Goal: Task Accomplishment & Management: Manage account settings

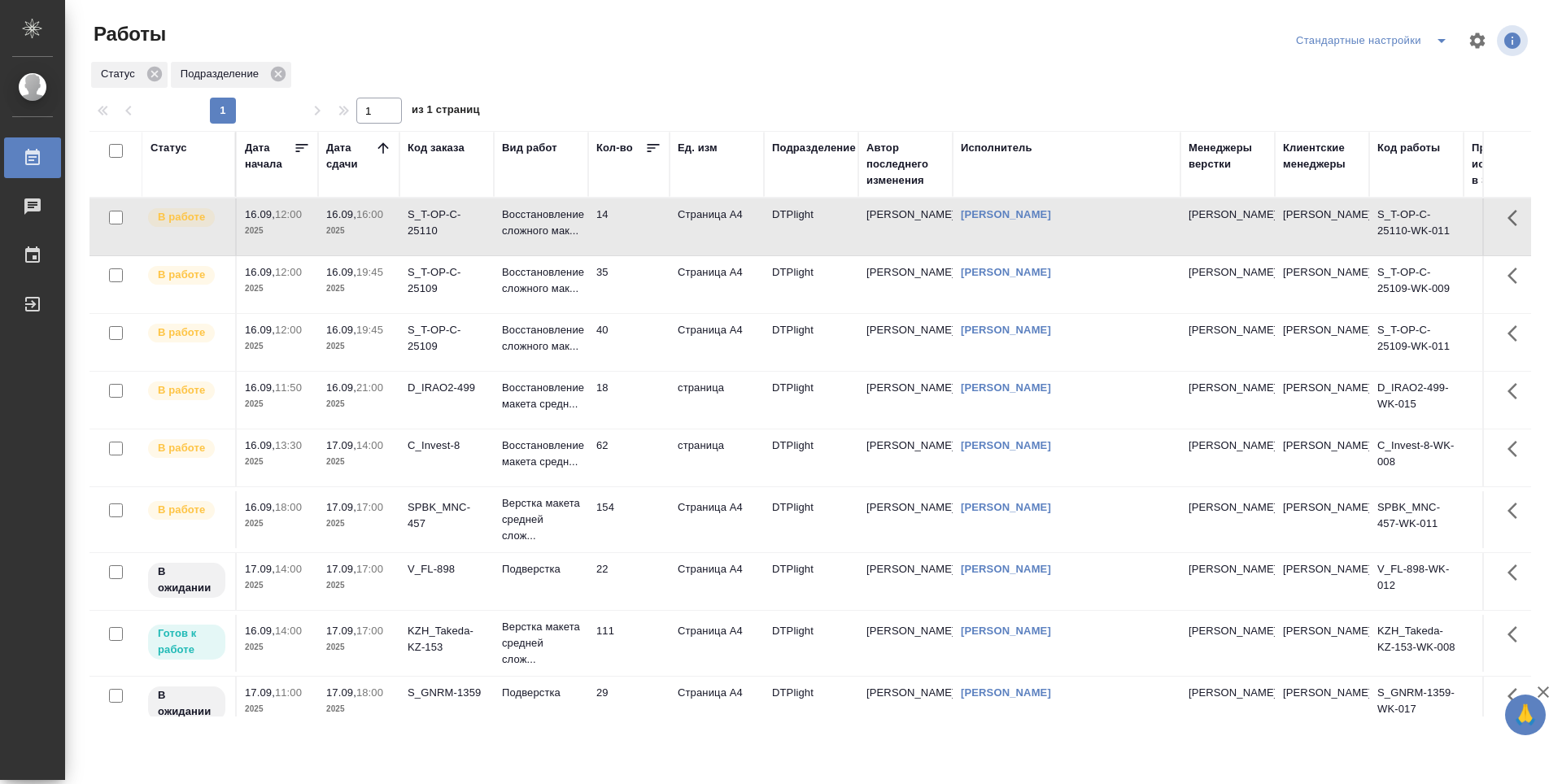
click at [646, 253] on td "14" at bounding box center [629, 226] width 82 height 57
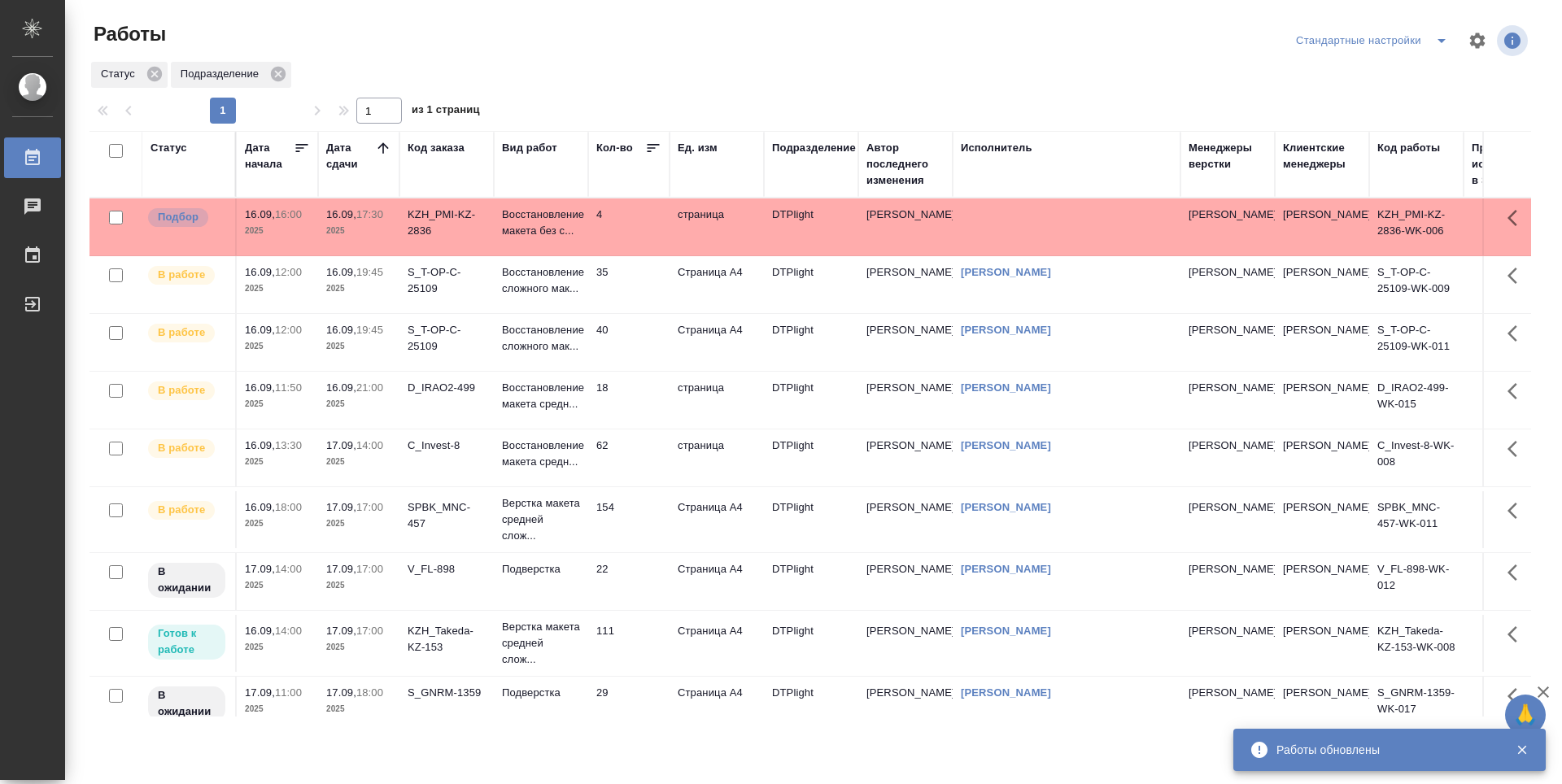
click at [647, 306] on td "35" at bounding box center [629, 284] width 82 height 57
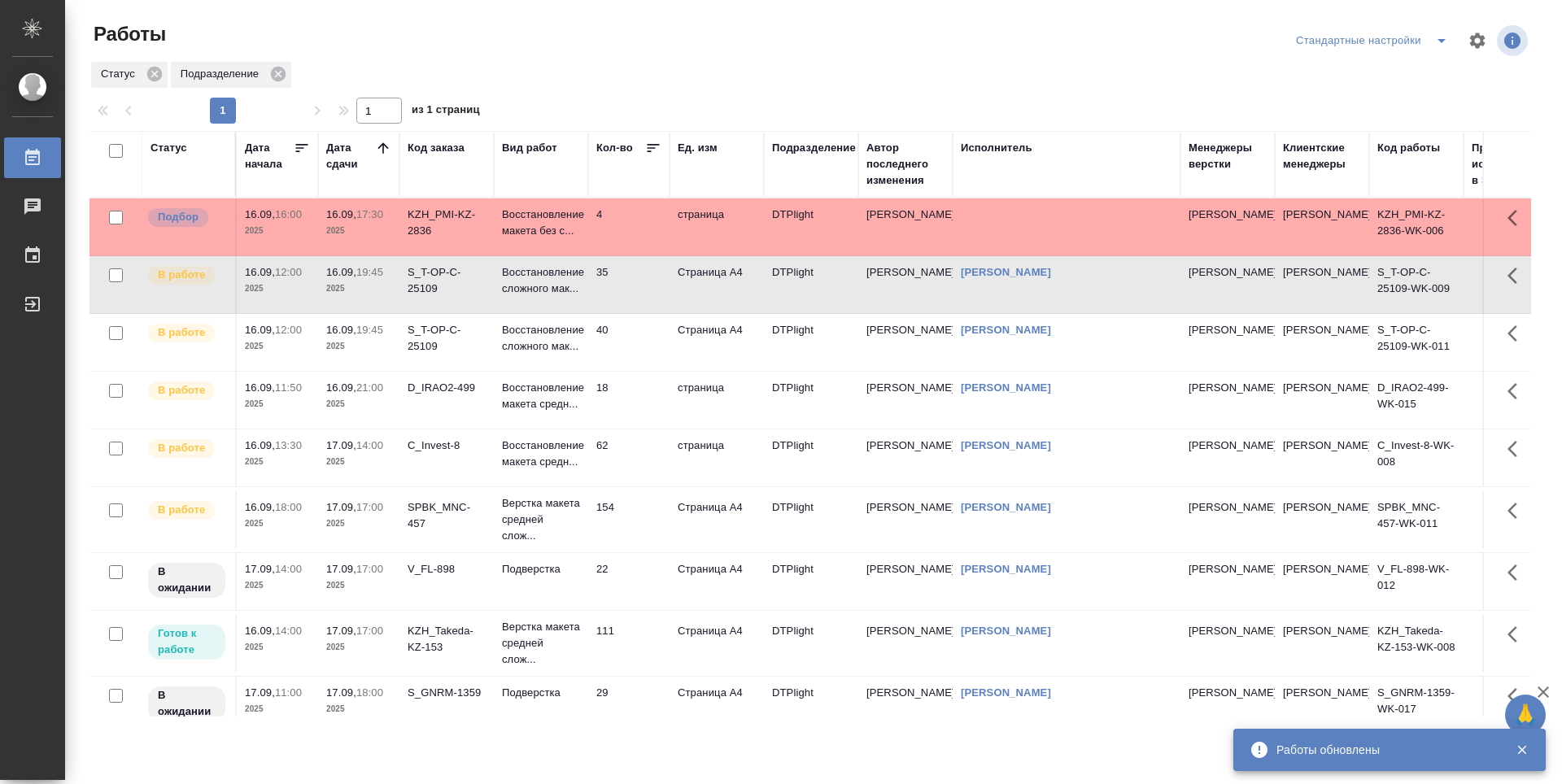
click at [643, 371] on td "40" at bounding box center [629, 342] width 82 height 57
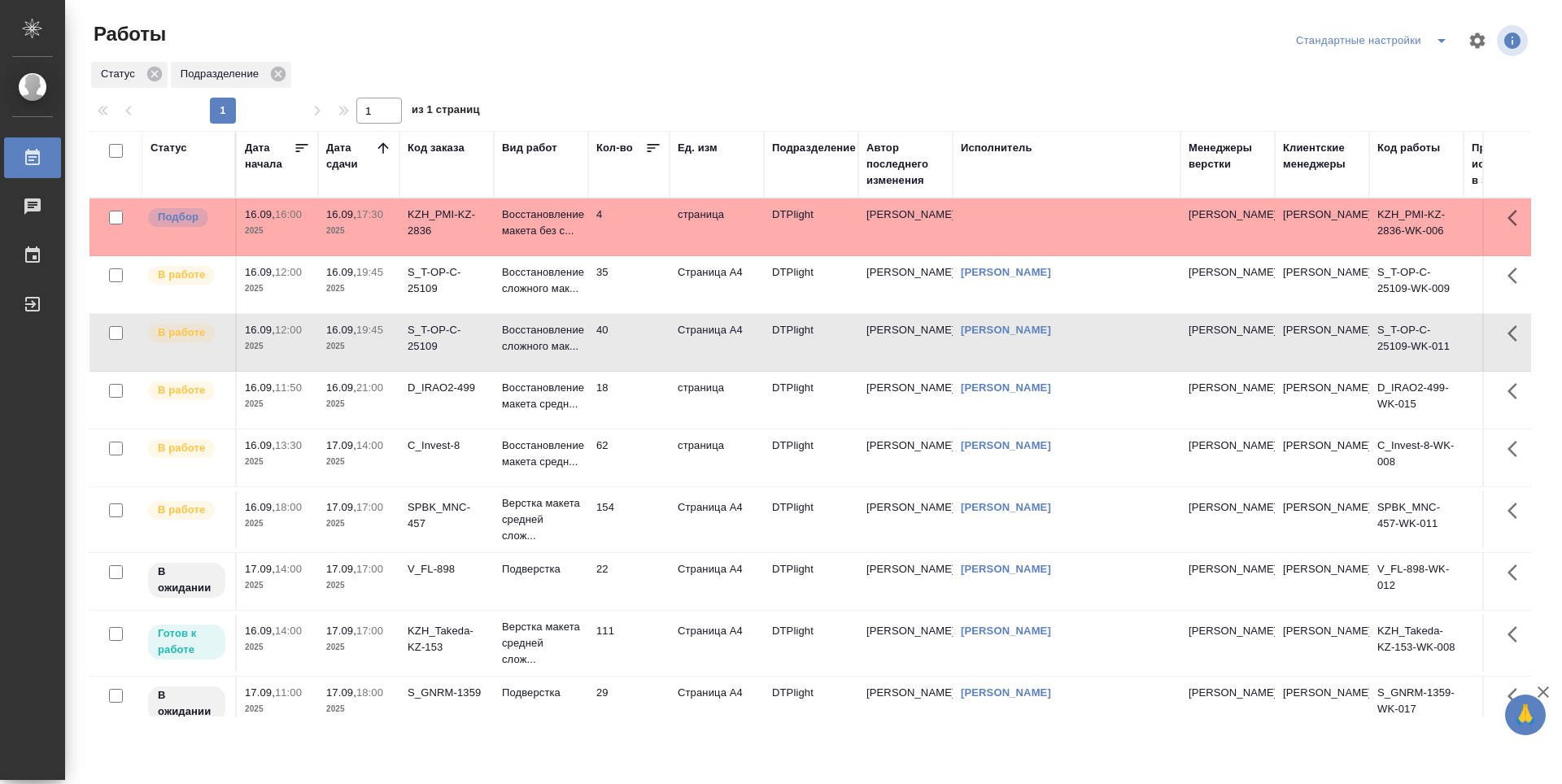
click at [643, 429] on td "18" at bounding box center [629, 399] width 82 height 57
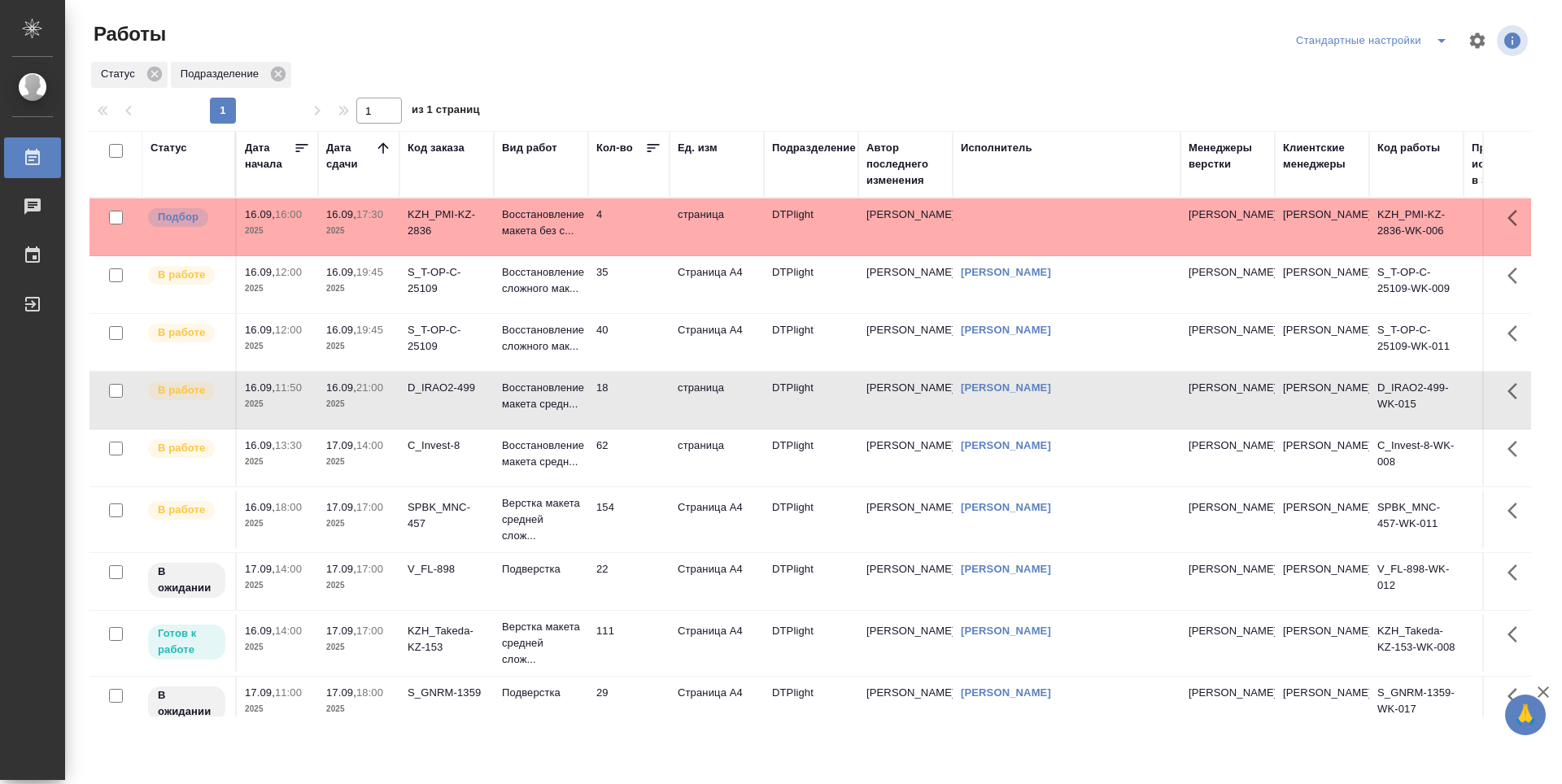
click at [626, 487] on td "62" at bounding box center [629, 458] width 82 height 57
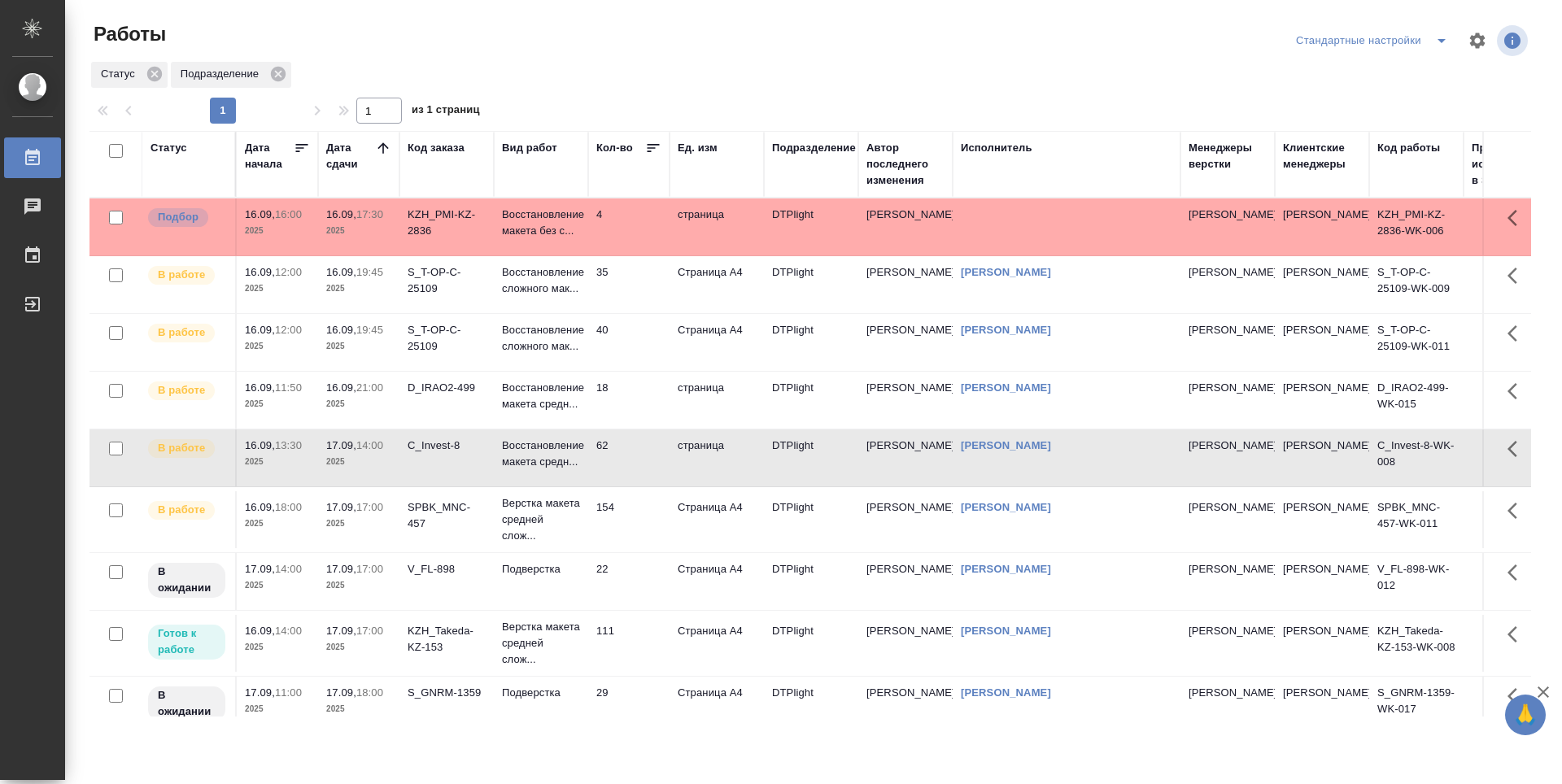
click at [624, 610] on td "22" at bounding box center [629, 581] width 82 height 57
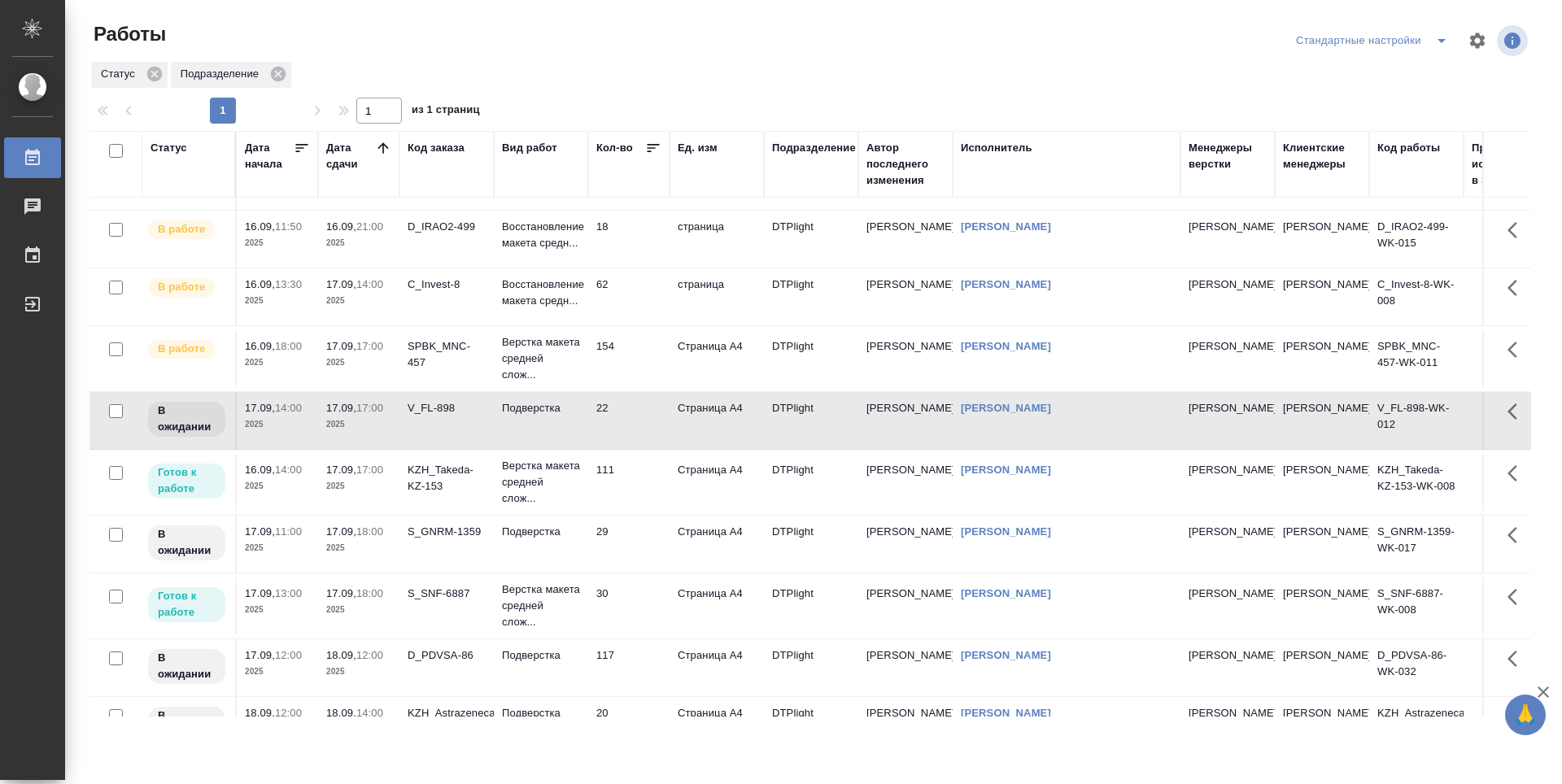
scroll to position [163, 0]
click at [633, 509] on td "111" at bounding box center [629, 480] width 82 height 57
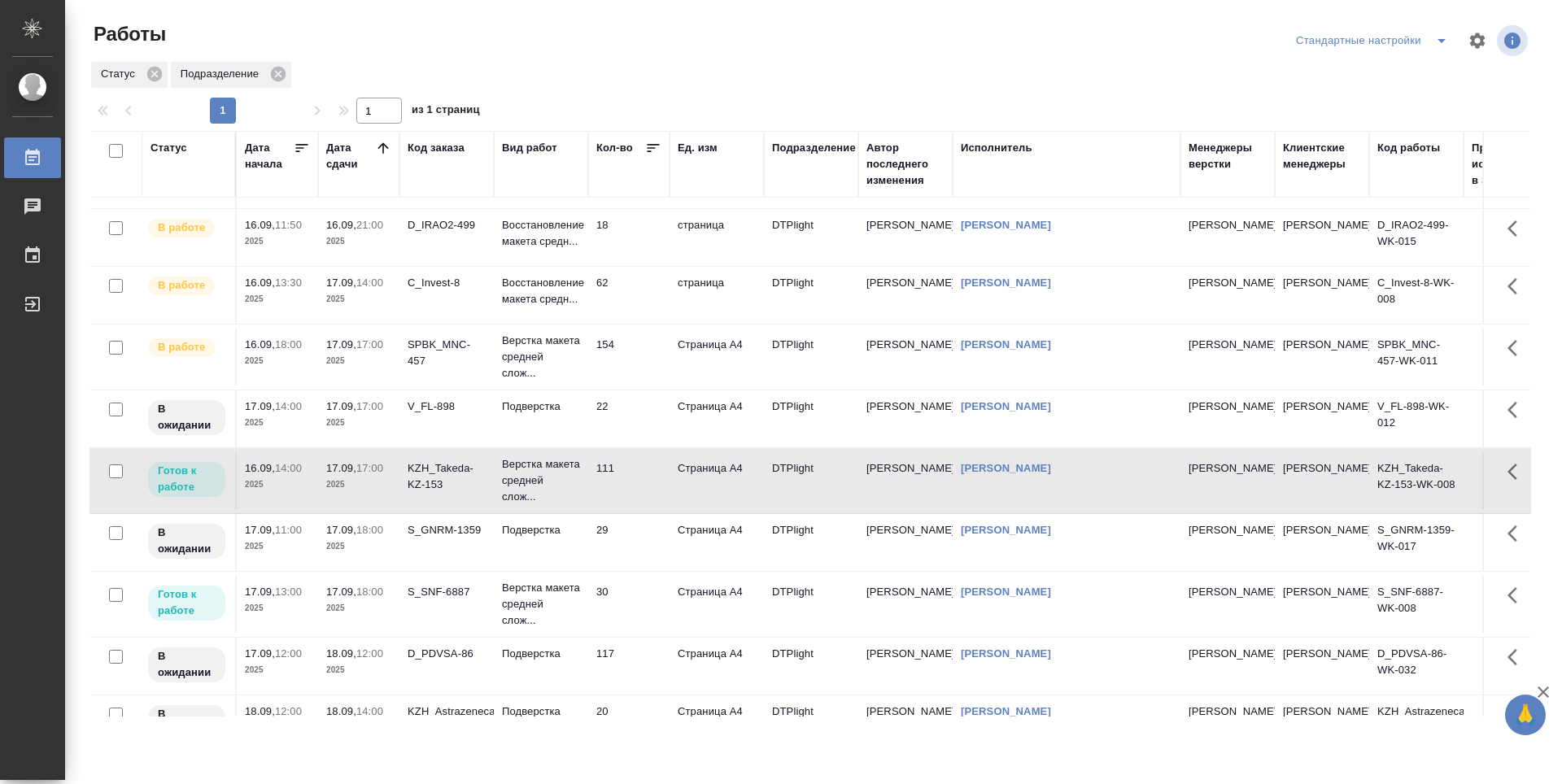
click at [632, 571] on td "29" at bounding box center [629, 542] width 82 height 57
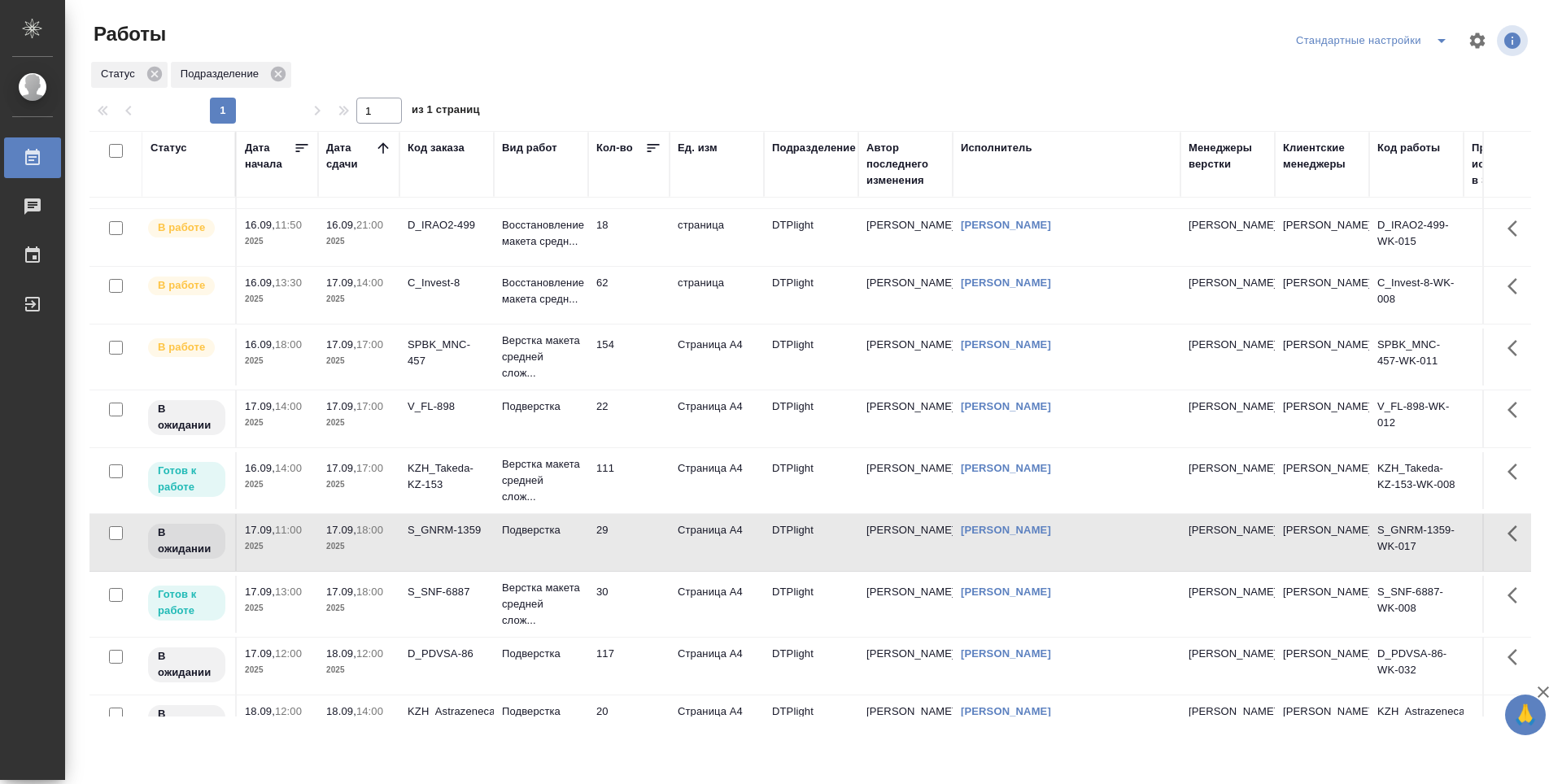
click at [637, 632] on td "30" at bounding box center [629, 604] width 82 height 57
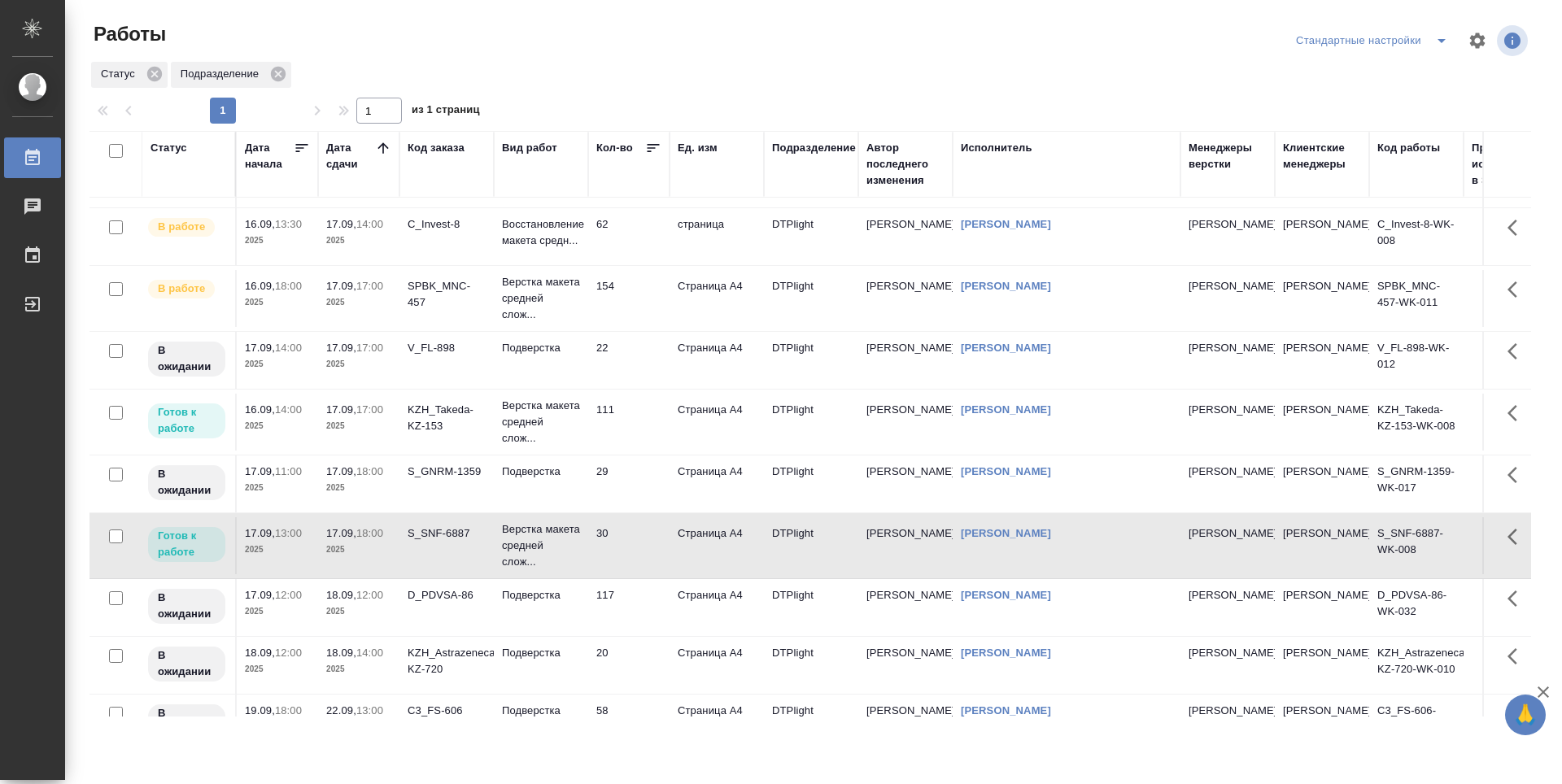
scroll to position [244, 0]
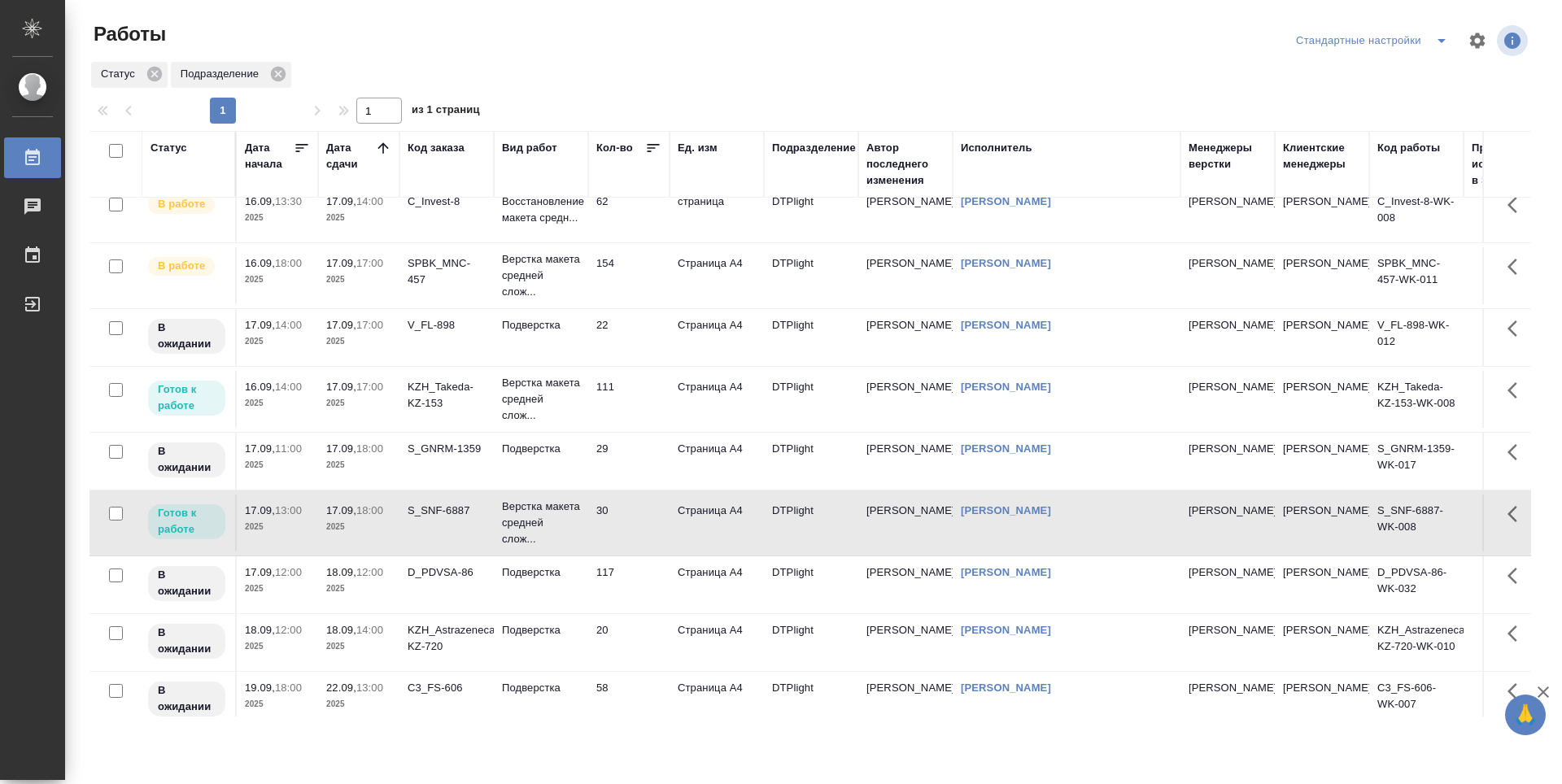
click at [629, 428] on td "111" at bounding box center [629, 399] width 82 height 57
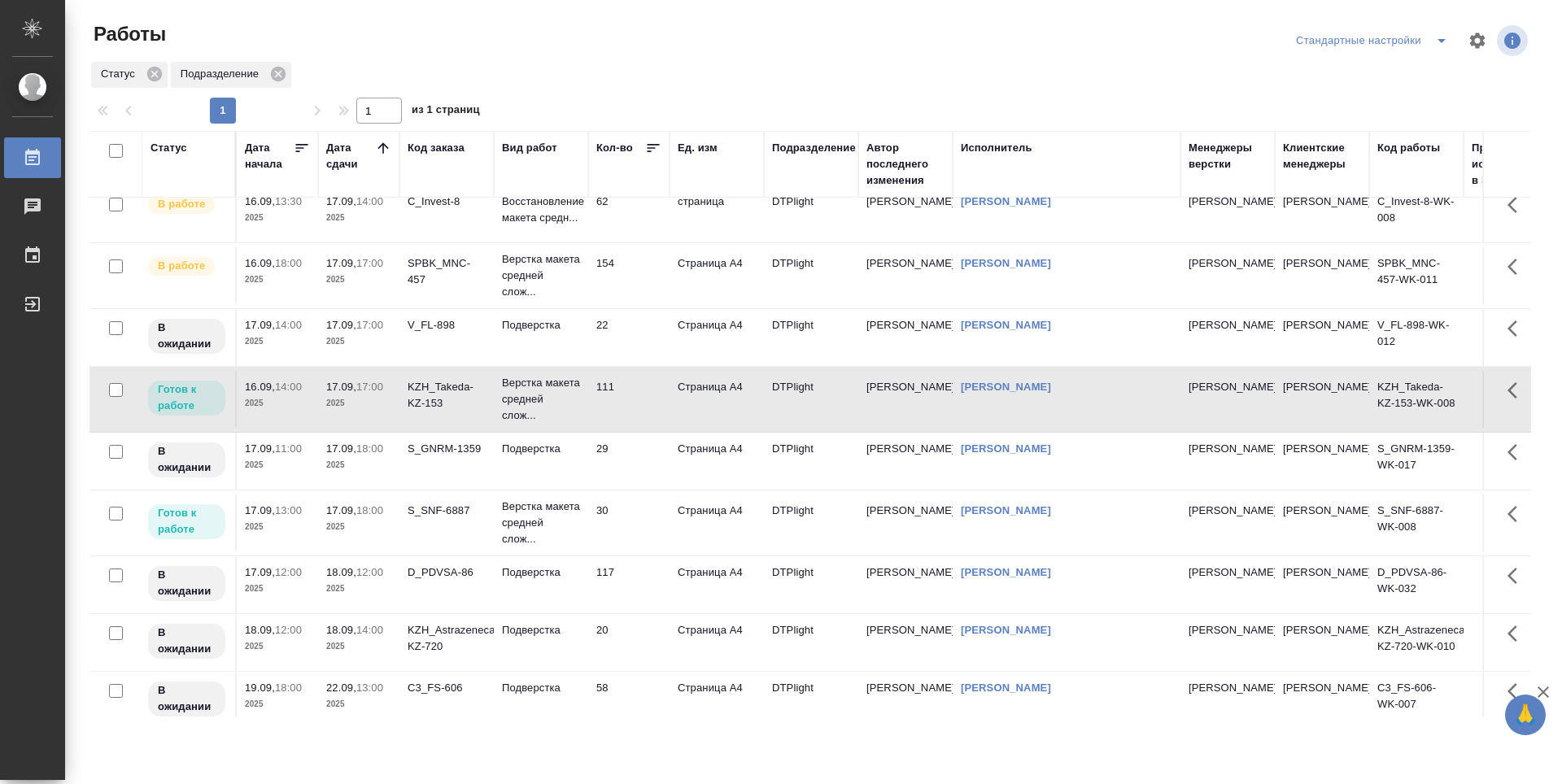
click at [629, 428] on td "111" at bounding box center [629, 399] width 82 height 57
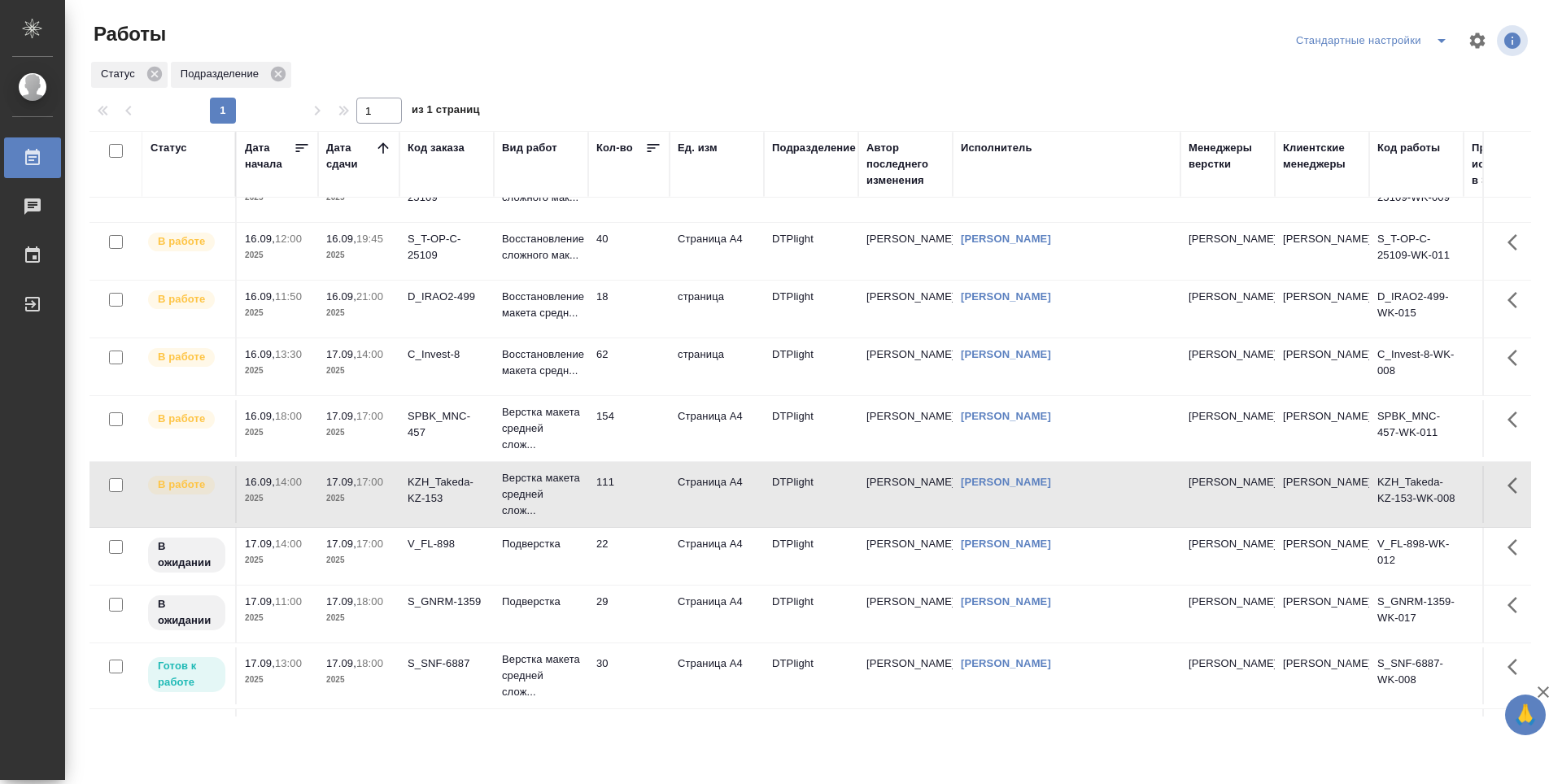
scroll to position [0, 0]
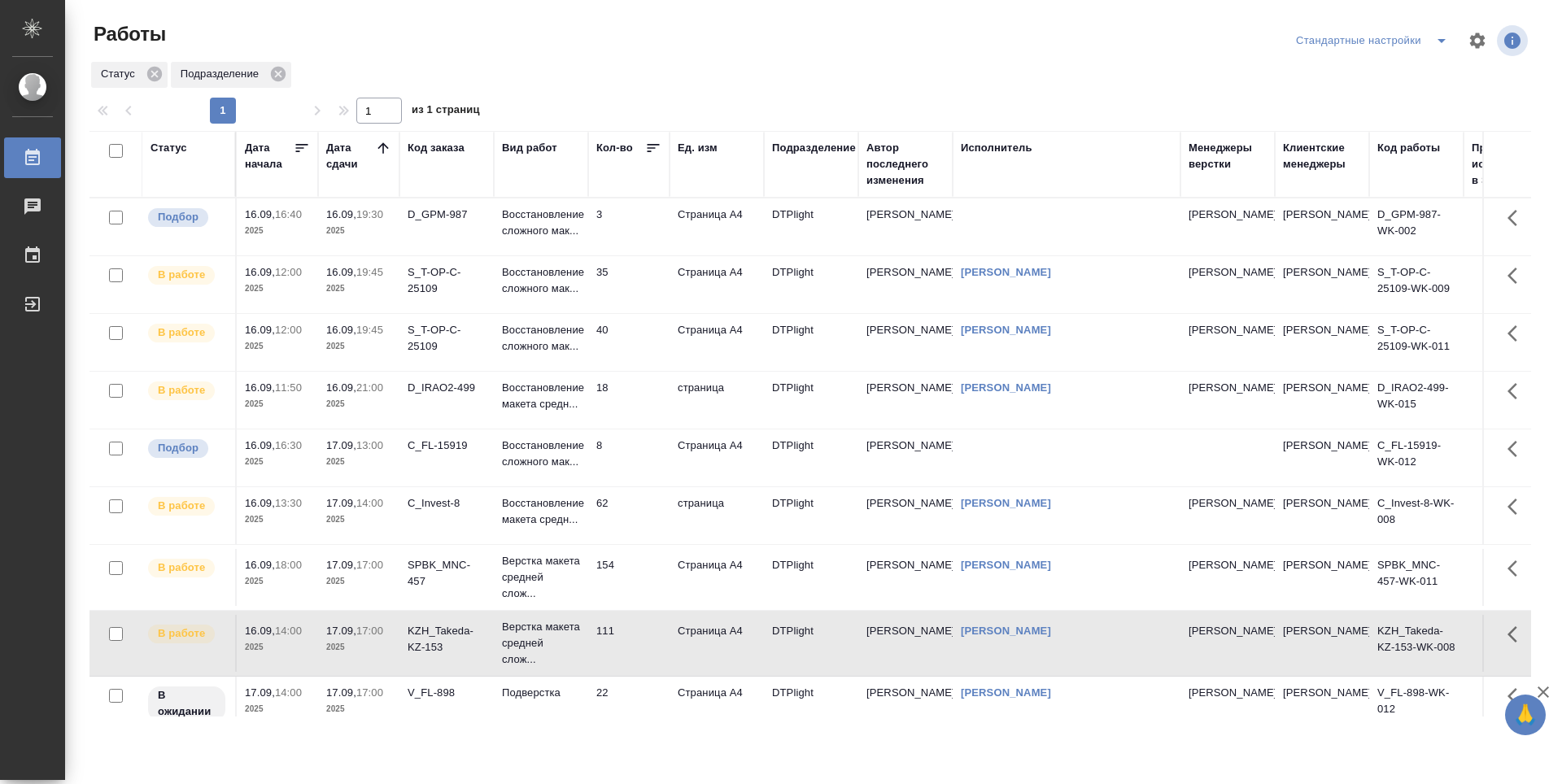
click at [658, 301] on td "35" at bounding box center [629, 284] width 82 height 57
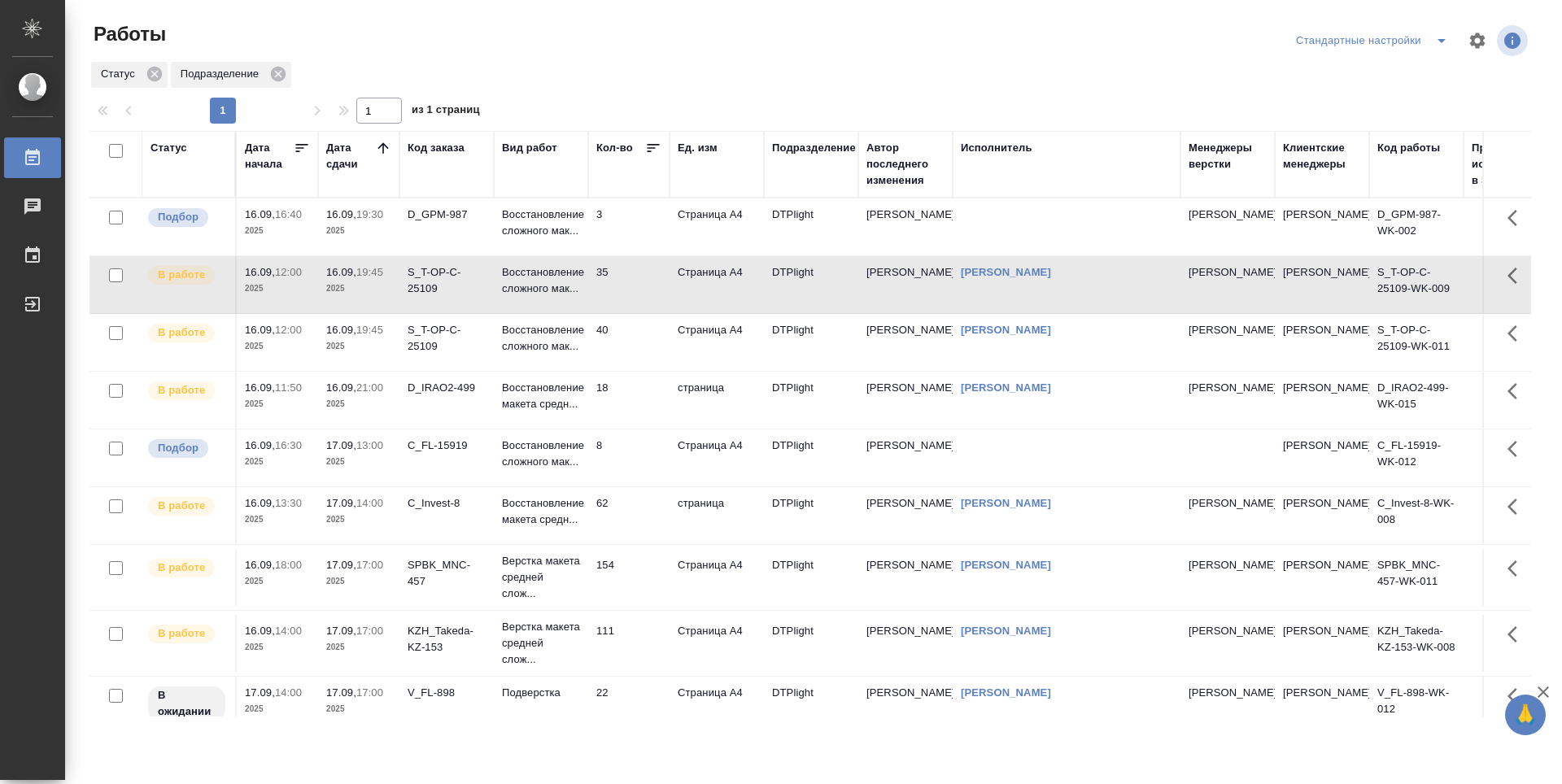
click at [651, 365] on td "40" at bounding box center [629, 342] width 82 height 57
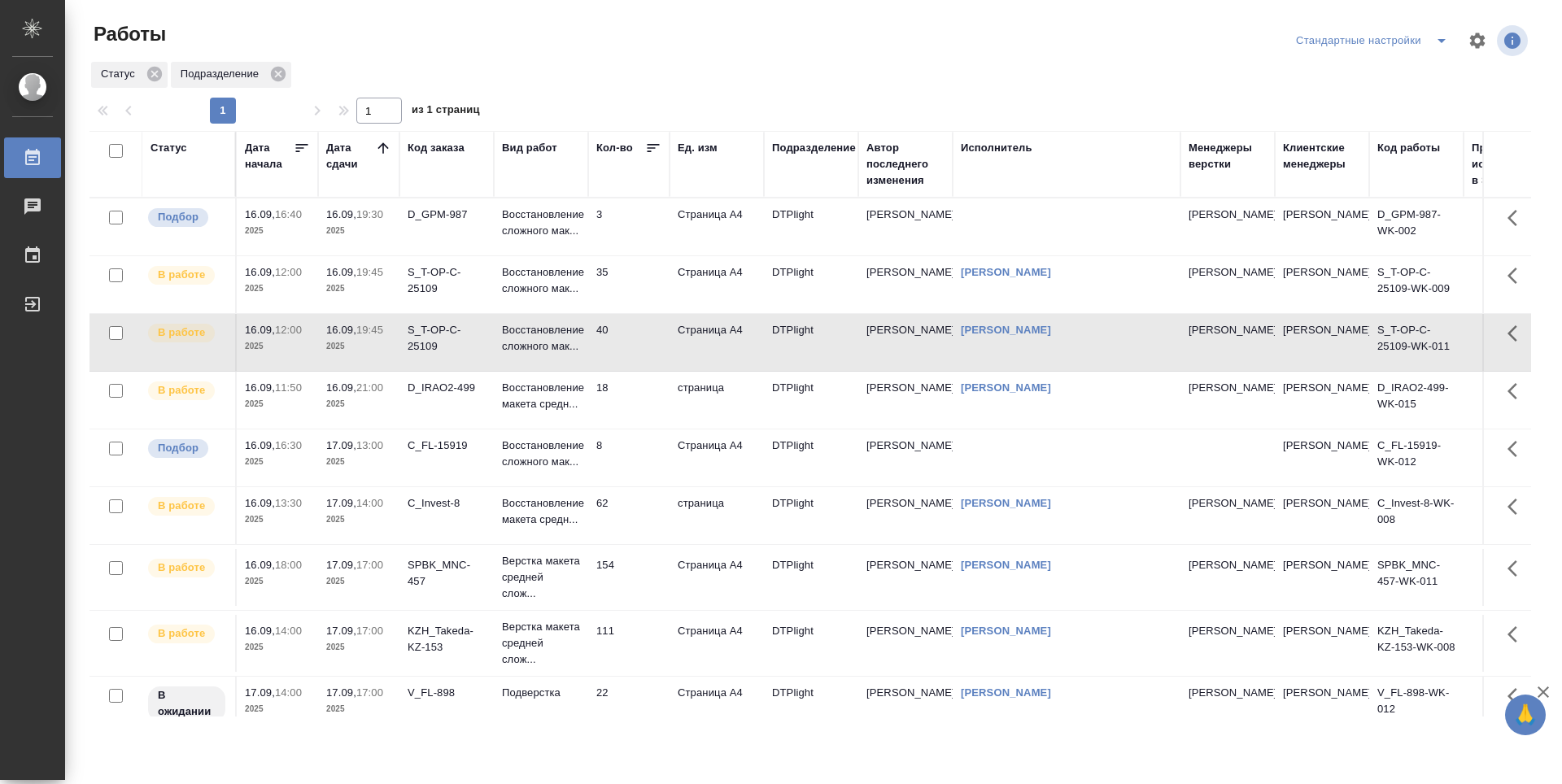
click at [648, 429] on td "18" at bounding box center [629, 399] width 82 height 57
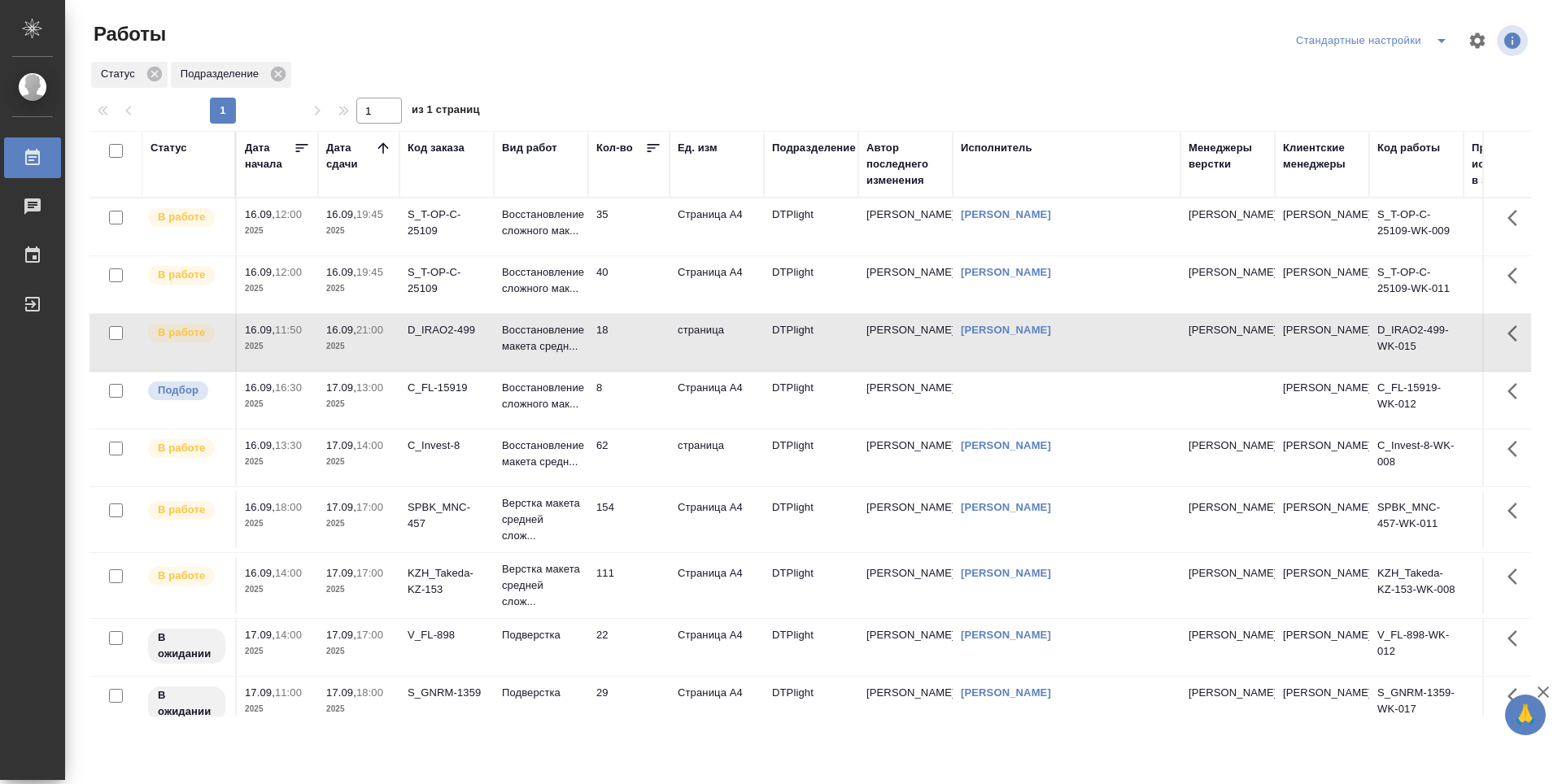
click at [634, 371] on td "18" at bounding box center [629, 342] width 82 height 57
click at [617, 239] on td "35" at bounding box center [629, 226] width 82 height 57
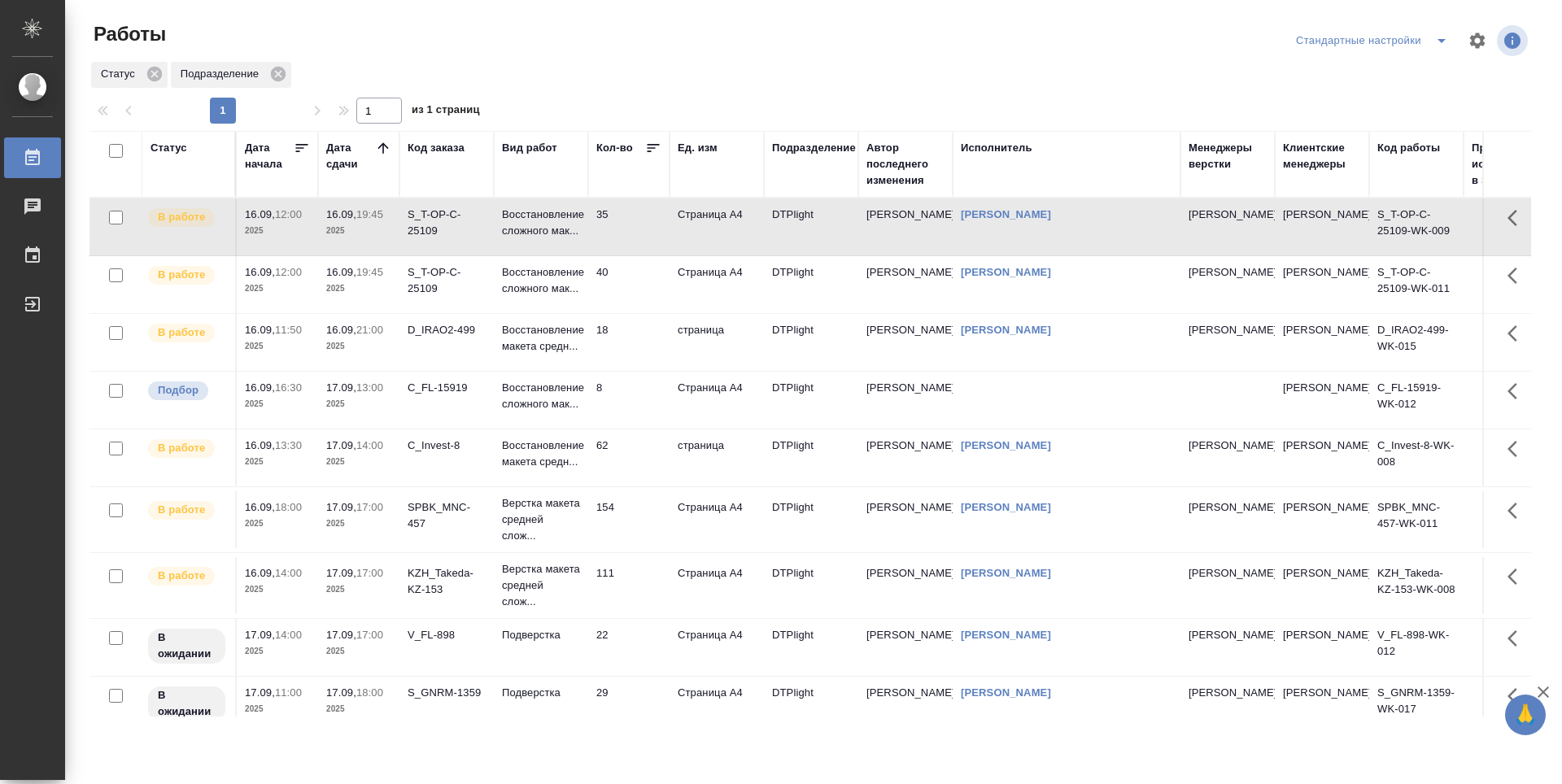
click at [617, 239] on td "35" at bounding box center [629, 226] width 82 height 57
click at [628, 313] on td "40" at bounding box center [629, 284] width 82 height 57
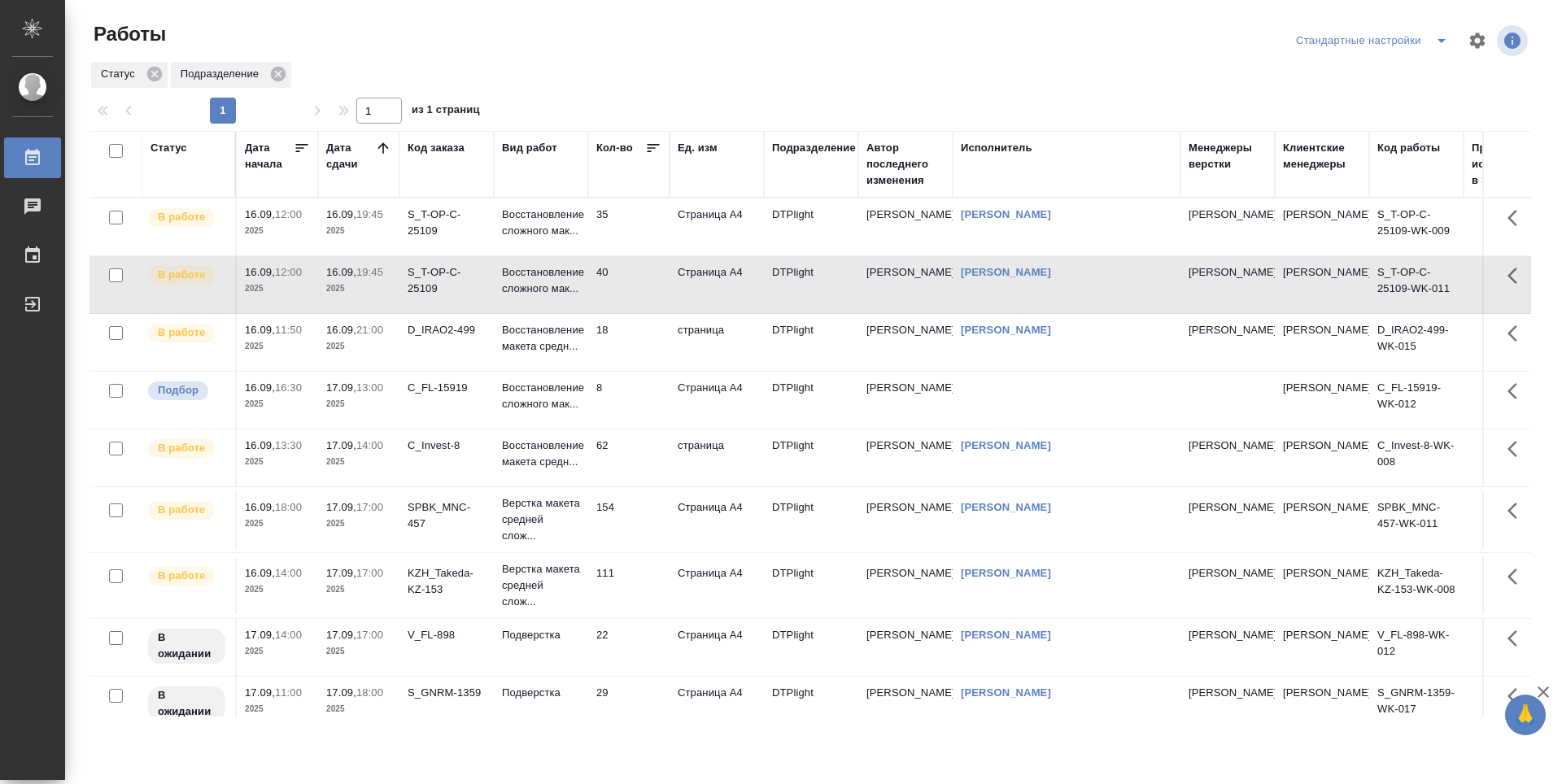
click at [628, 313] on td "40" at bounding box center [629, 284] width 82 height 57
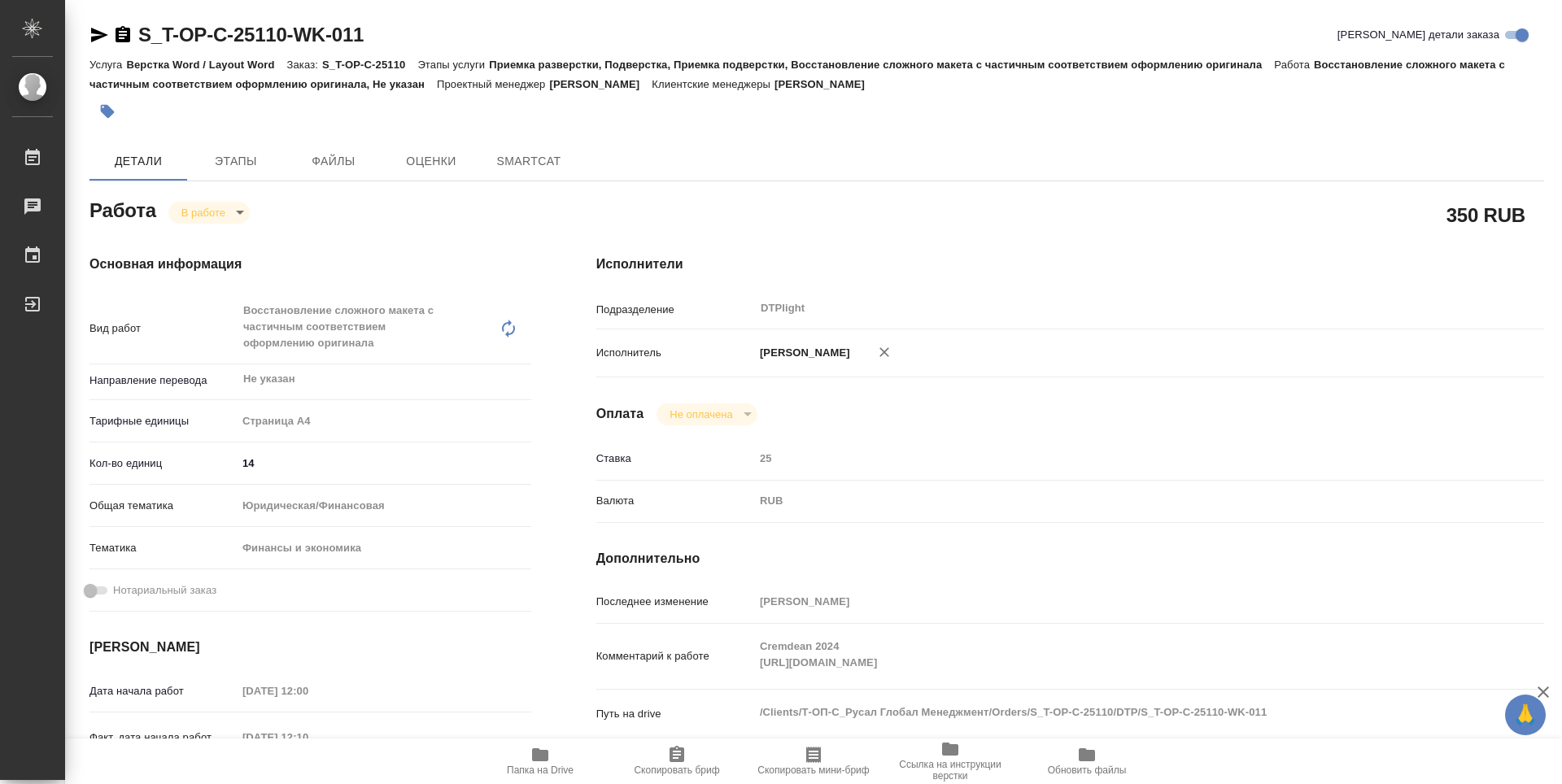
type textarea "x"
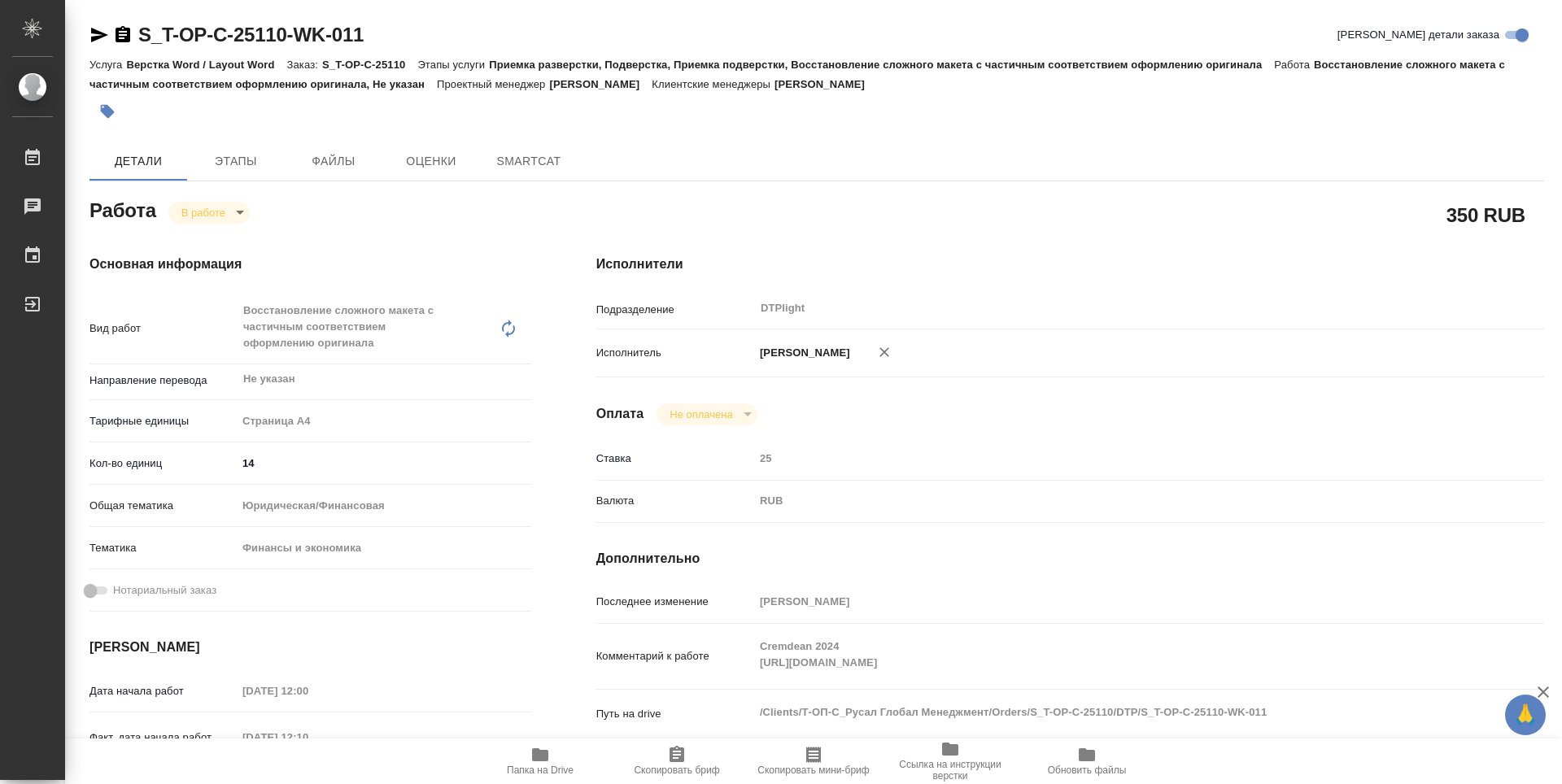
type textarea "x"
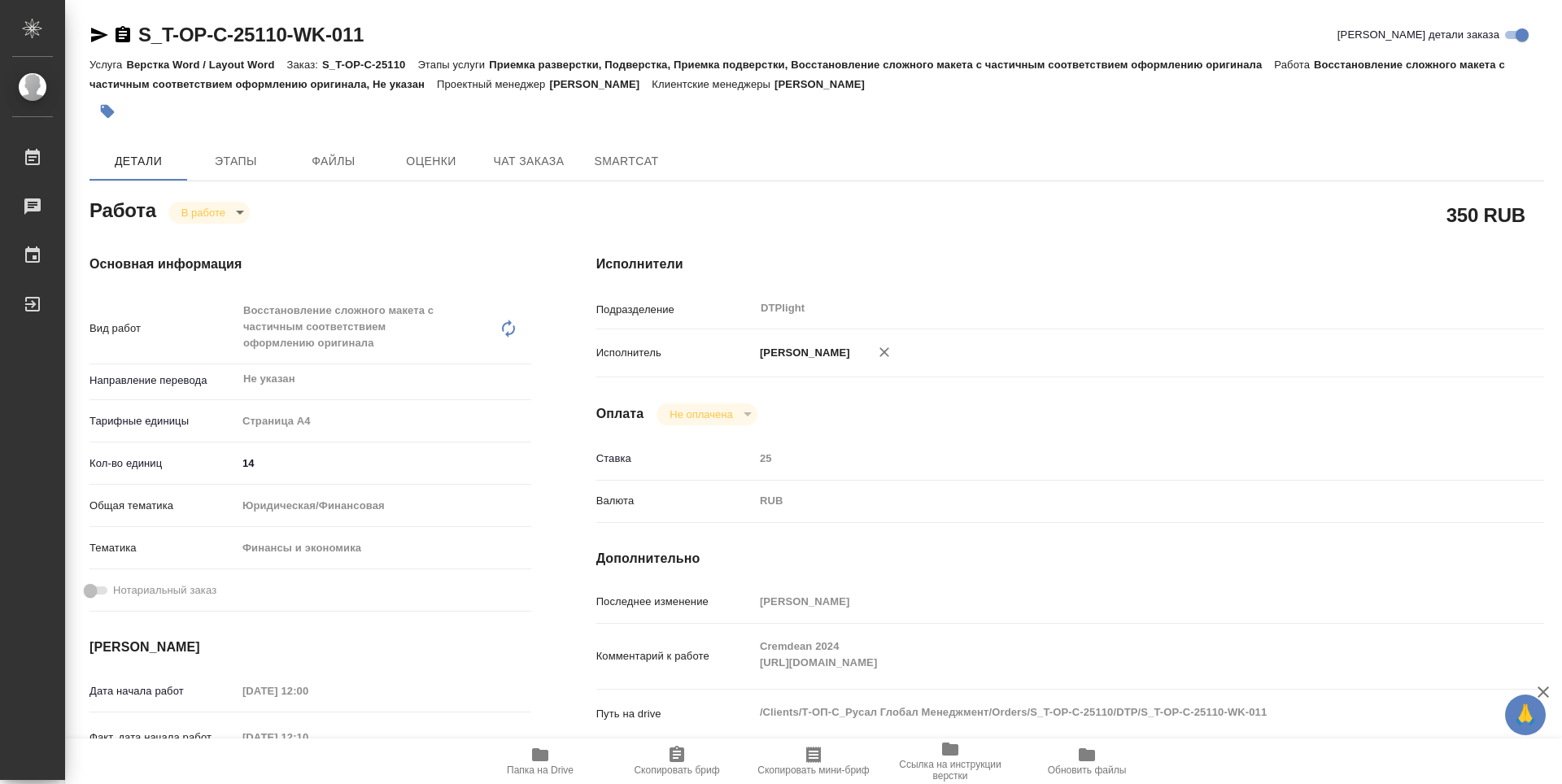
type textarea "x"
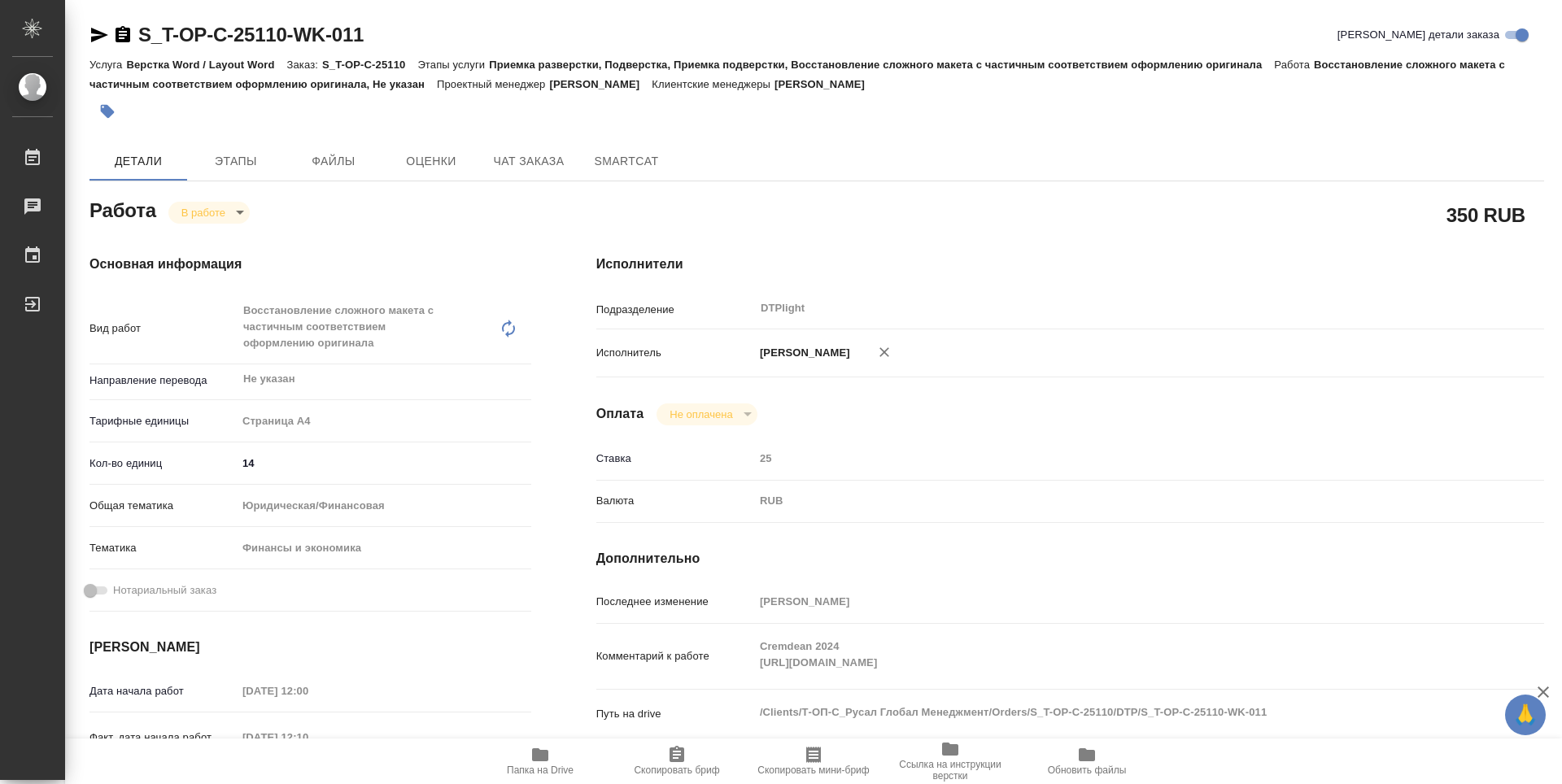
click at [549, 761] on icon "button" at bounding box center [540, 755] width 20 height 20
type textarea "x"
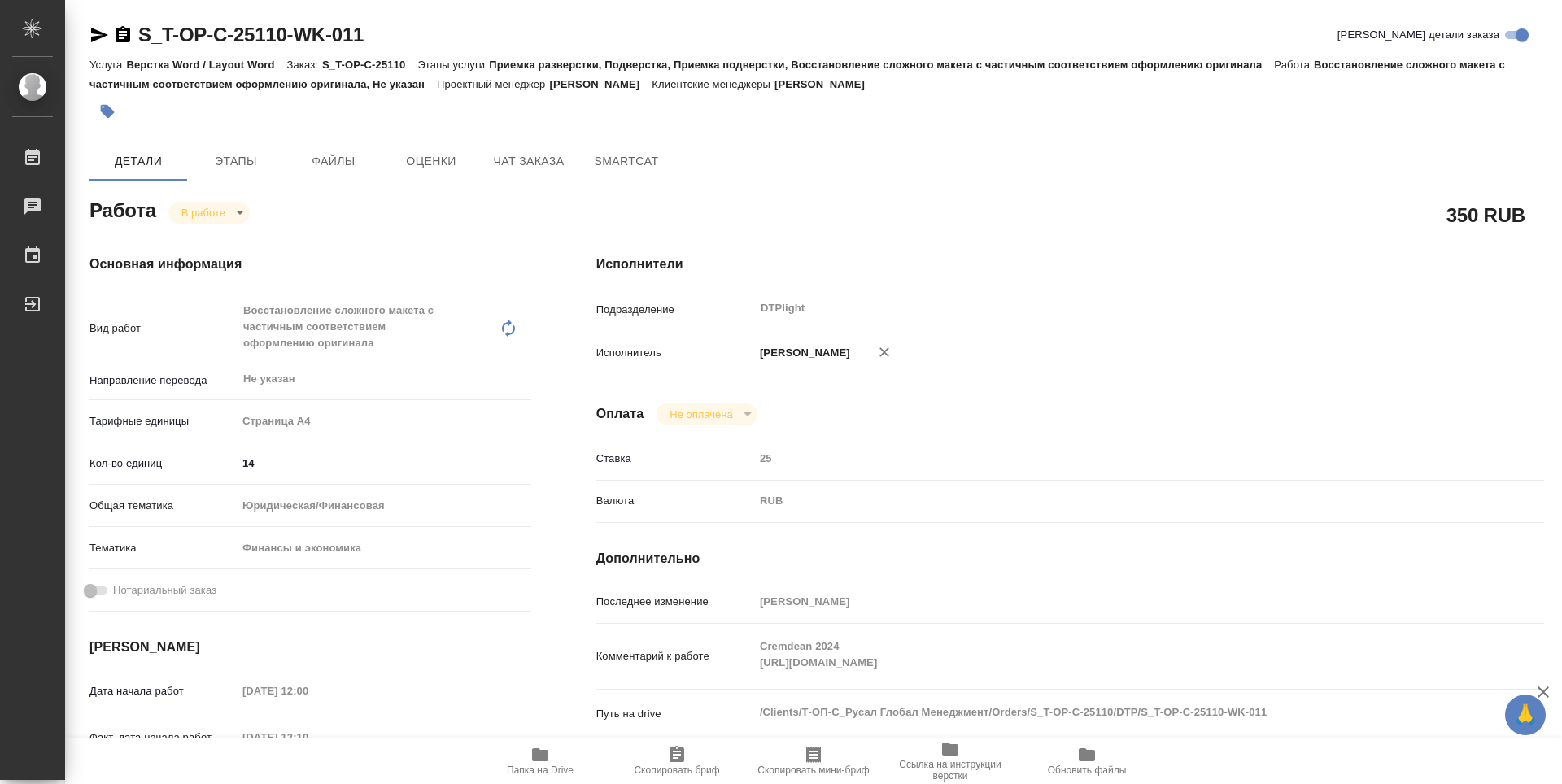
type textarea "x"
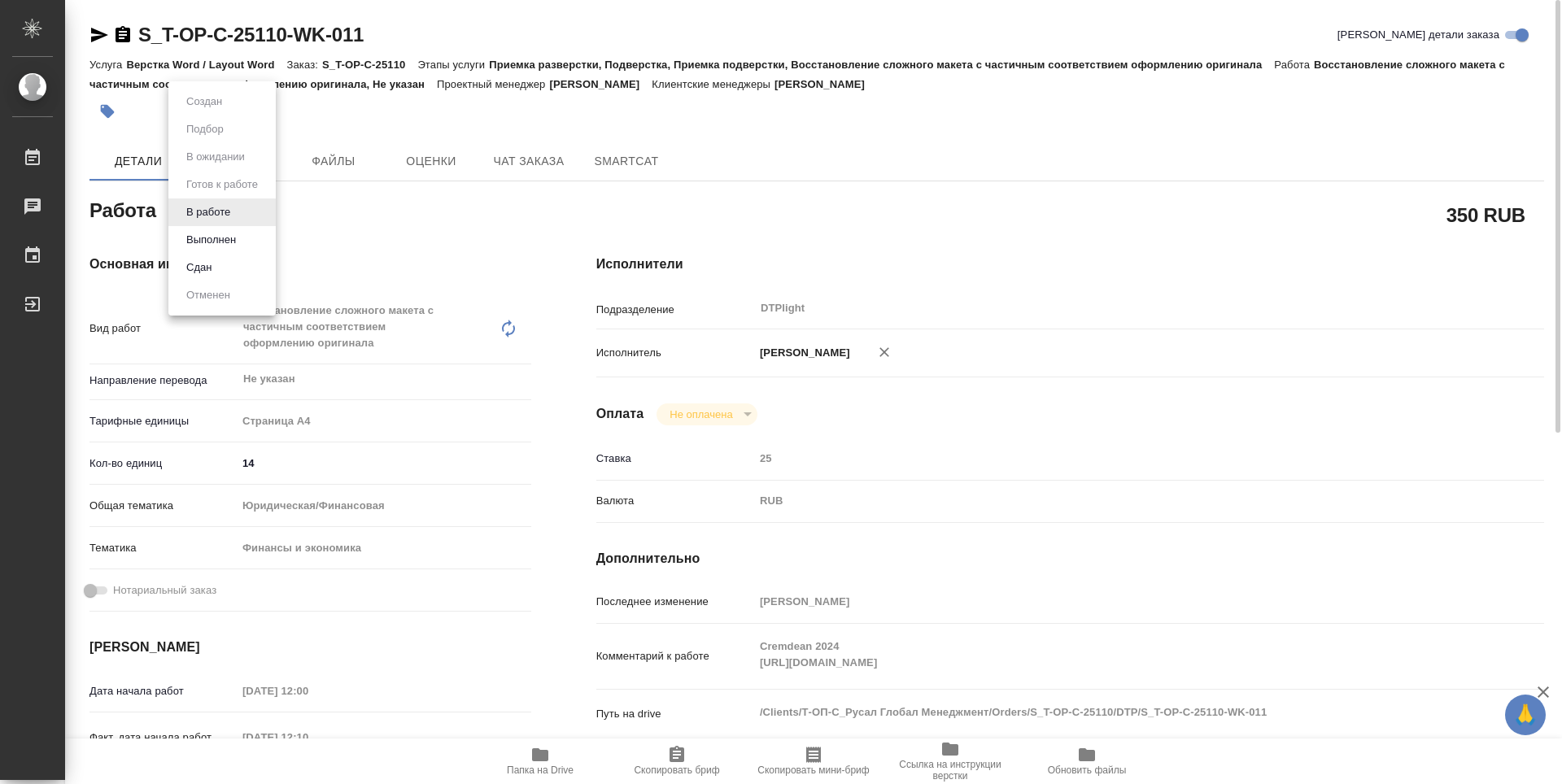
click at [241, 212] on body "🙏 .cls-1 fill:#fff; AWATERA Guselnikov Roman Работы 0 Чаты График Выйти S_T-OP-…" at bounding box center [781, 392] width 1562 height 784
click at [231, 245] on button "Выполнен" at bounding box center [211, 240] width 59 height 18
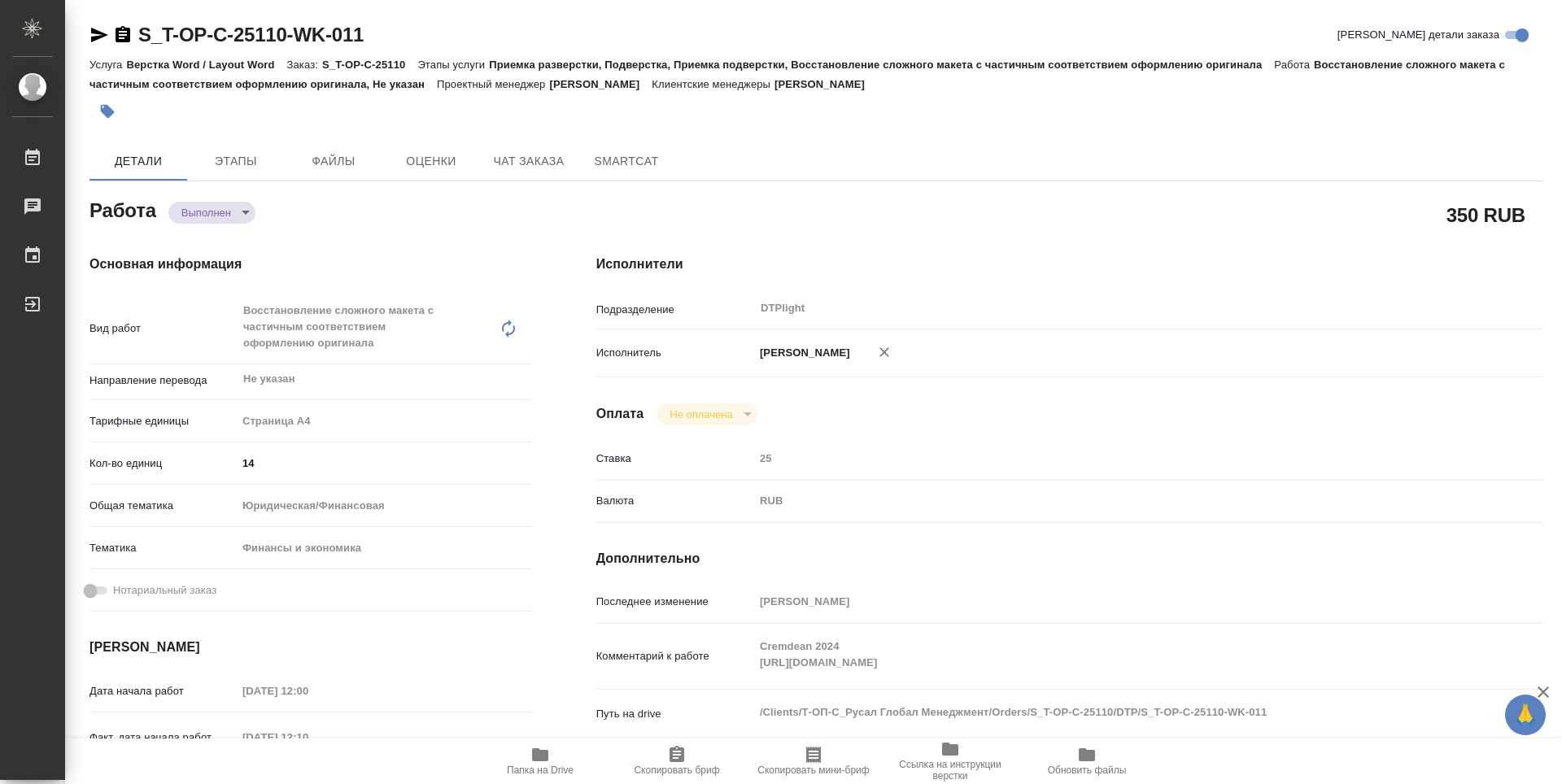
type textarea "x"
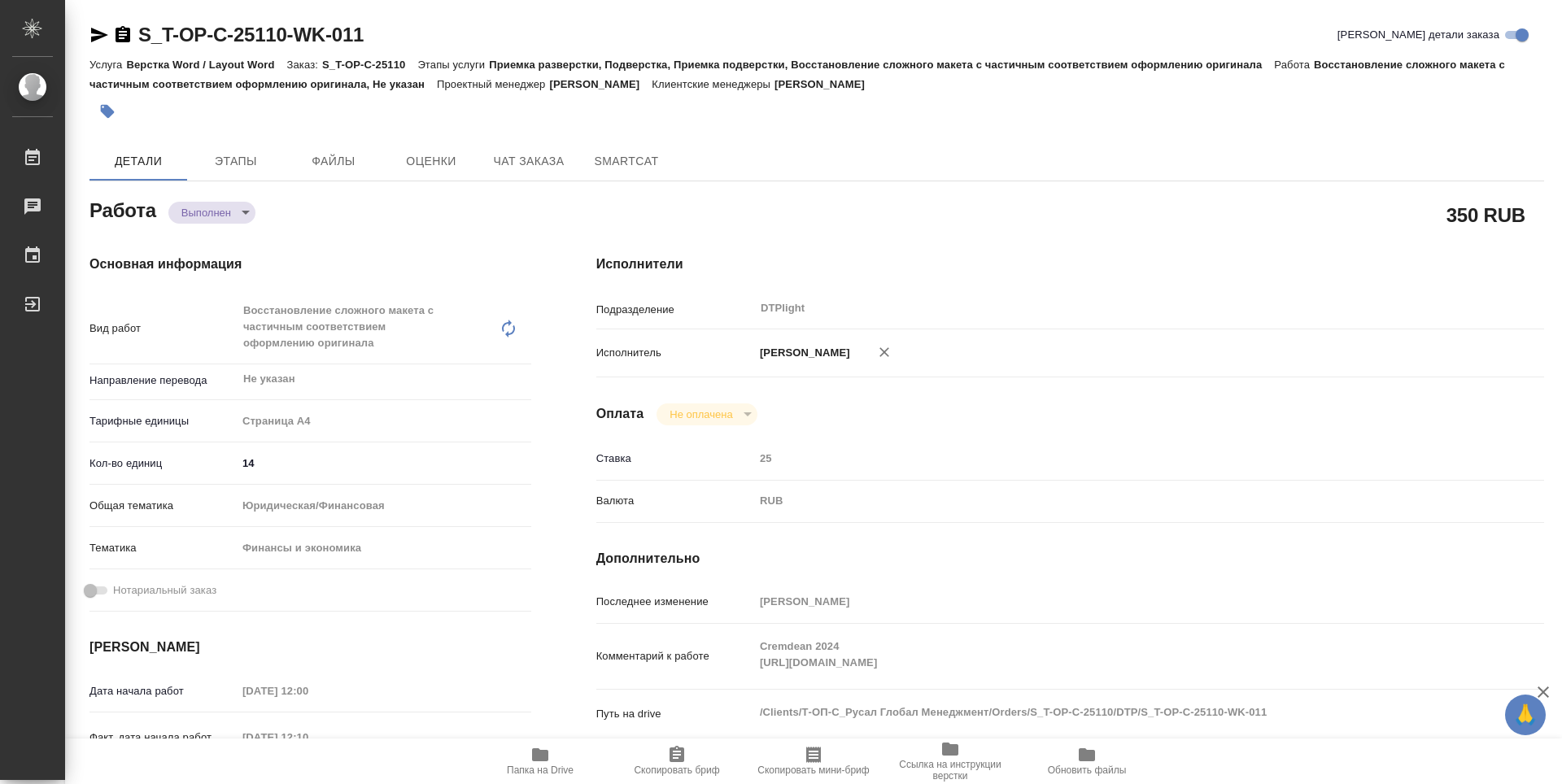
type textarea "x"
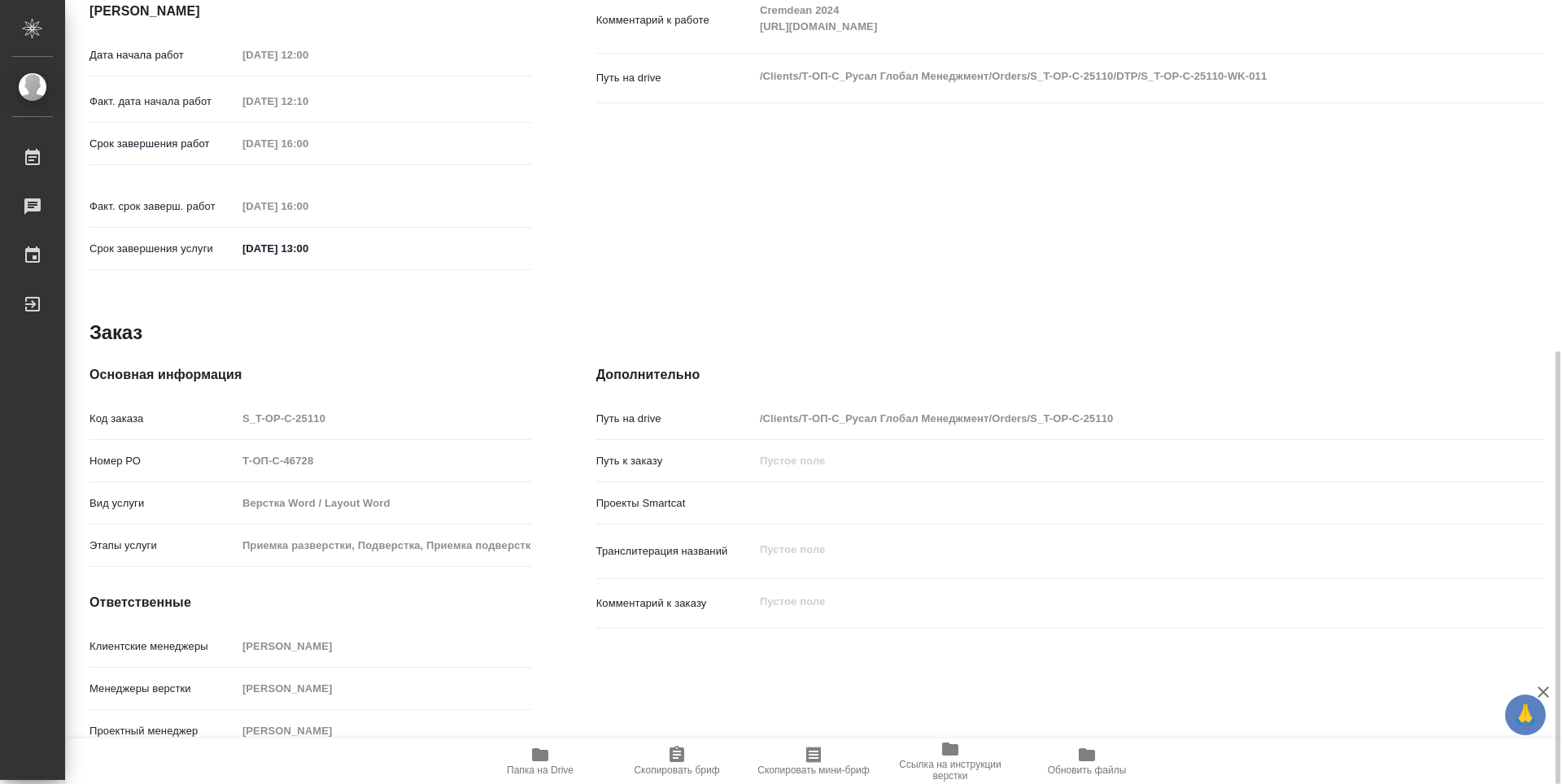
type textarea "x"
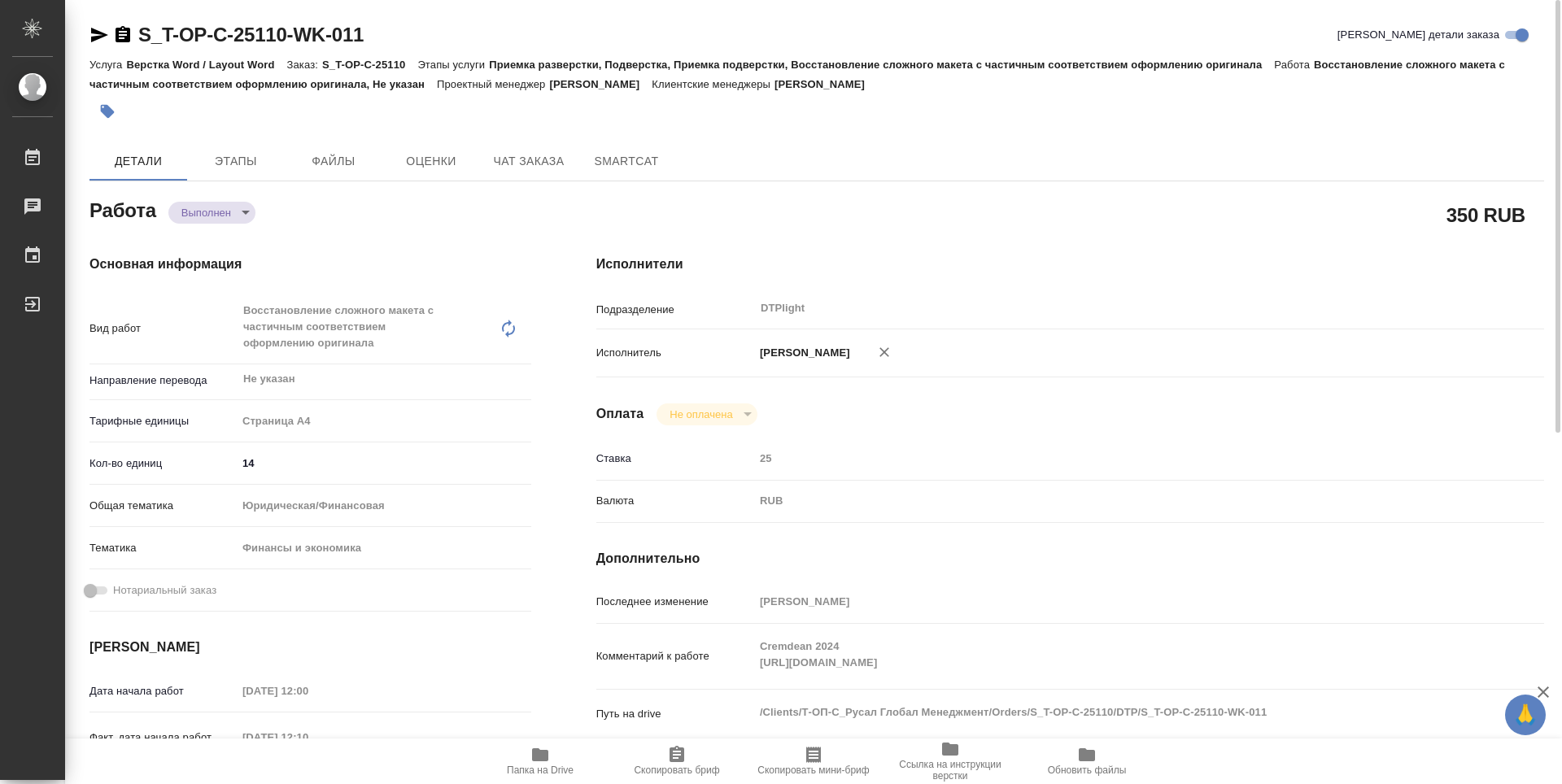
click at [121, 37] on icon "button" at bounding box center [123, 35] width 15 height 16
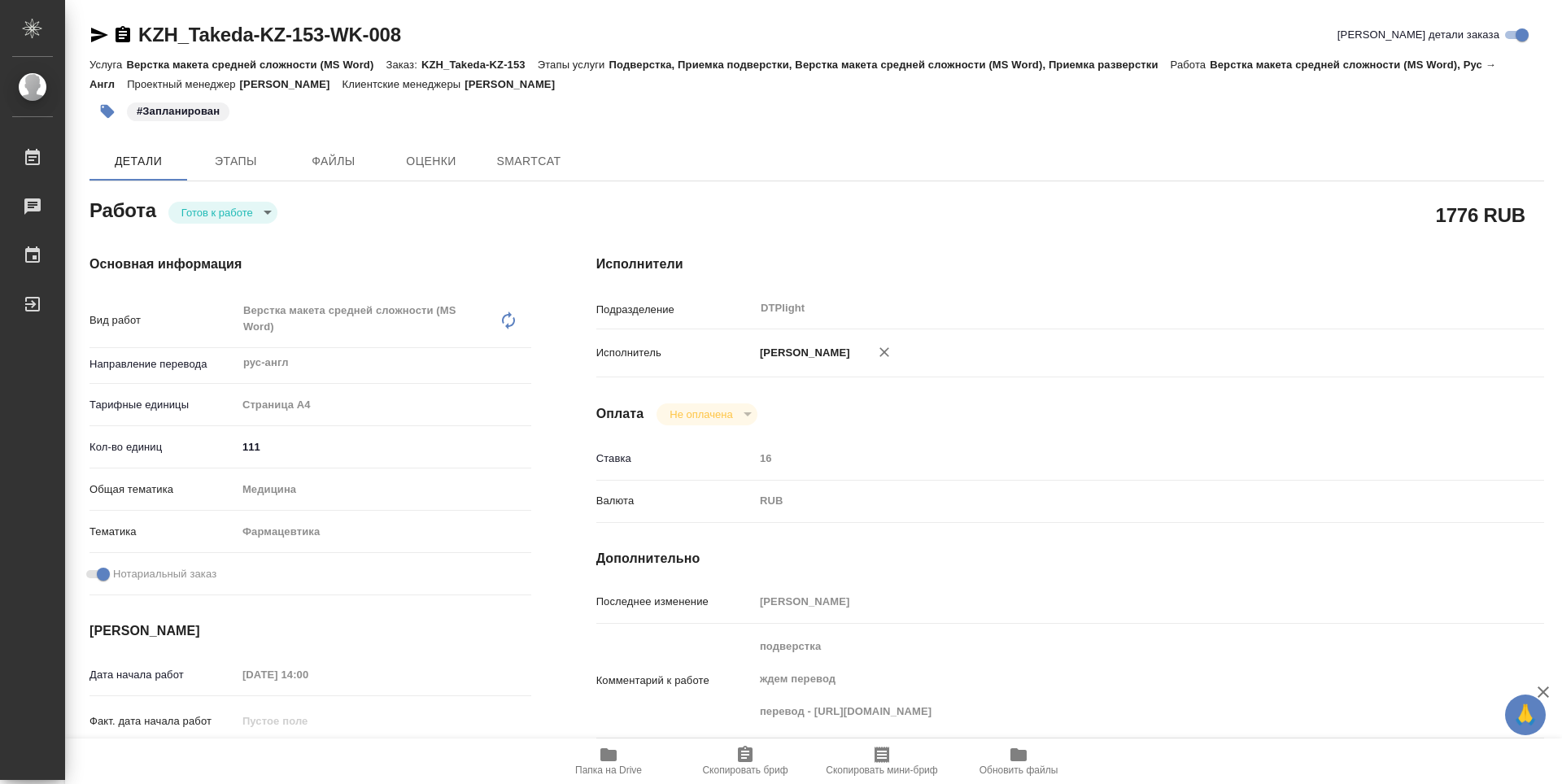
type textarea "x"
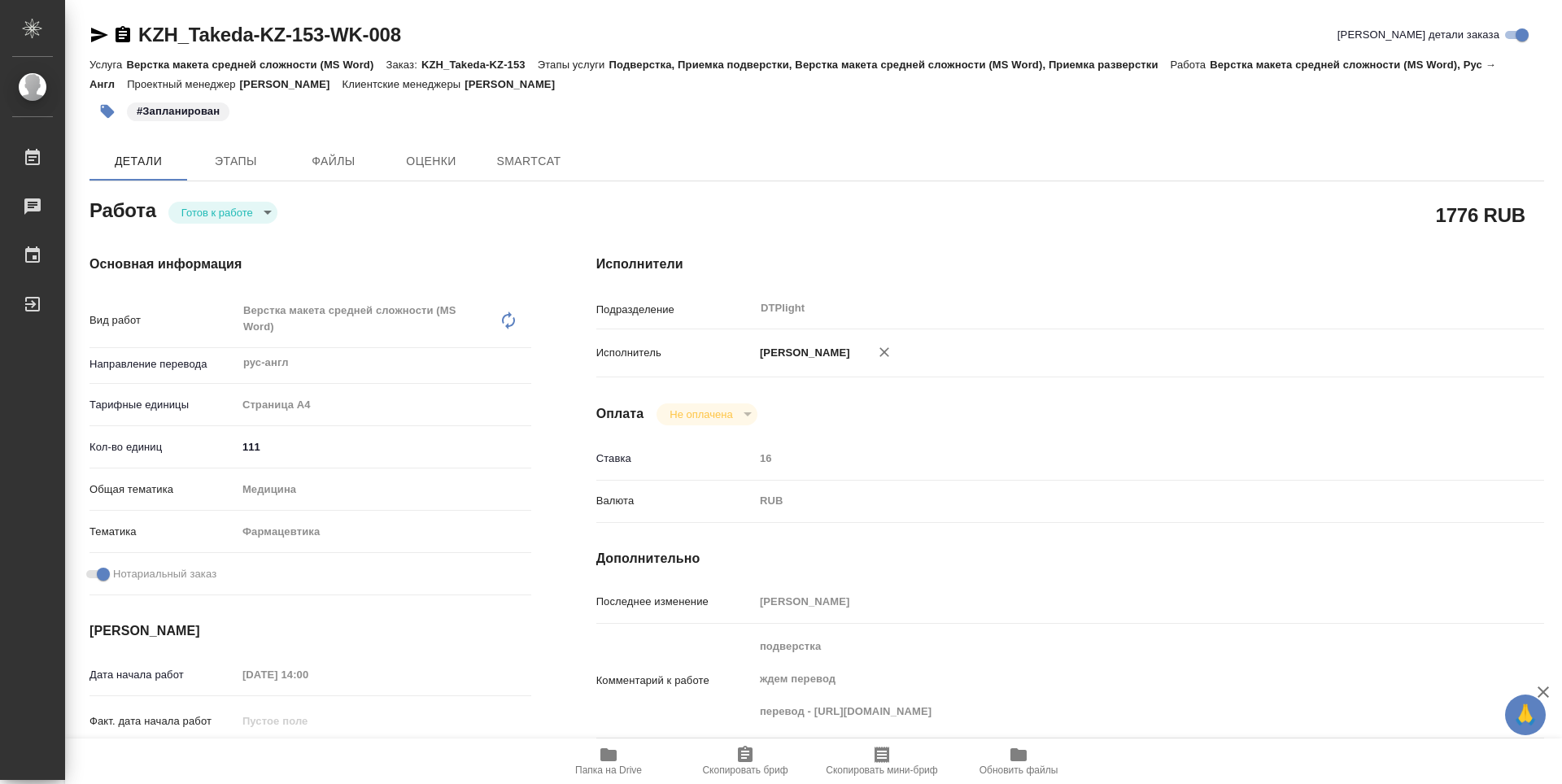
type textarea "x"
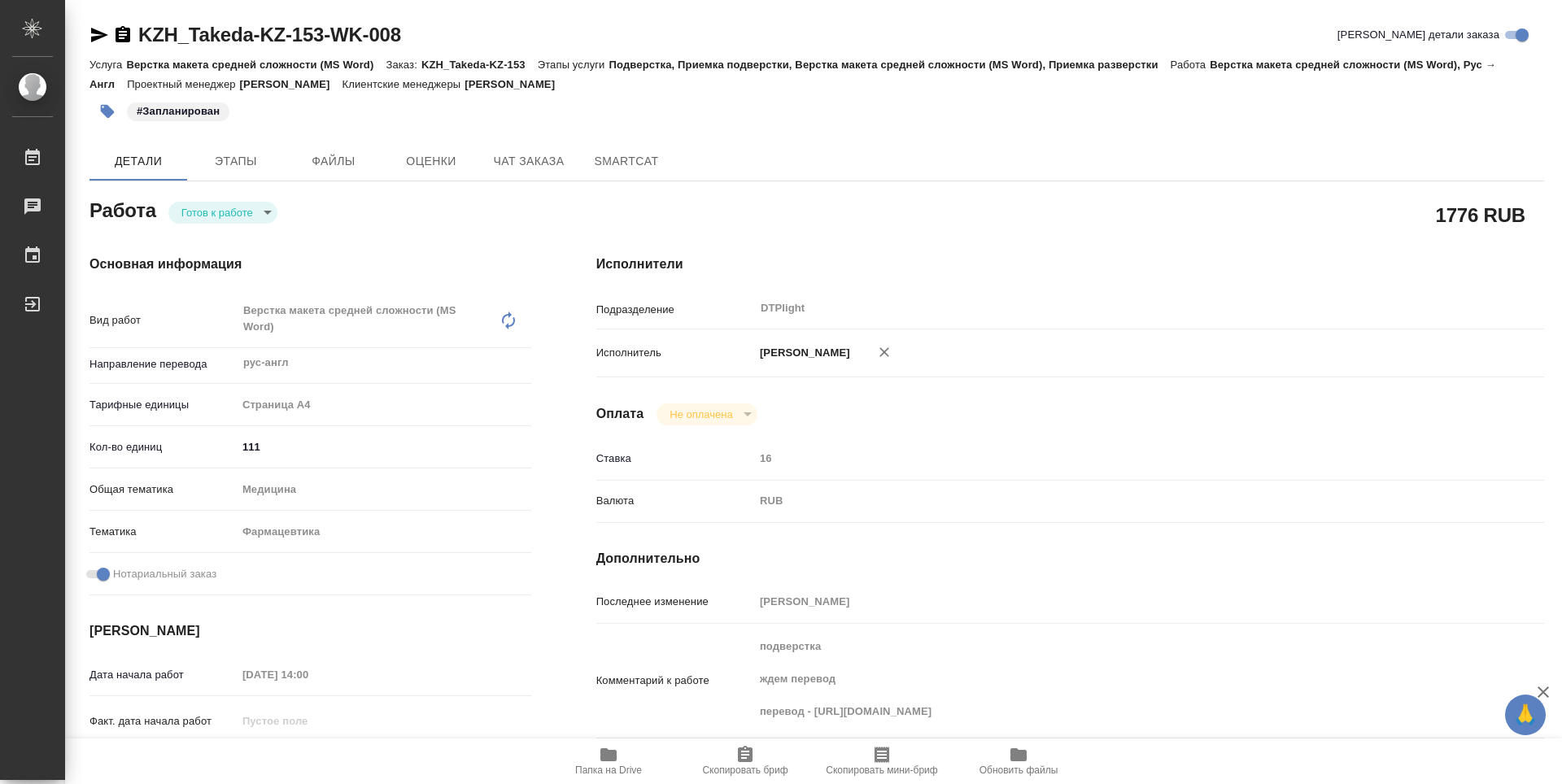
type textarea "x"
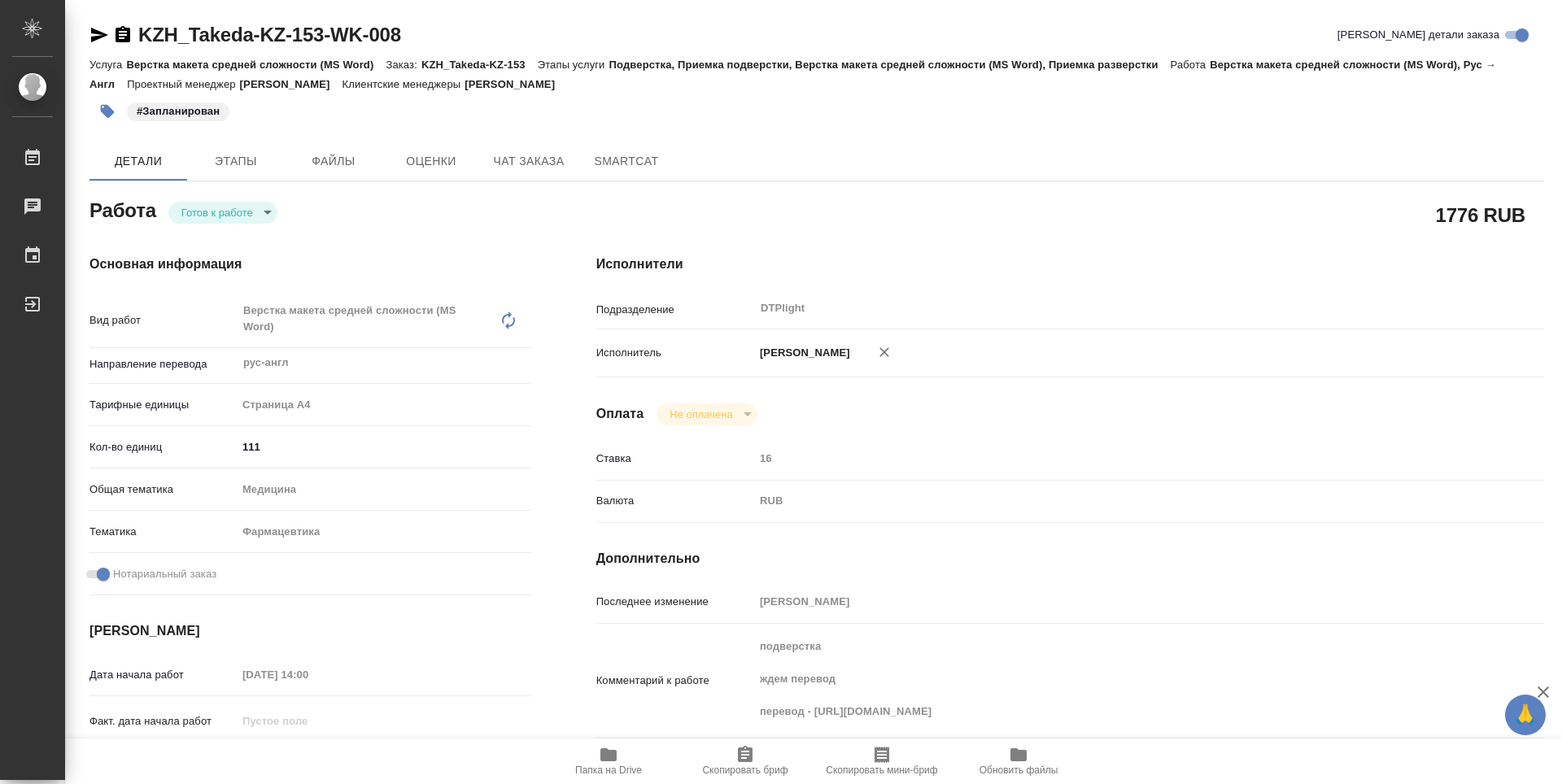
type textarea "x"
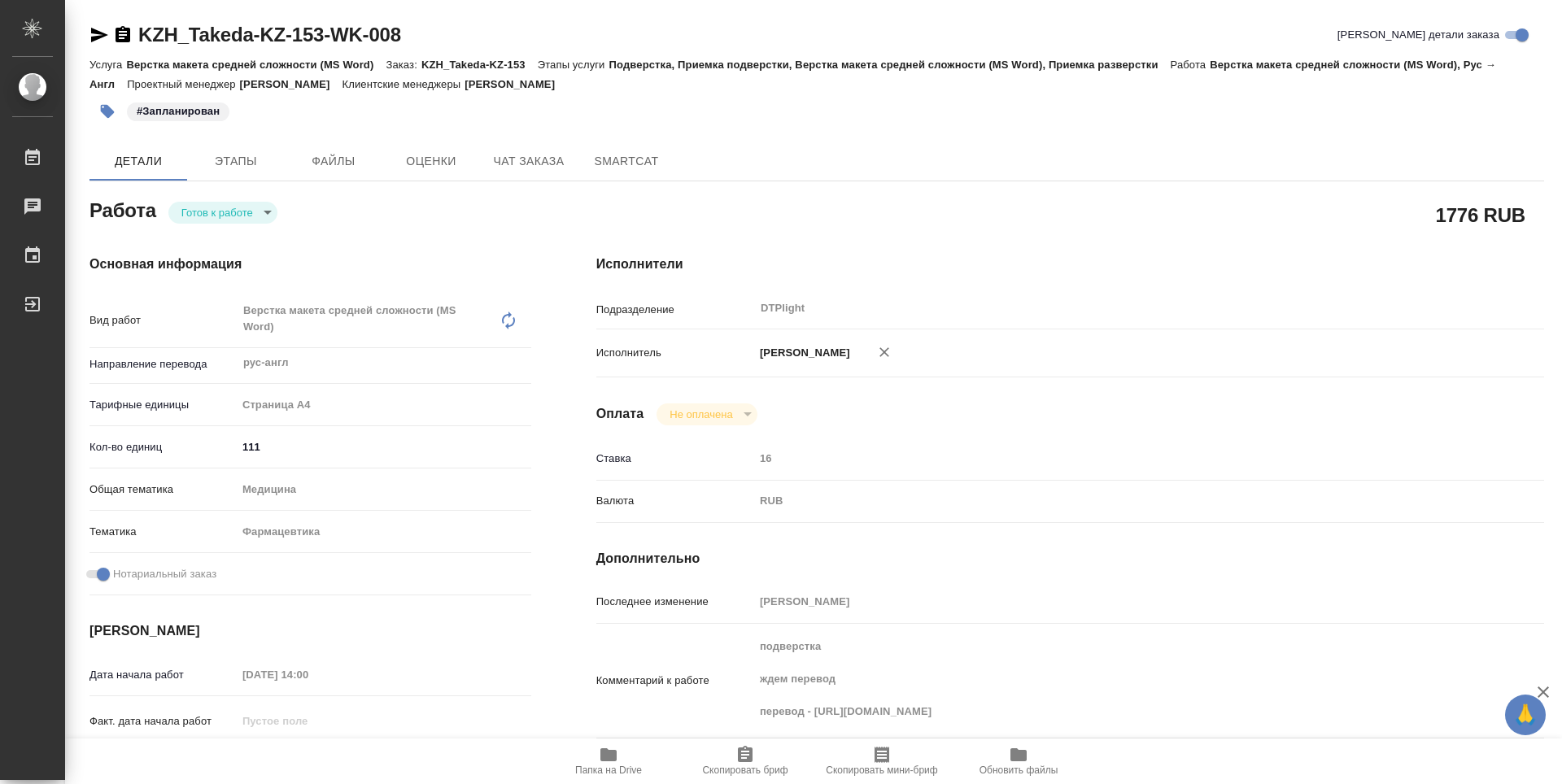
drag, startPoint x: 609, startPoint y: 770, endPoint x: 602, endPoint y: 741, distance: 29.8
click at [609, 770] on span "Папка на Drive" at bounding box center [608, 770] width 67 height 12
click at [252, 208] on body "🙏 .cls-1 fill:#fff; AWATERA Guselnikov Roman Работы 0 Чаты График Выйти KZH_Tak…" at bounding box center [781, 392] width 1562 height 784
click at [219, 218] on button "В работе" at bounding box center [208, 212] width 54 height 18
type textarea "x"
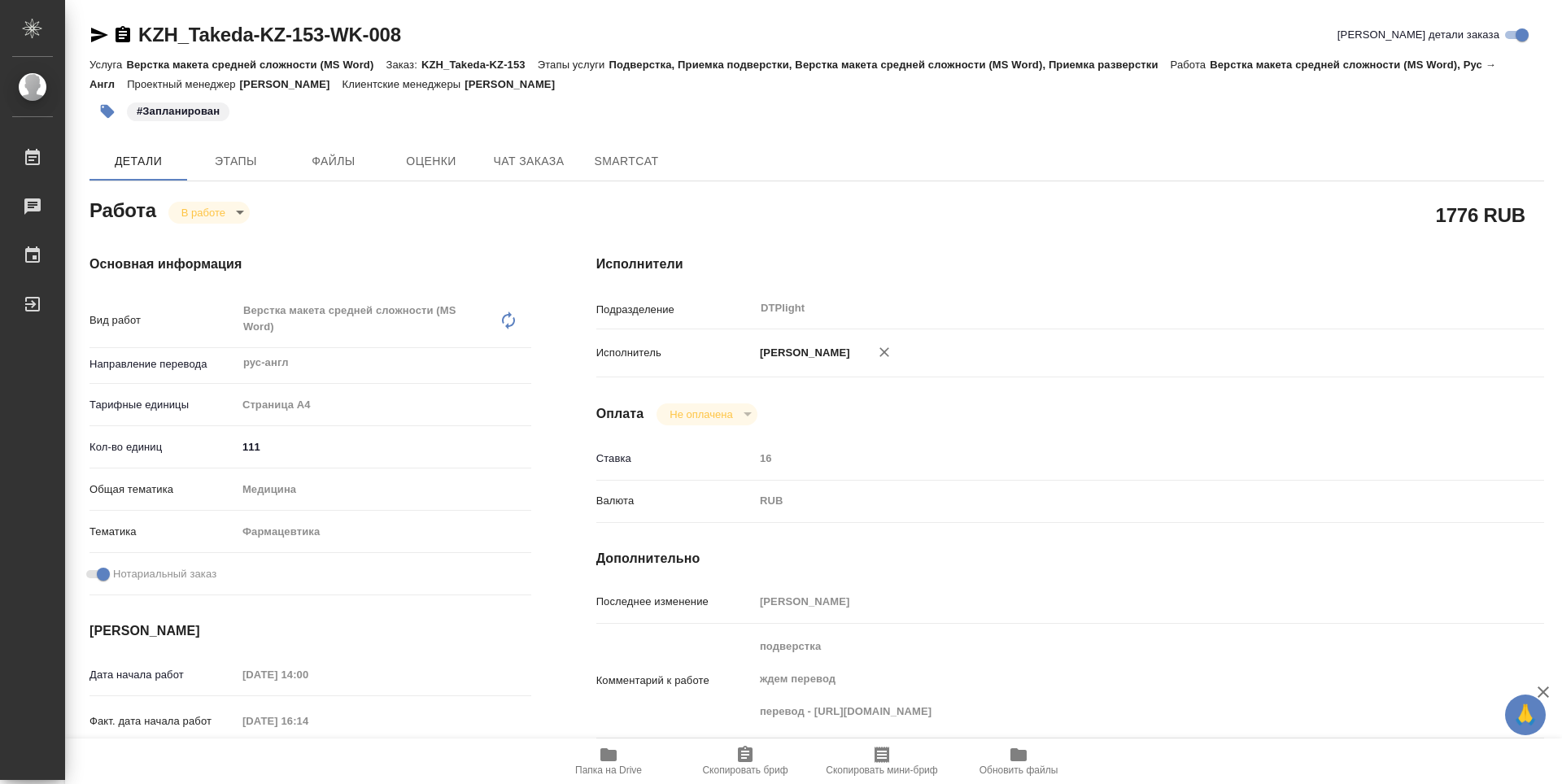
type textarea "x"
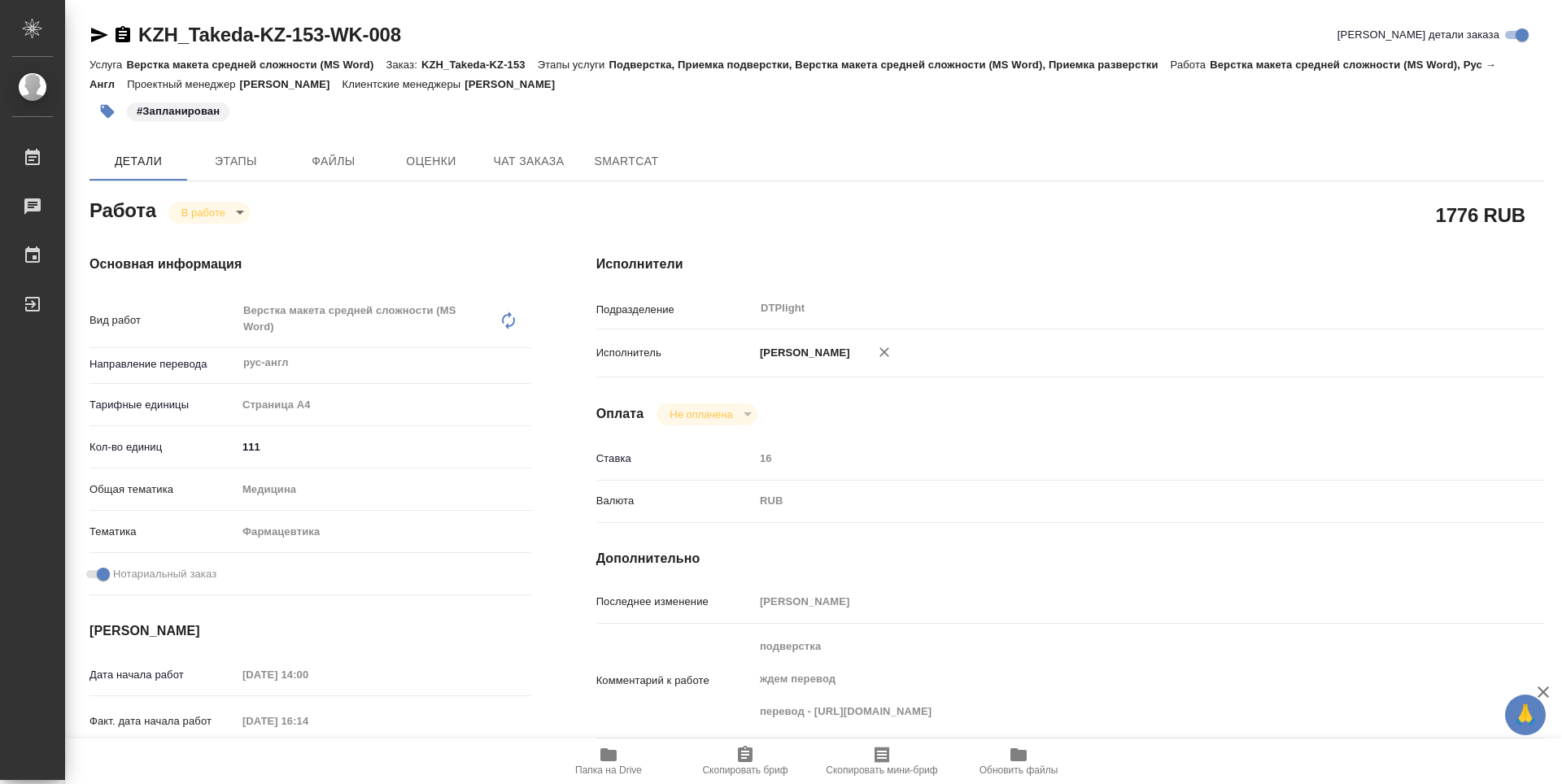
type textarea "x"
click at [125, 35] on icon "button" at bounding box center [123, 35] width 15 height 16
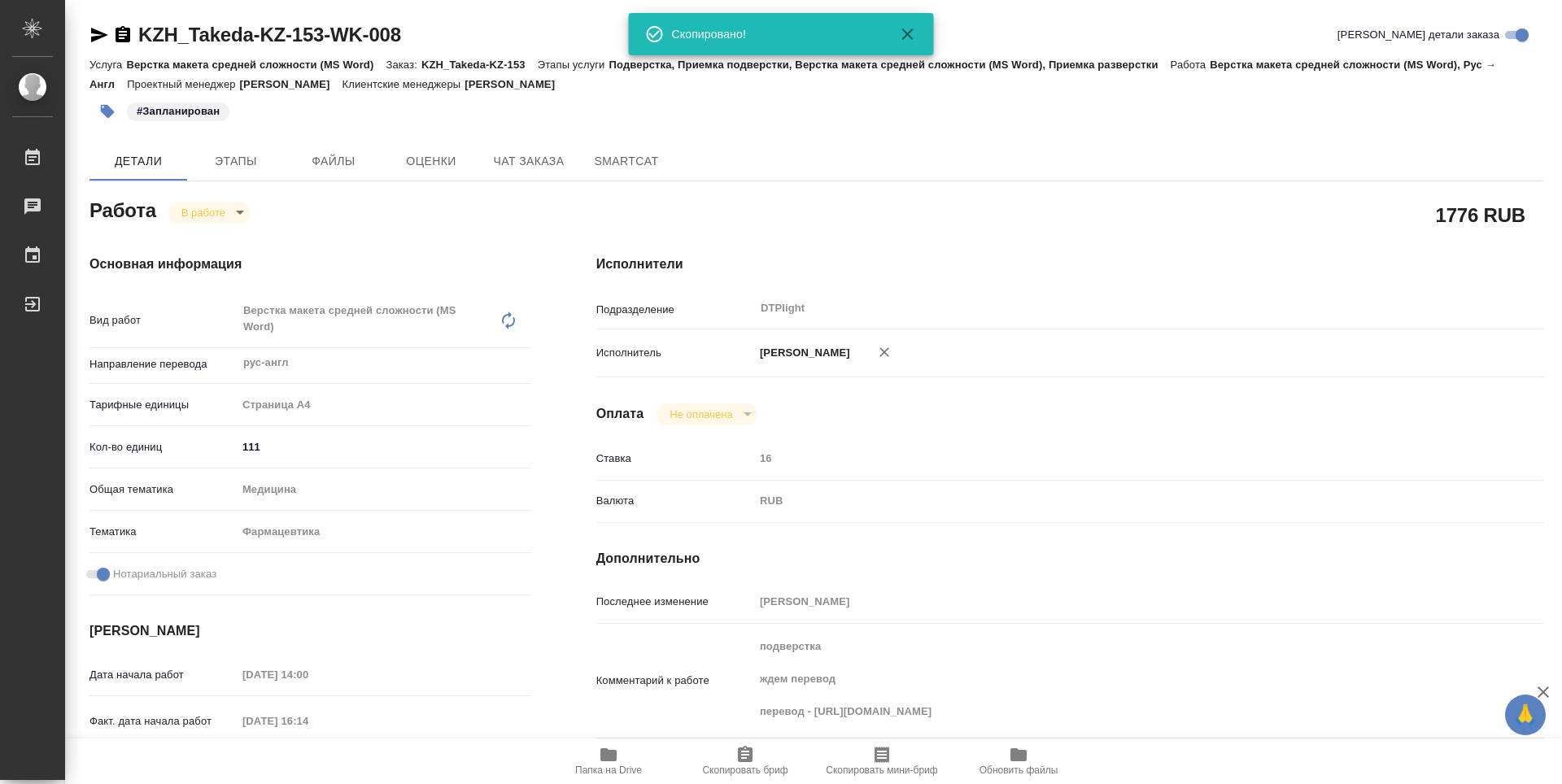
type textarea "x"
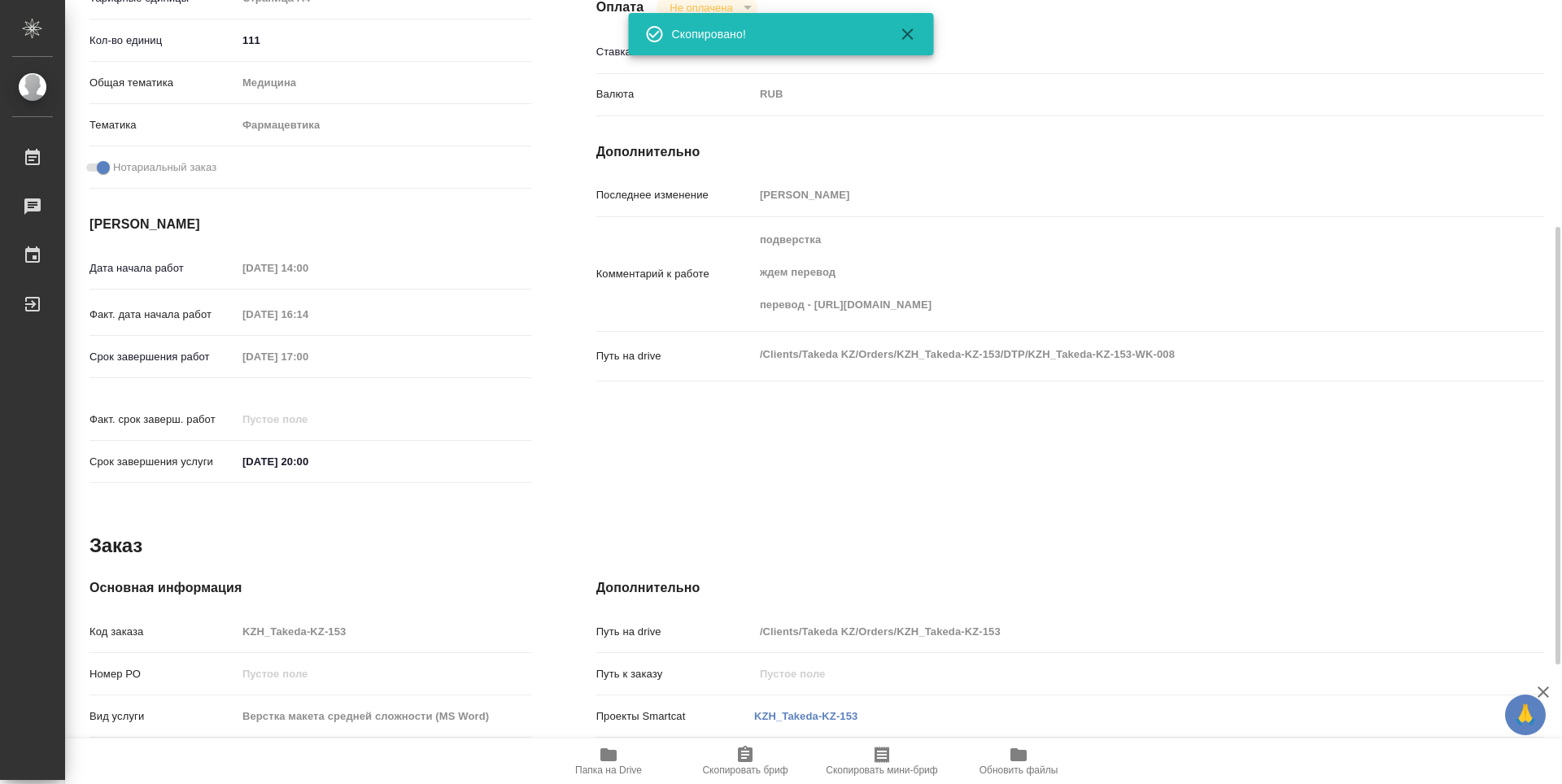
scroll to position [620, 0]
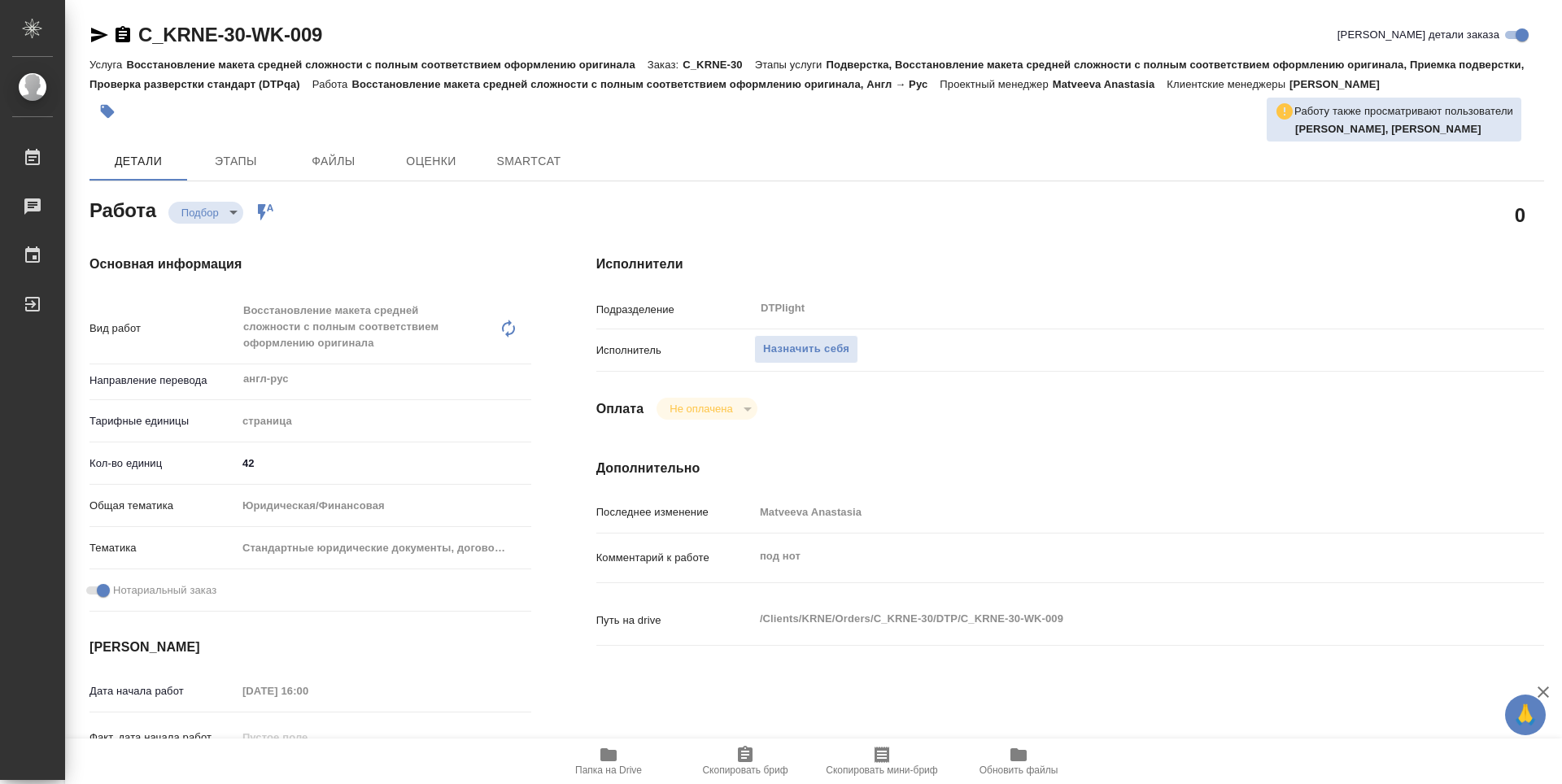
type textarea "x"
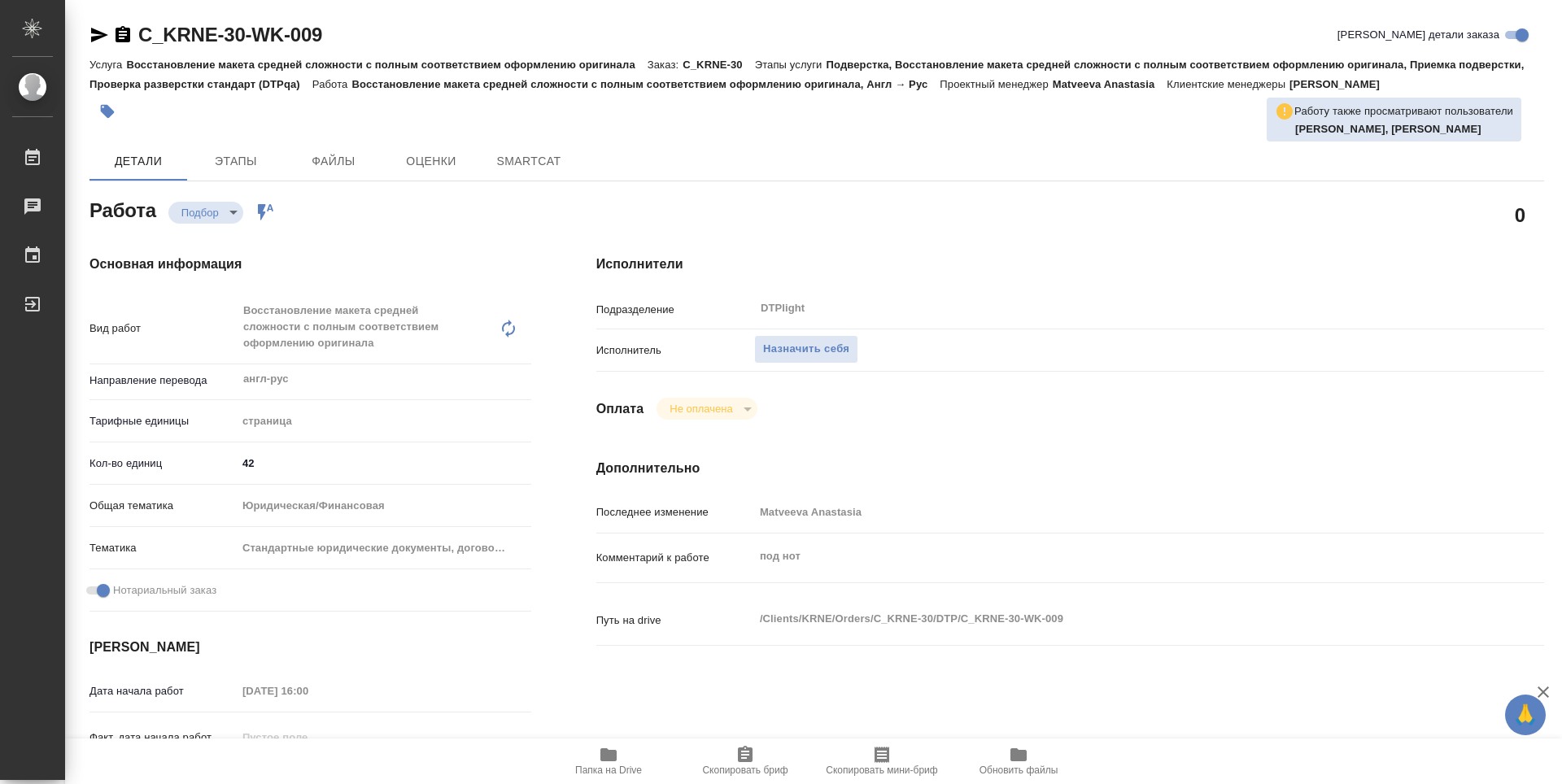
type textarea "x"
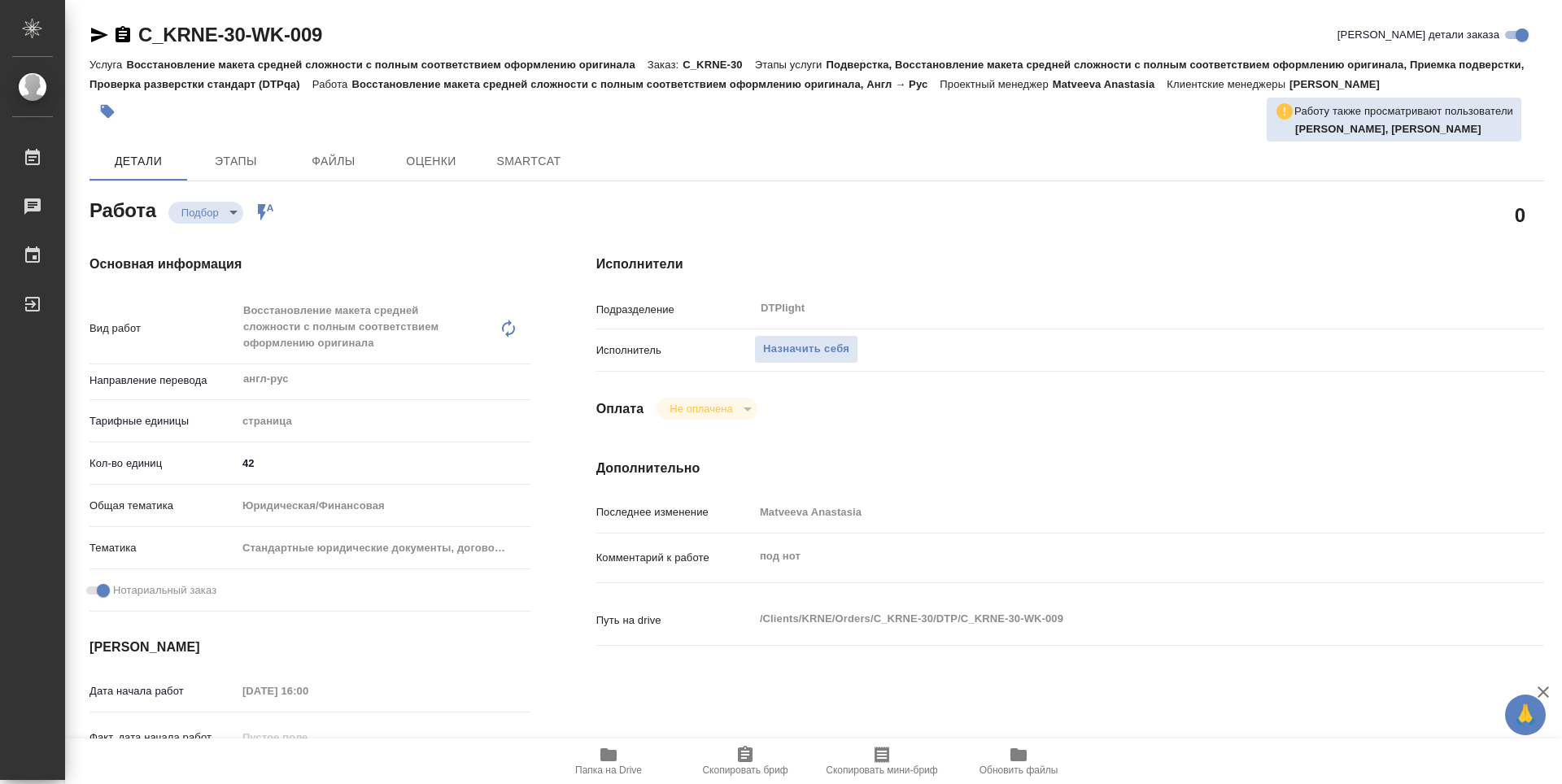
click at [609, 768] on span "Папка на Drive" at bounding box center [608, 770] width 67 height 12
type textarea "x"
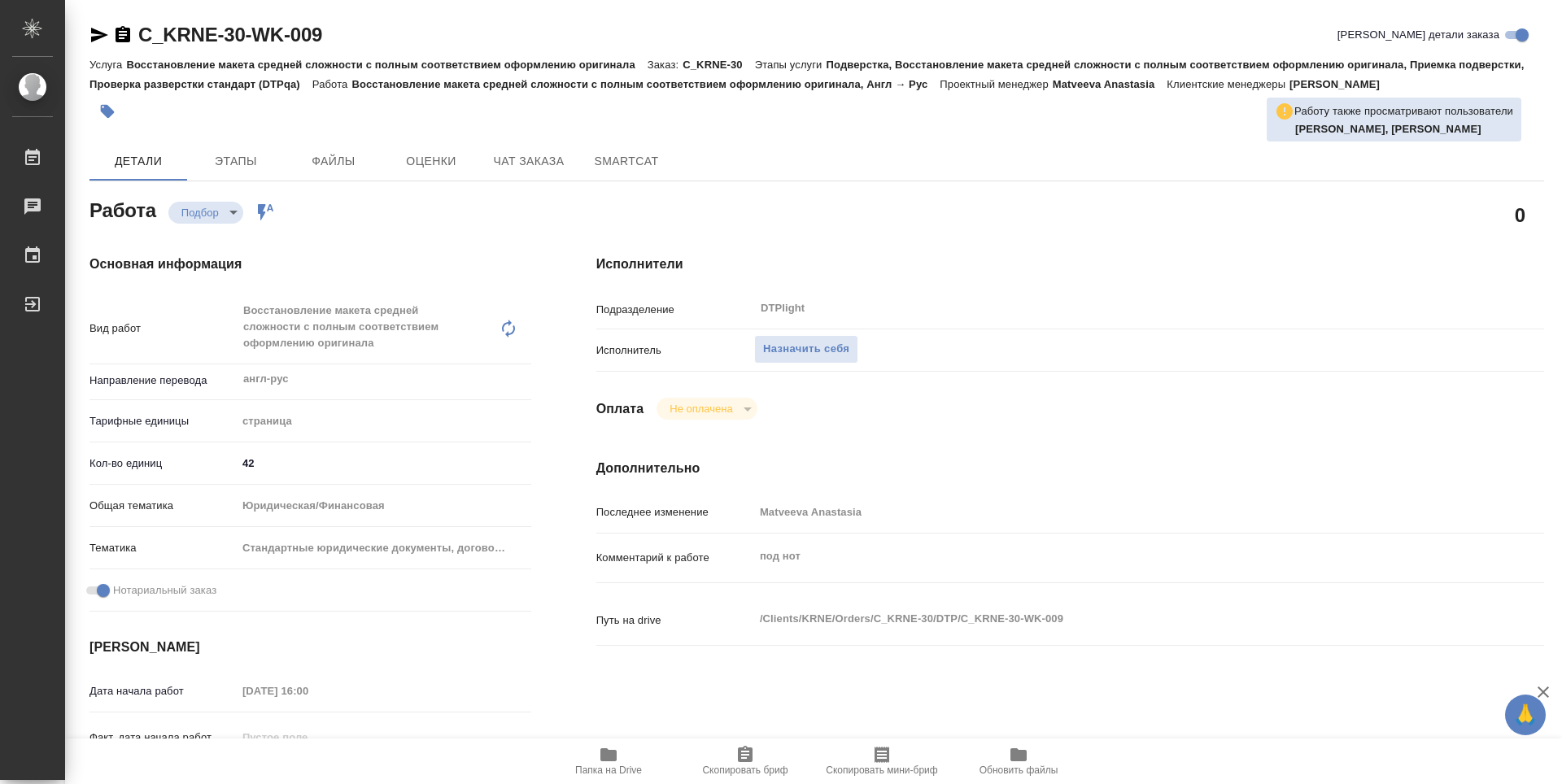
type textarea "x"
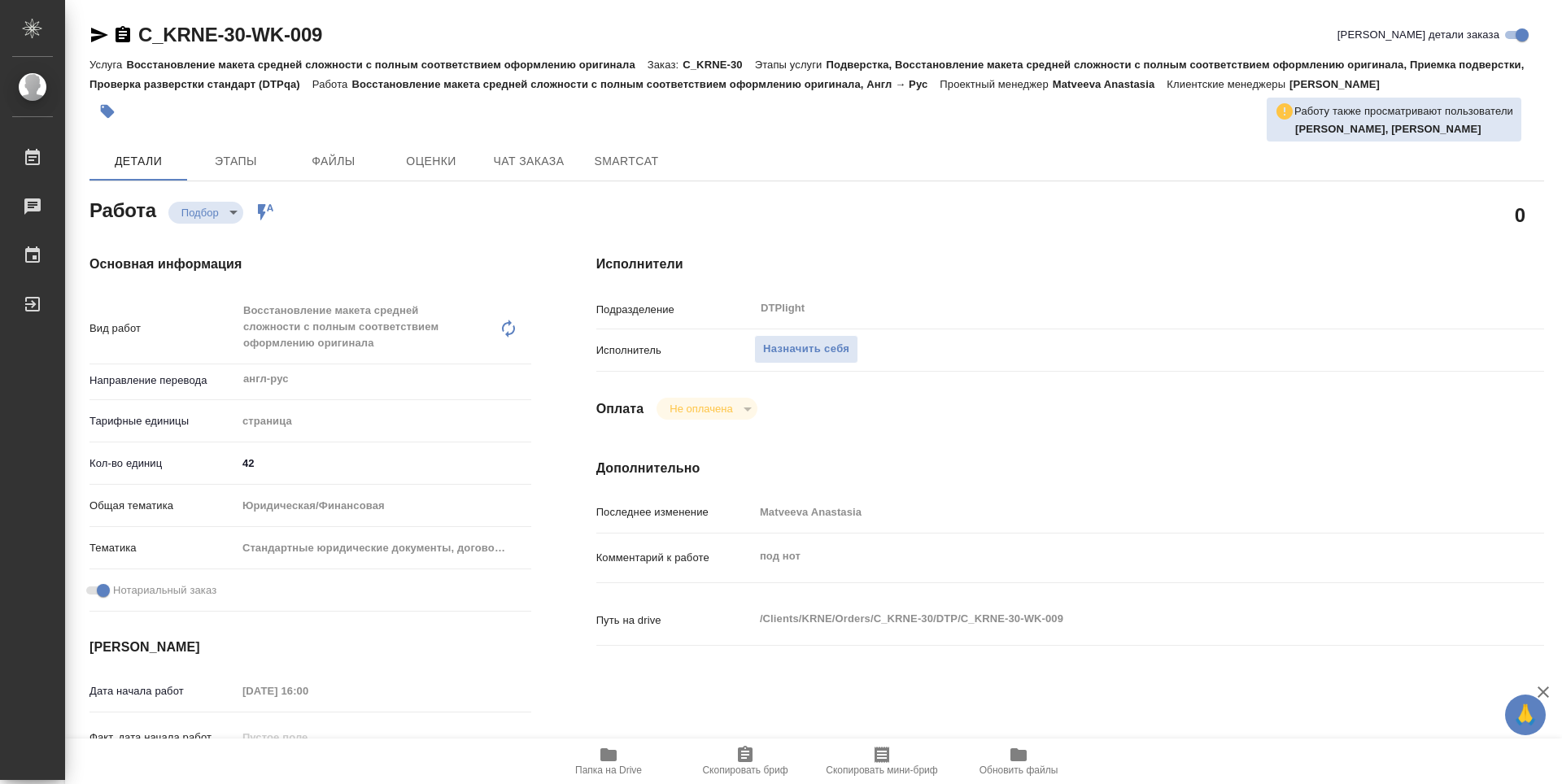
type textarea "x"
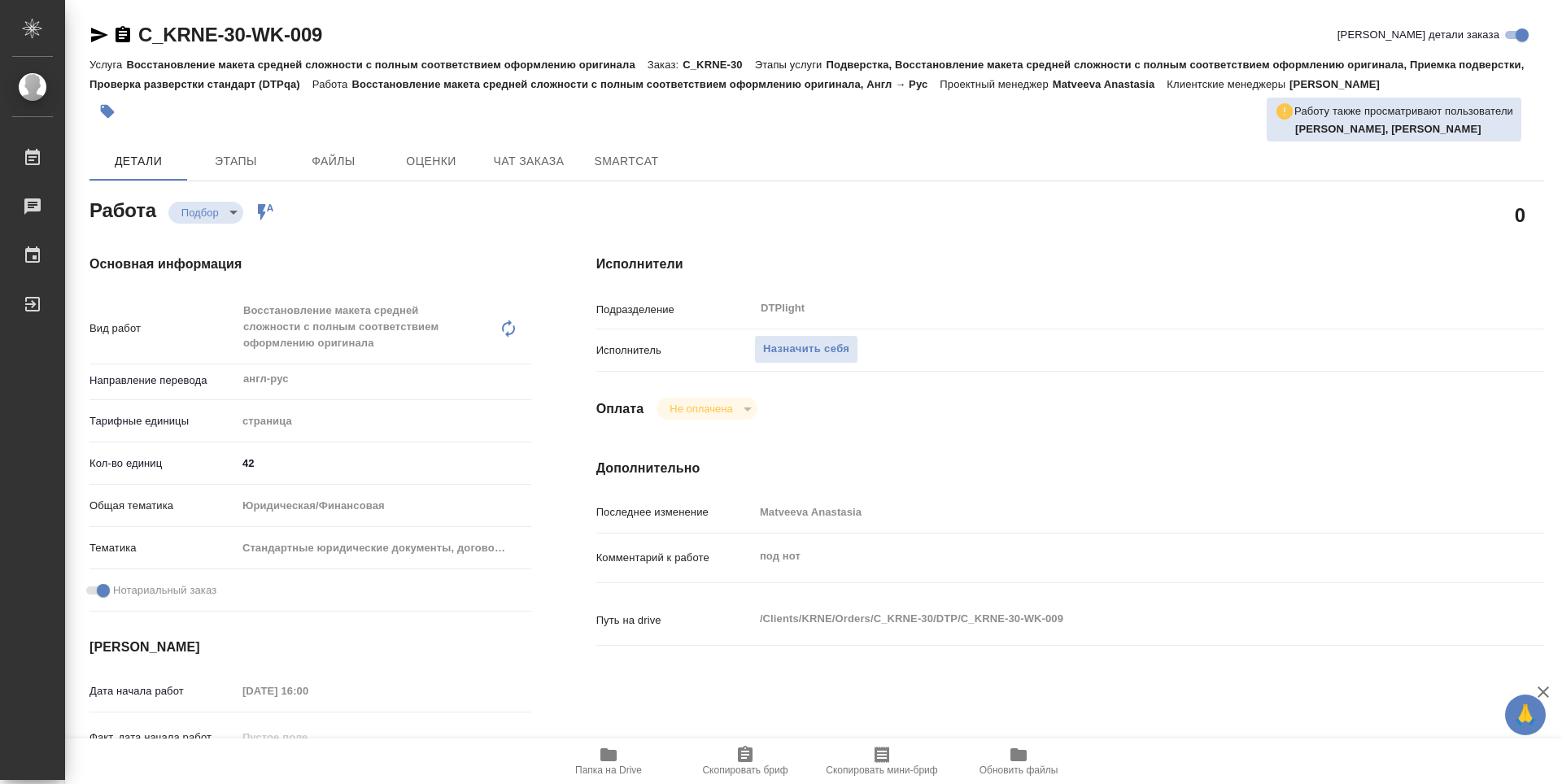
type textarea "x"
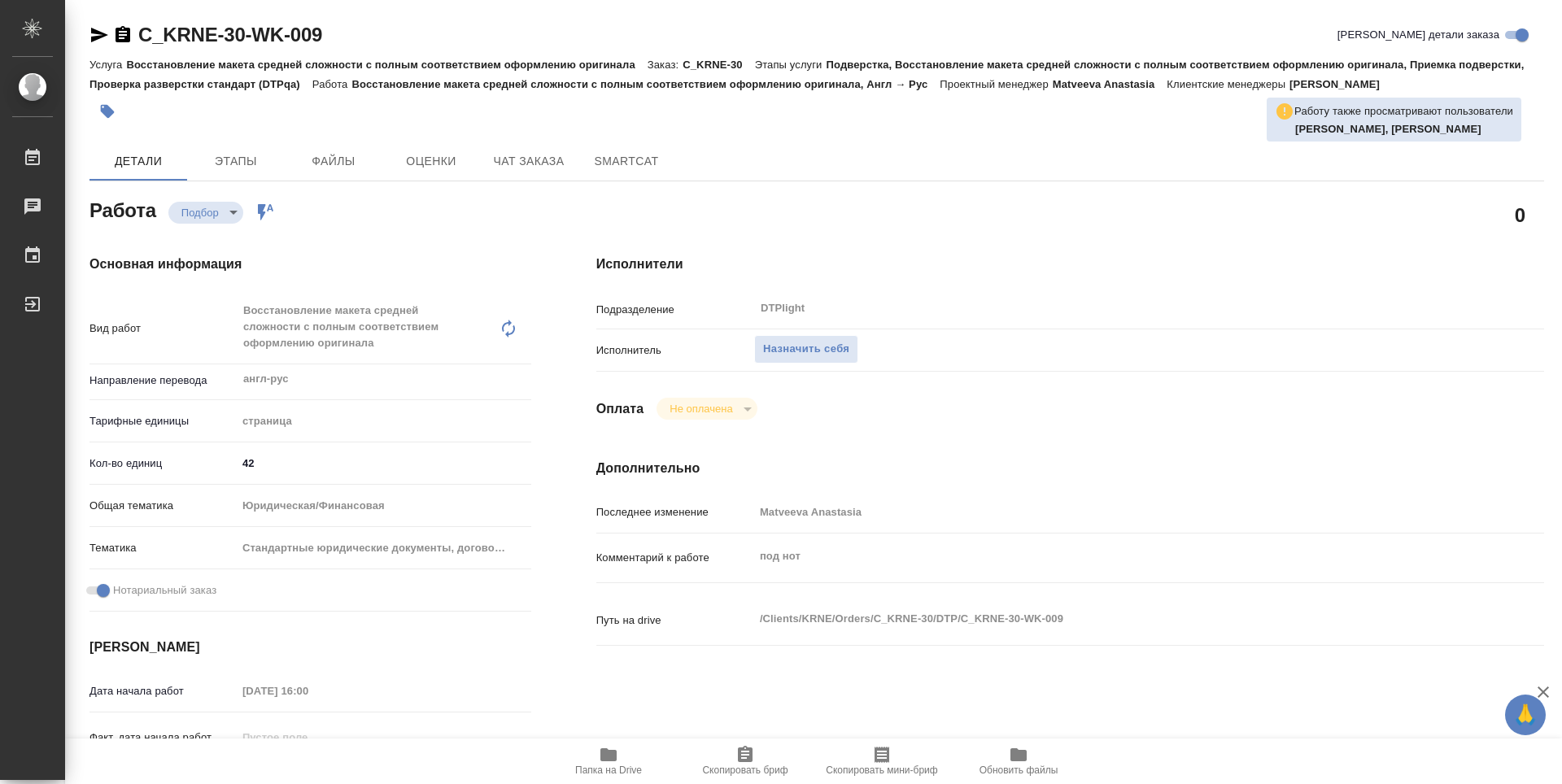
type textarea "x"
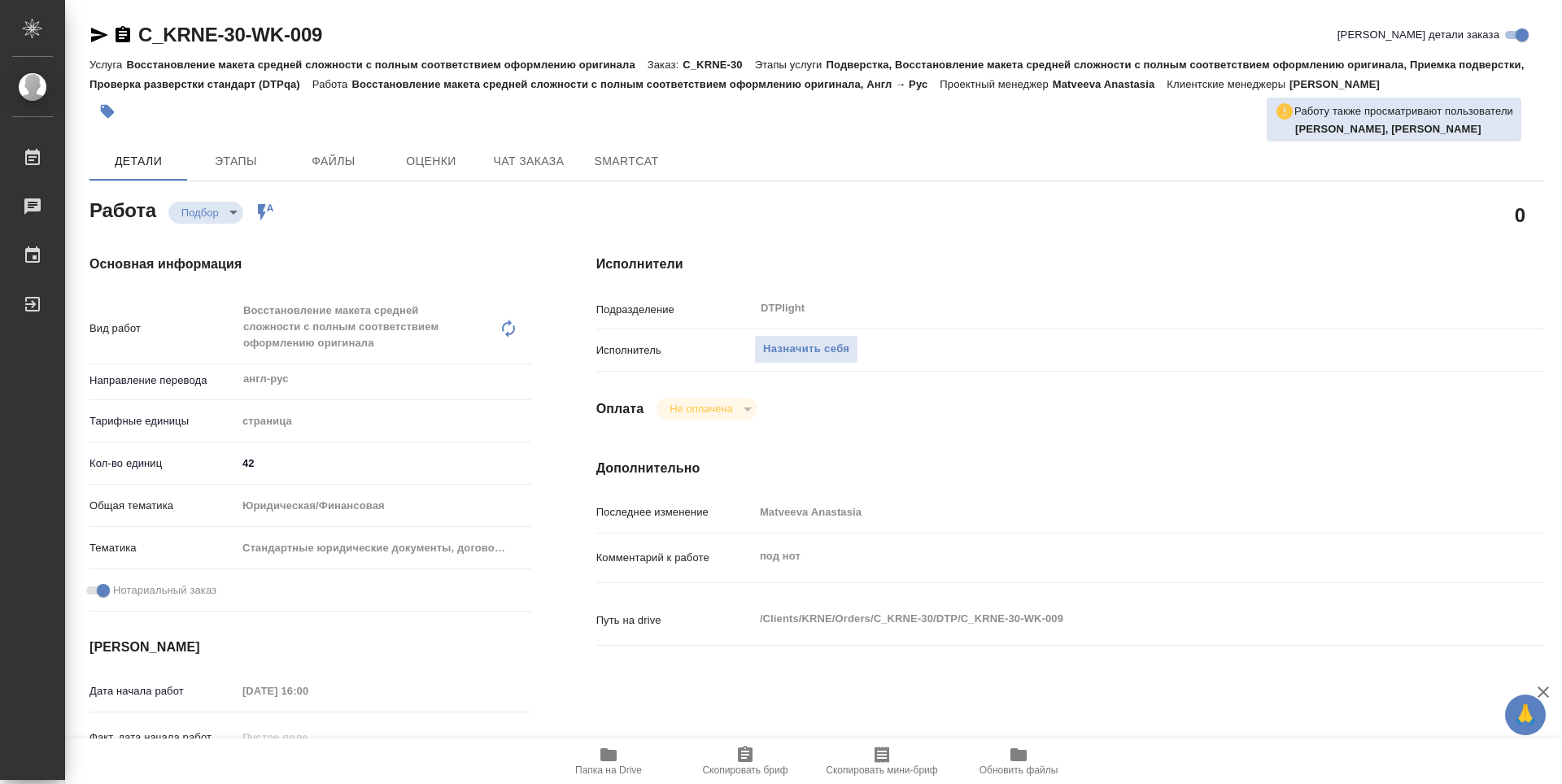
type textarea "x"
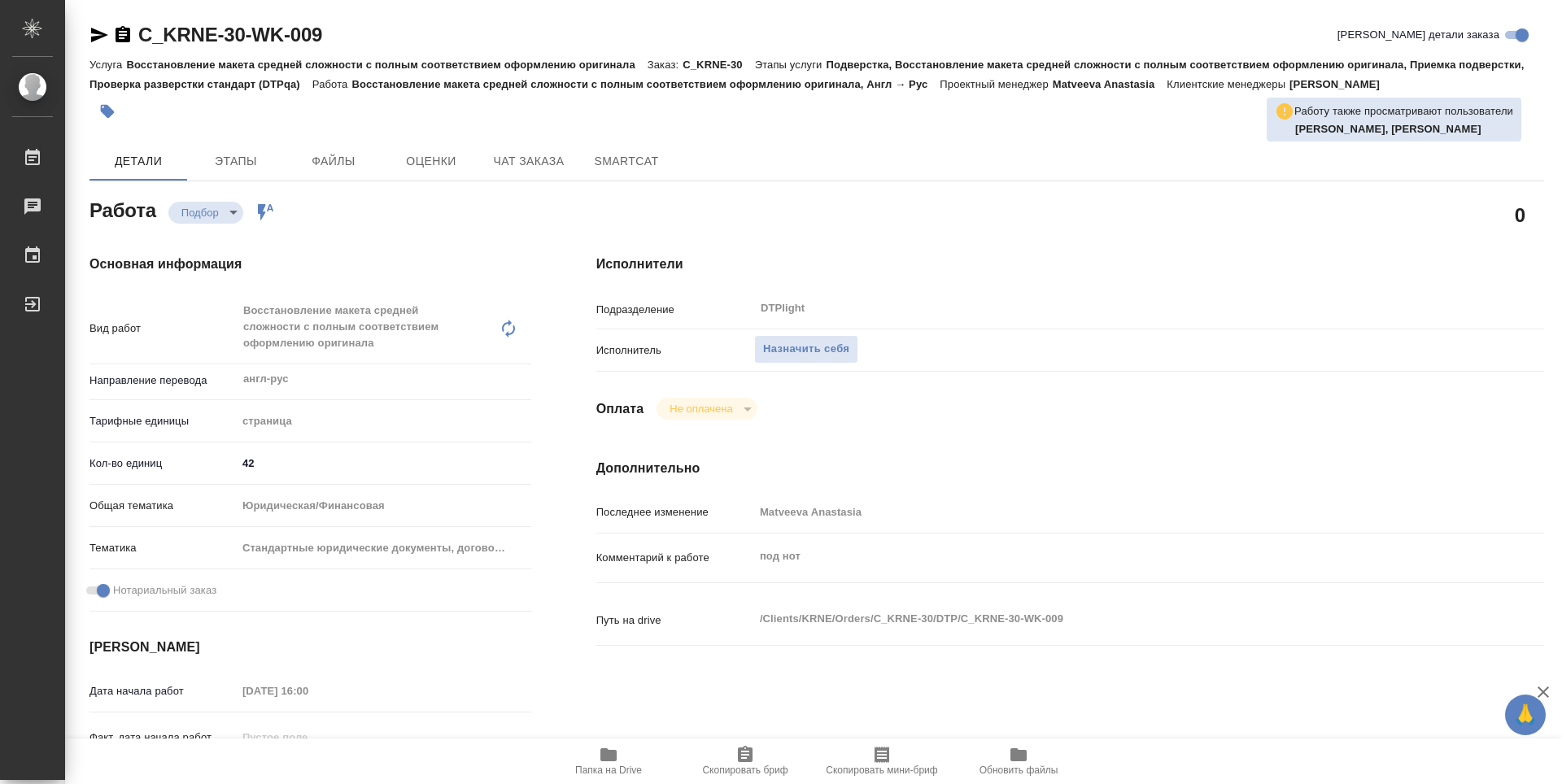
type textarea "x"
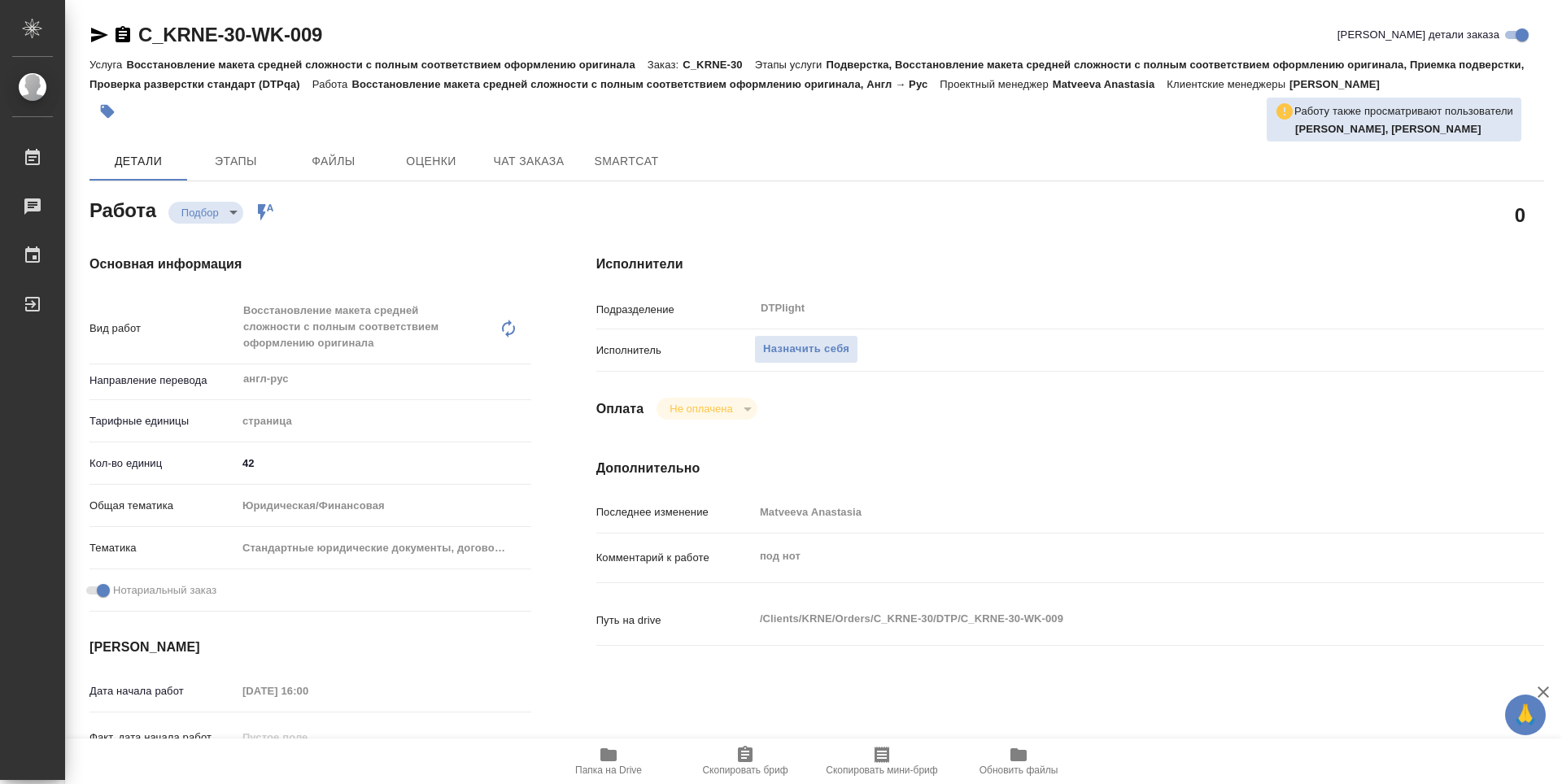
type textarea "x"
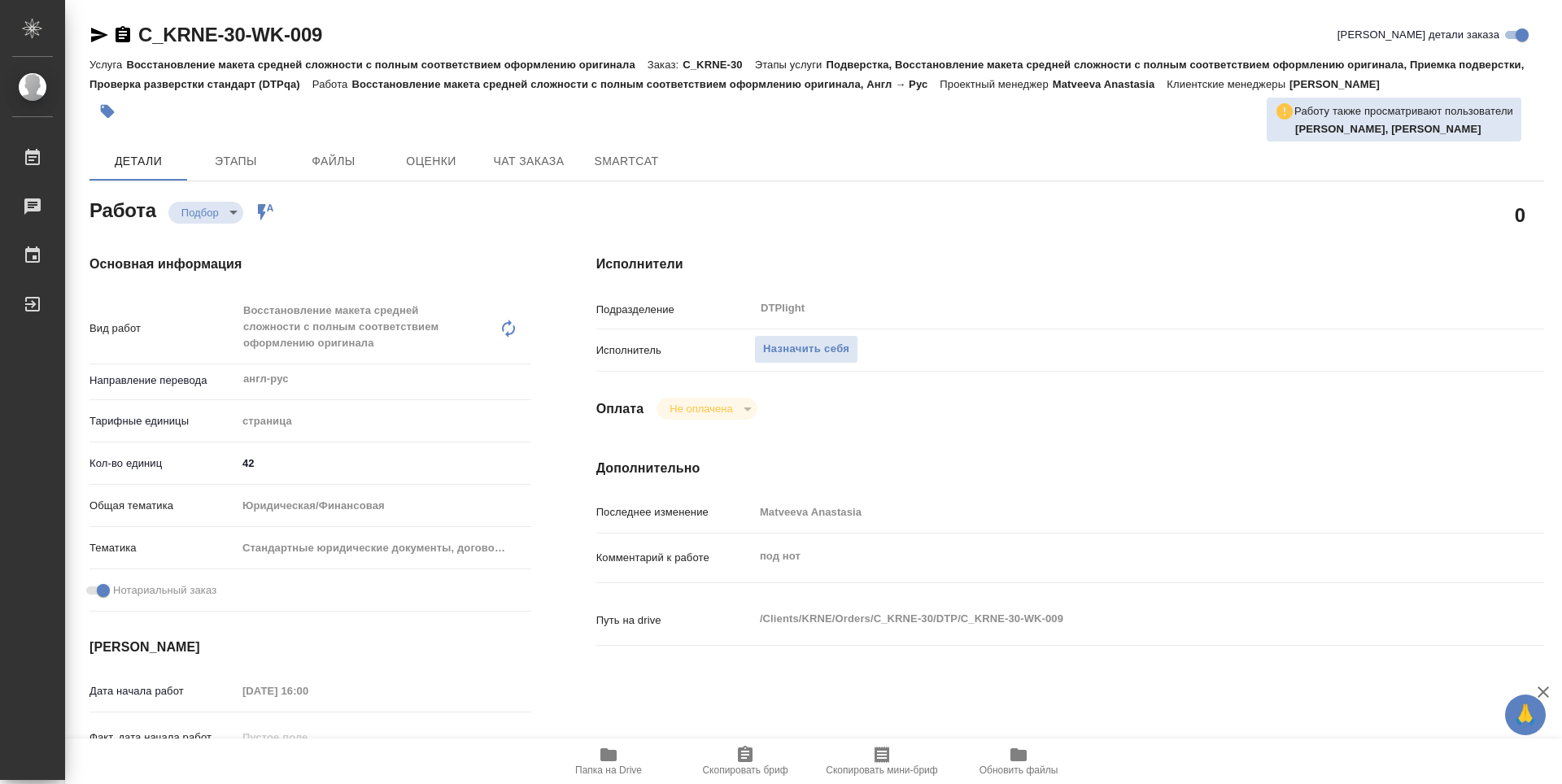
type textarea "x"
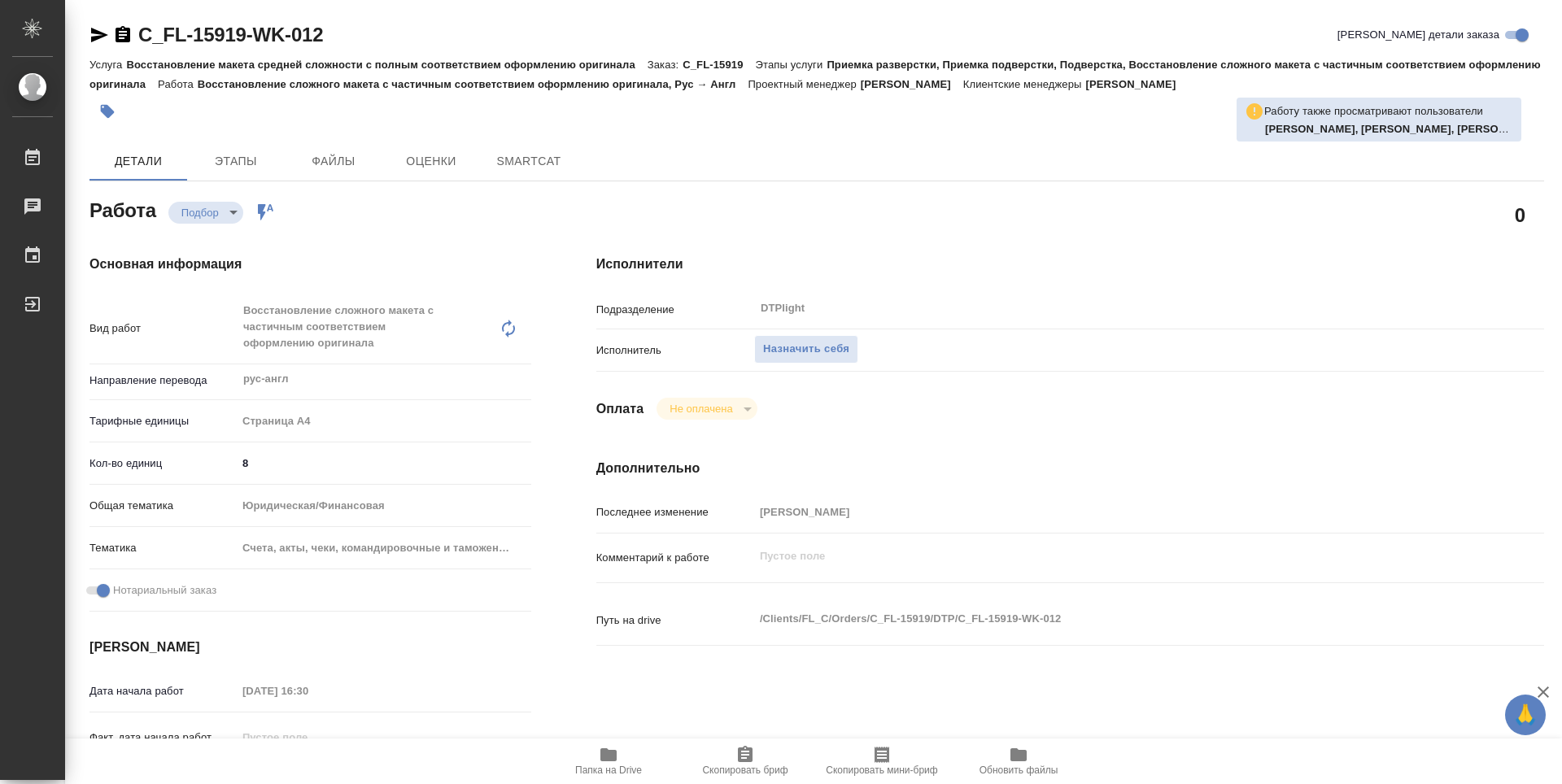
type textarea "x"
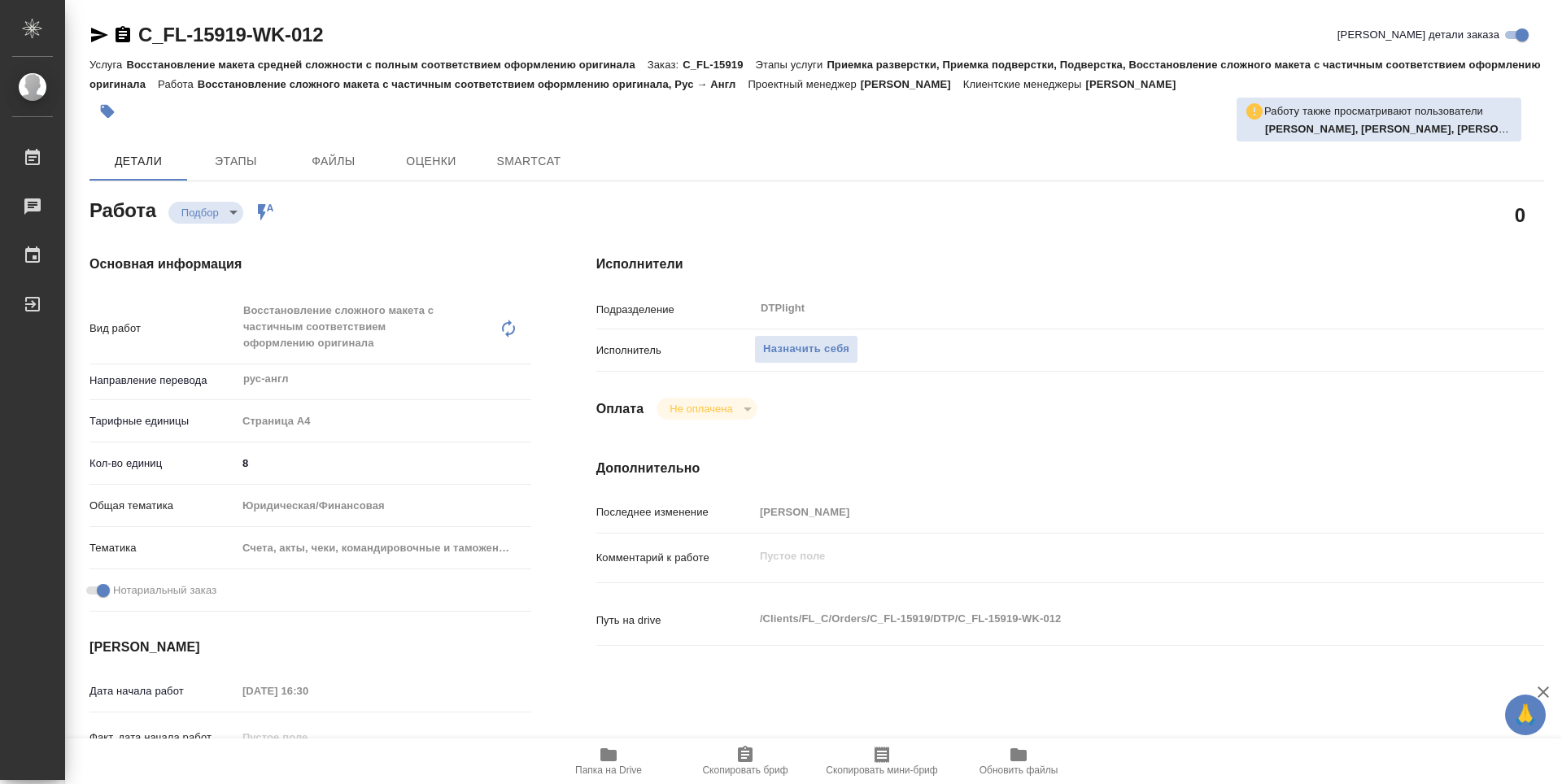
type textarea "x"
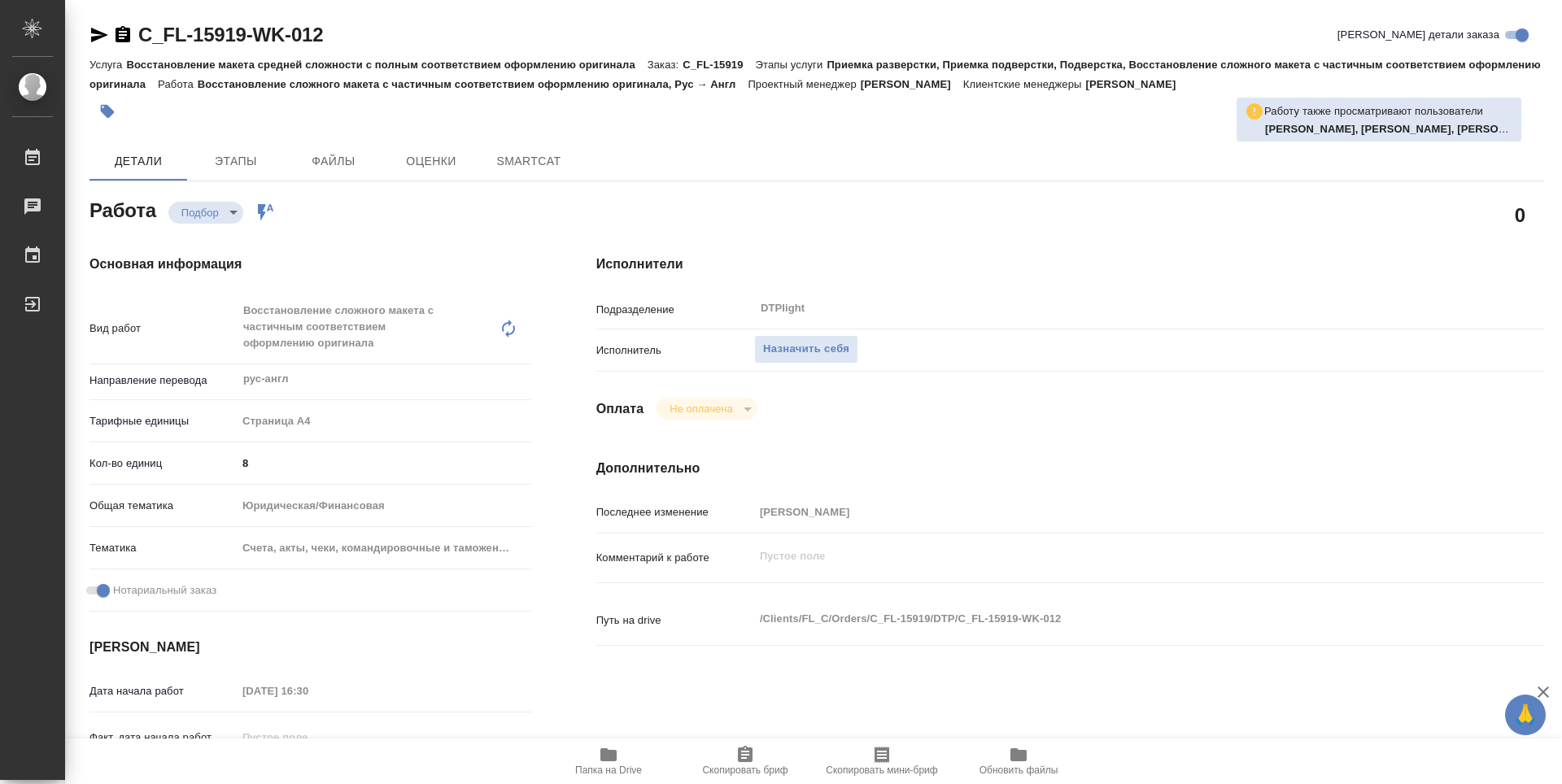
type textarea "x"
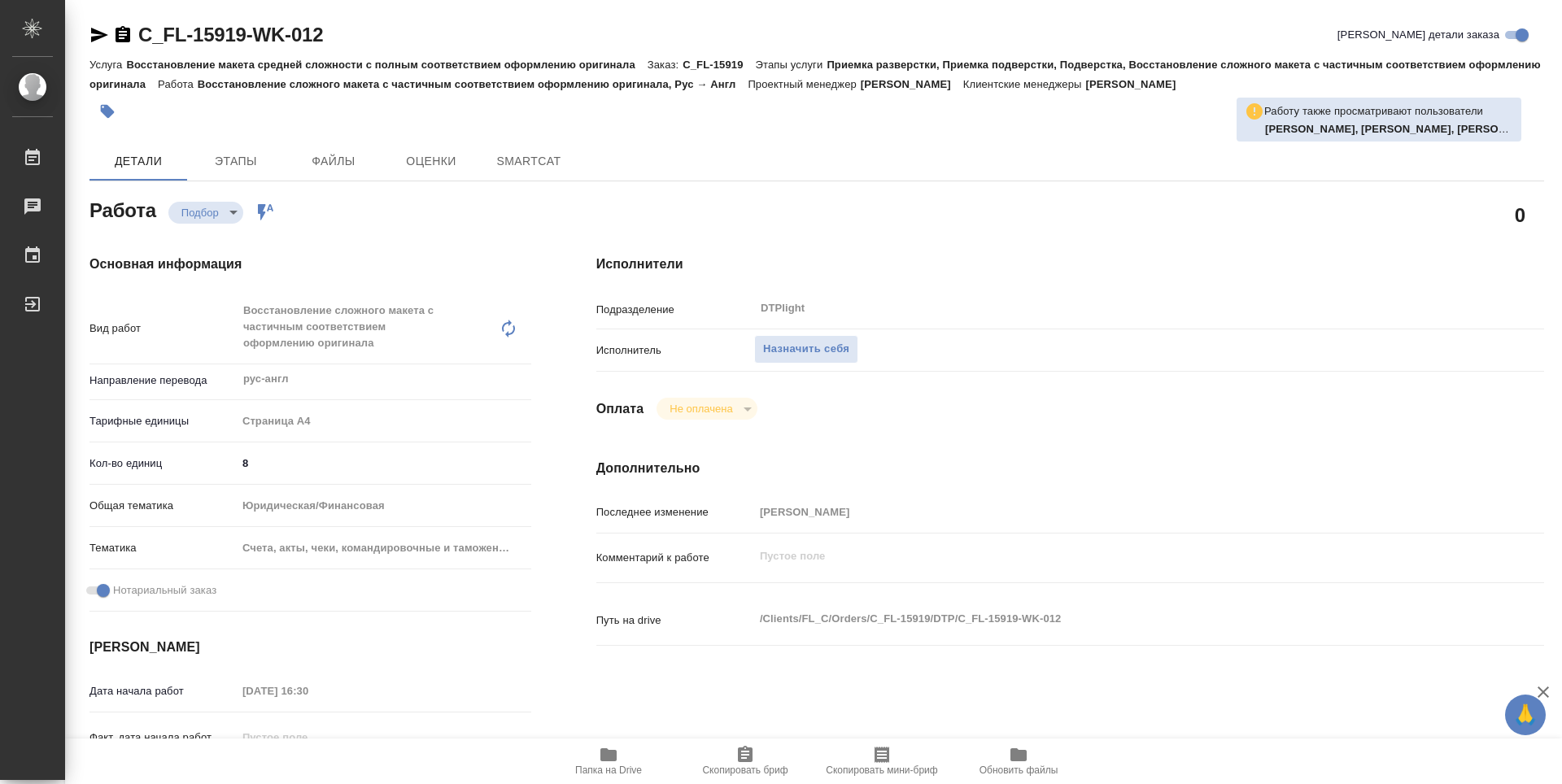
click at [612, 758] on icon "button" at bounding box center [609, 755] width 16 height 13
type textarea "x"
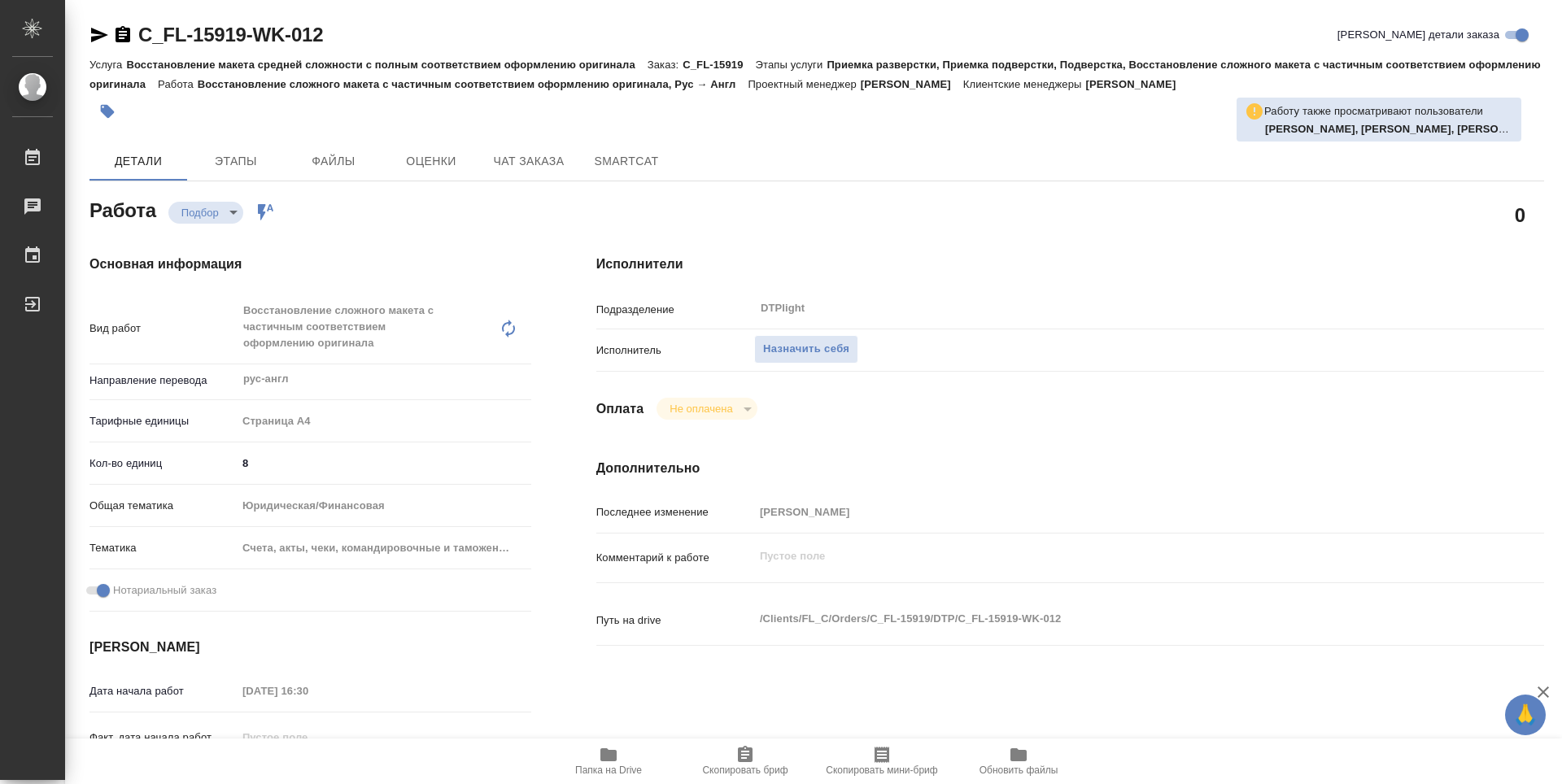
type textarea "x"
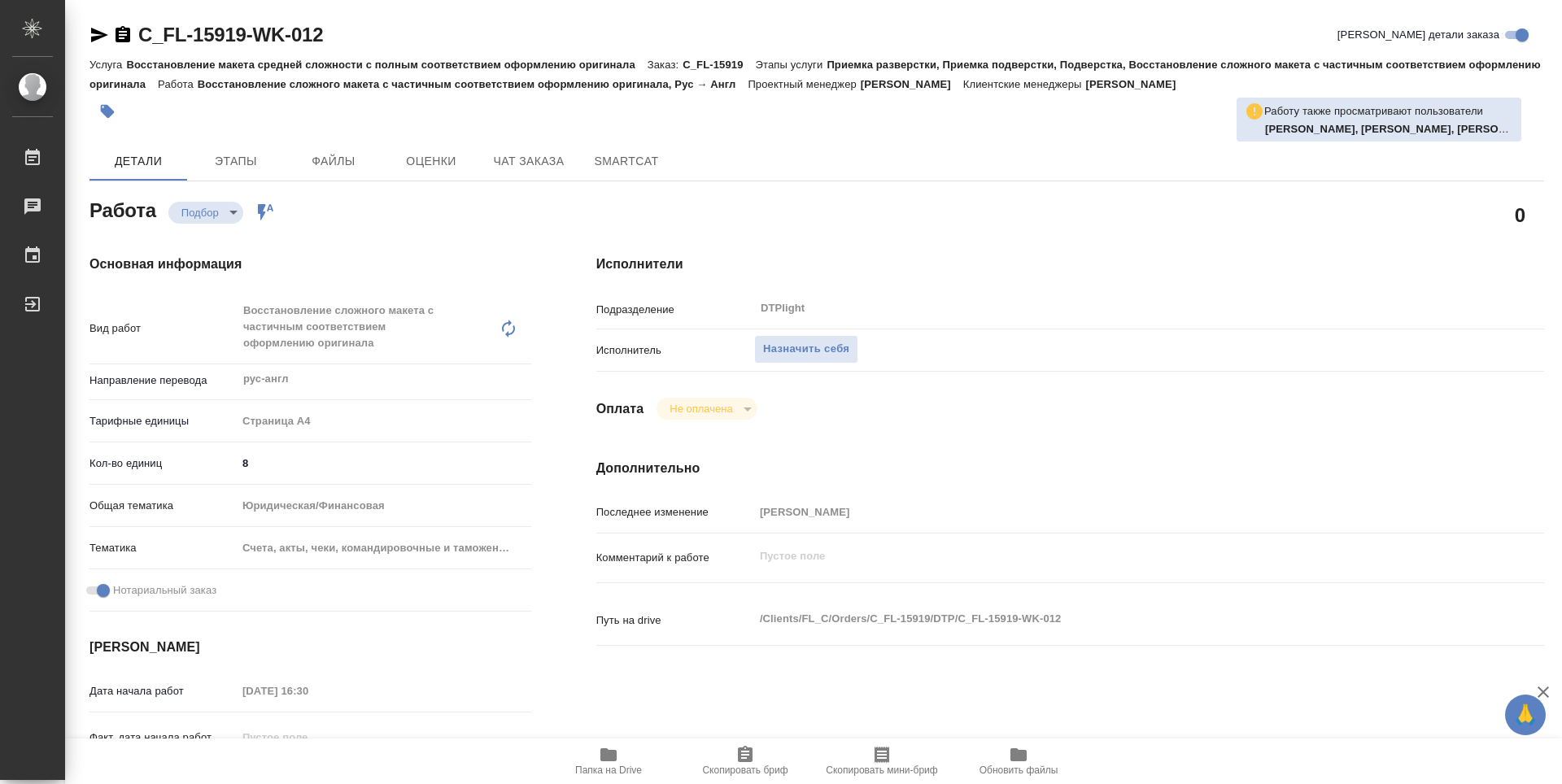
type textarea "x"
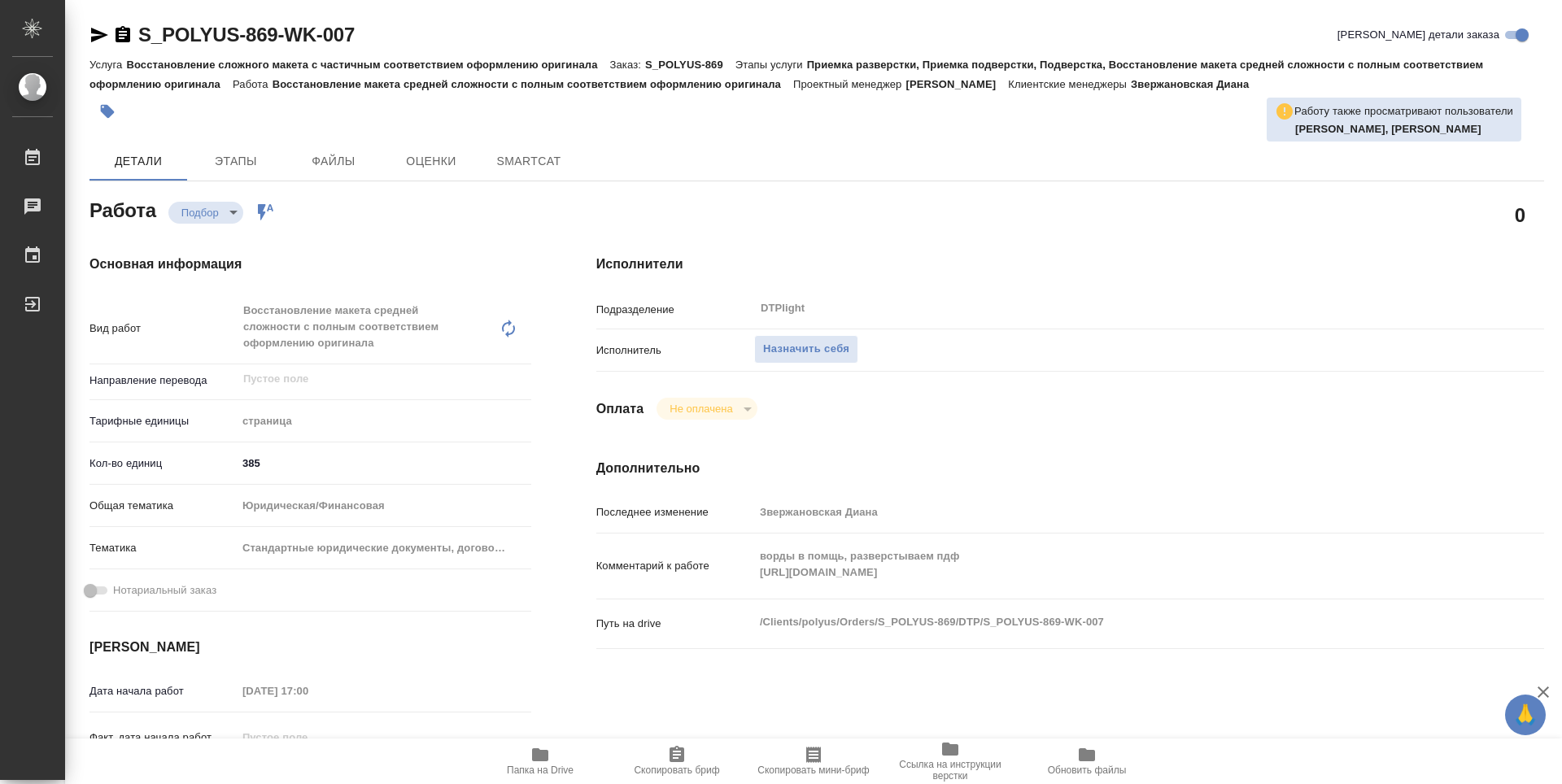
type textarea "x"
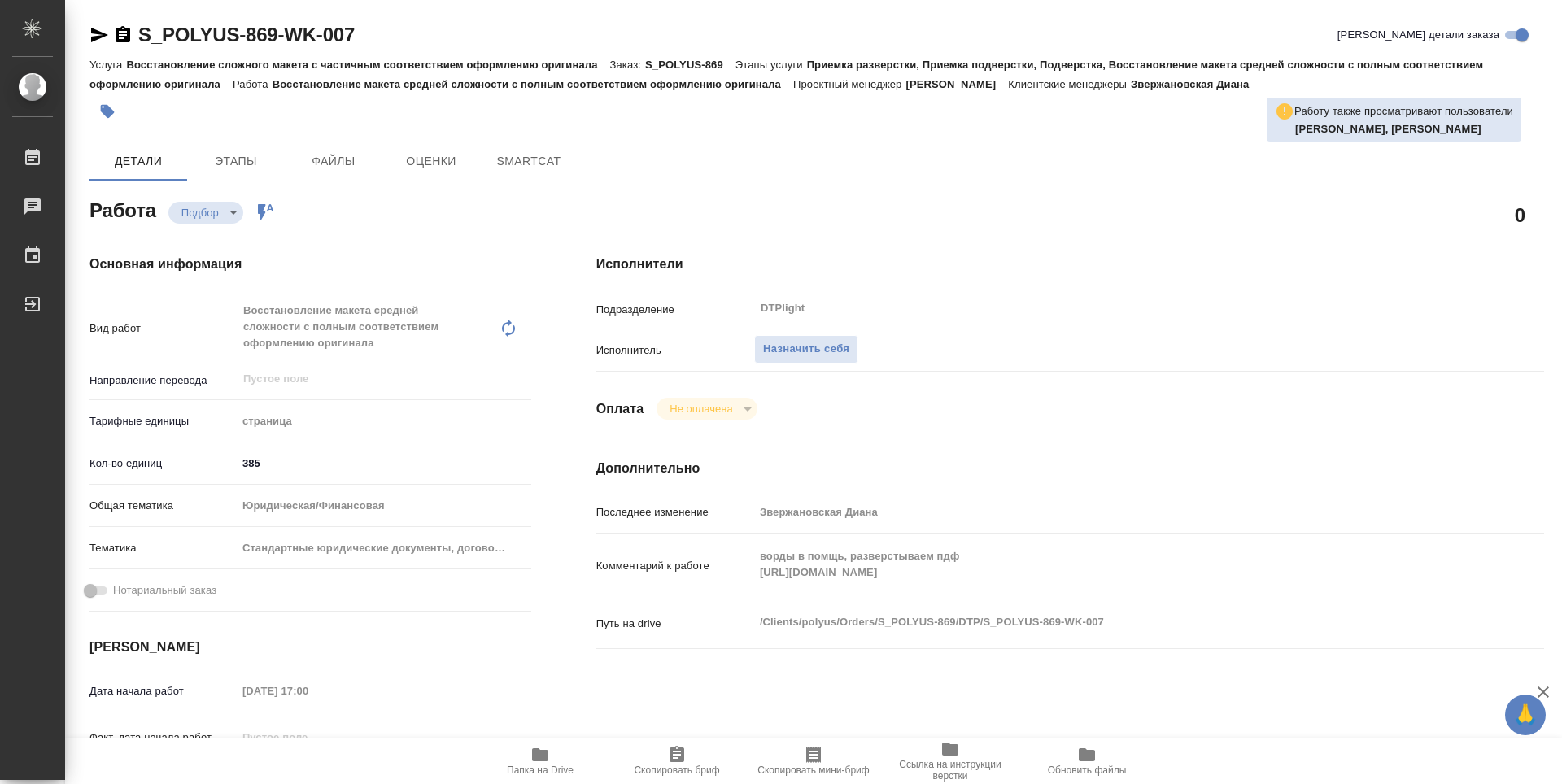
type textarea "x"
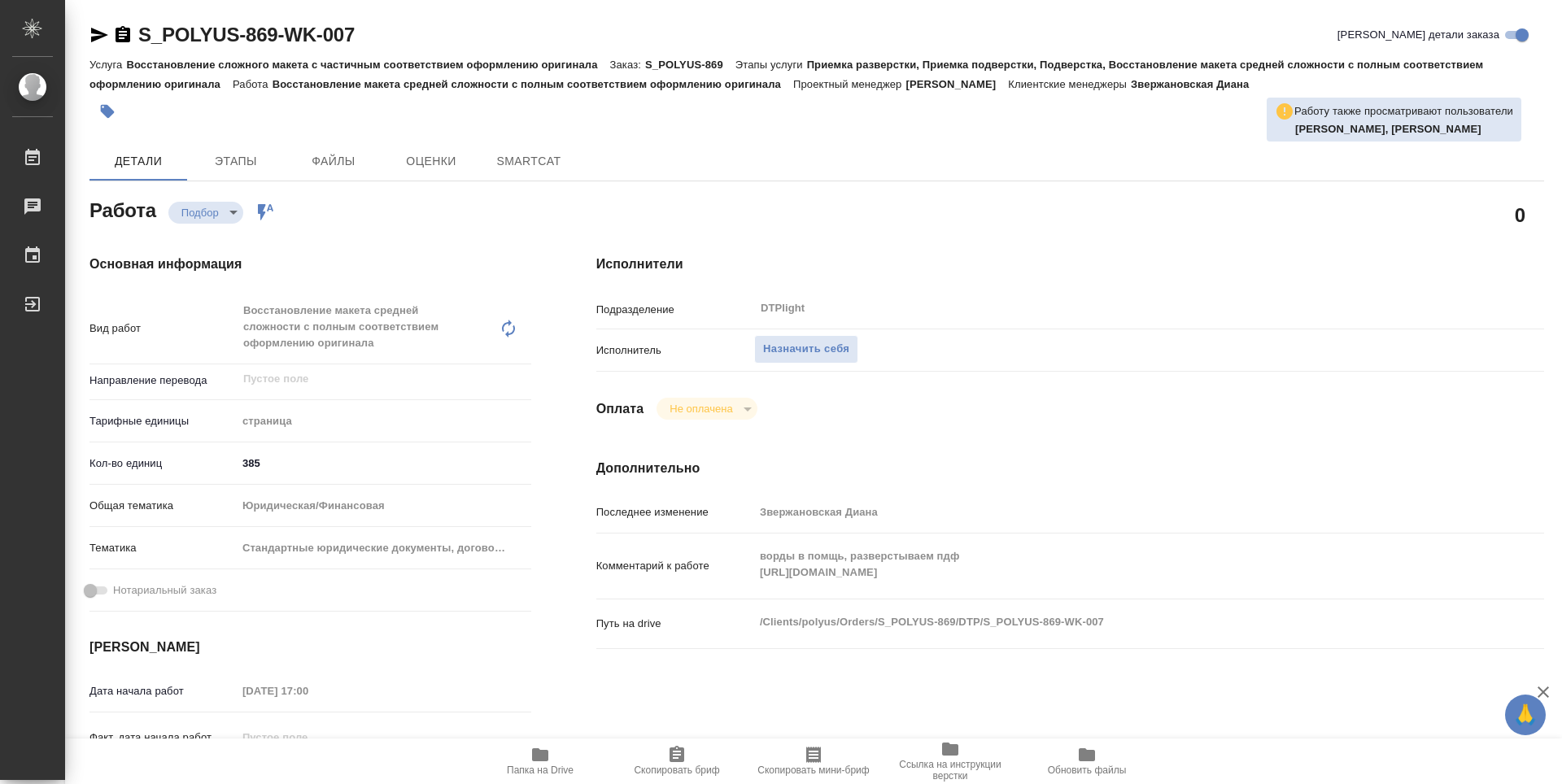
type textarea "x"
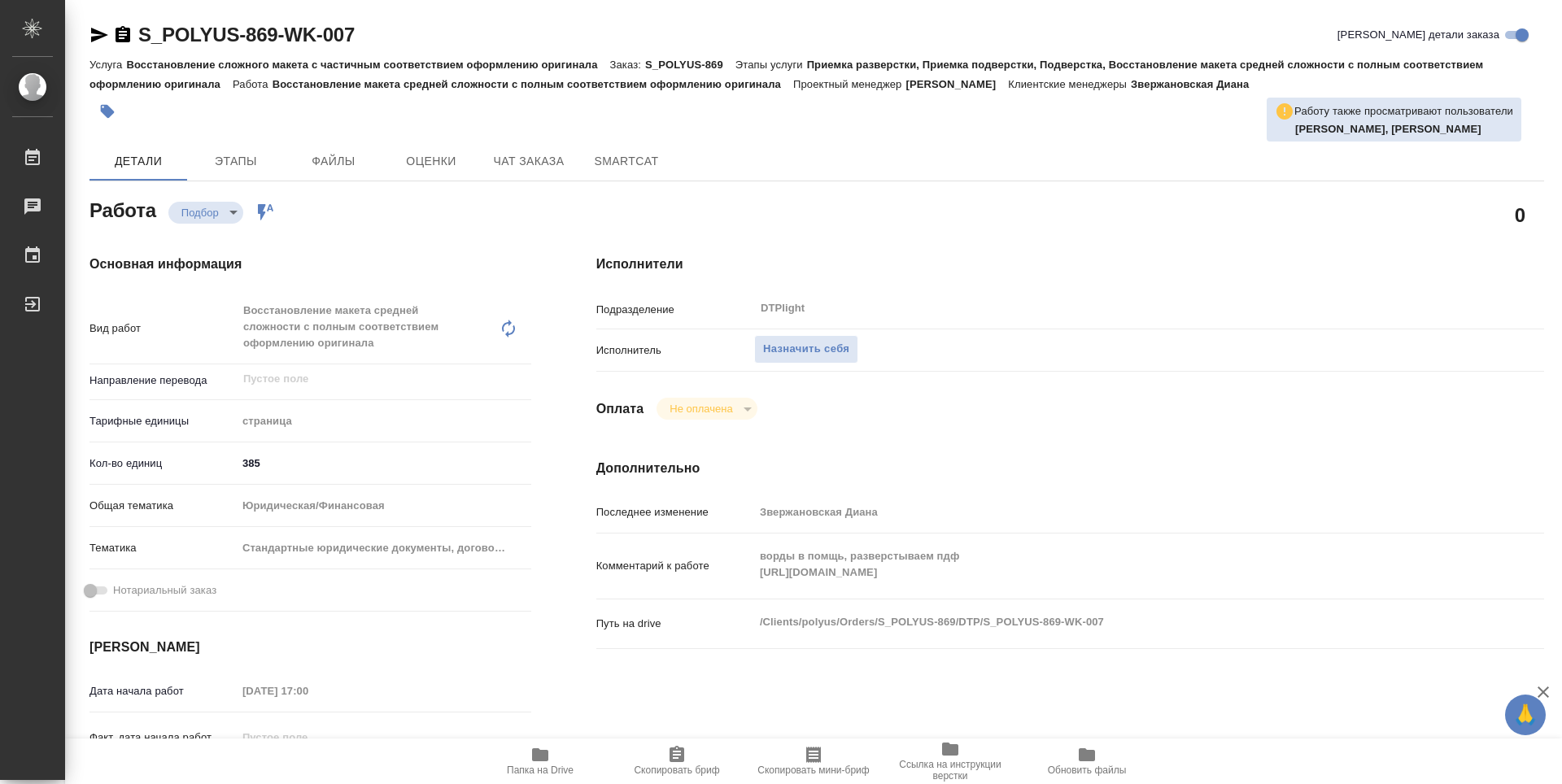
click at [548, 749] on icon "button" at bounding box center [540, 755] width 20 height 20
type textarea "x"
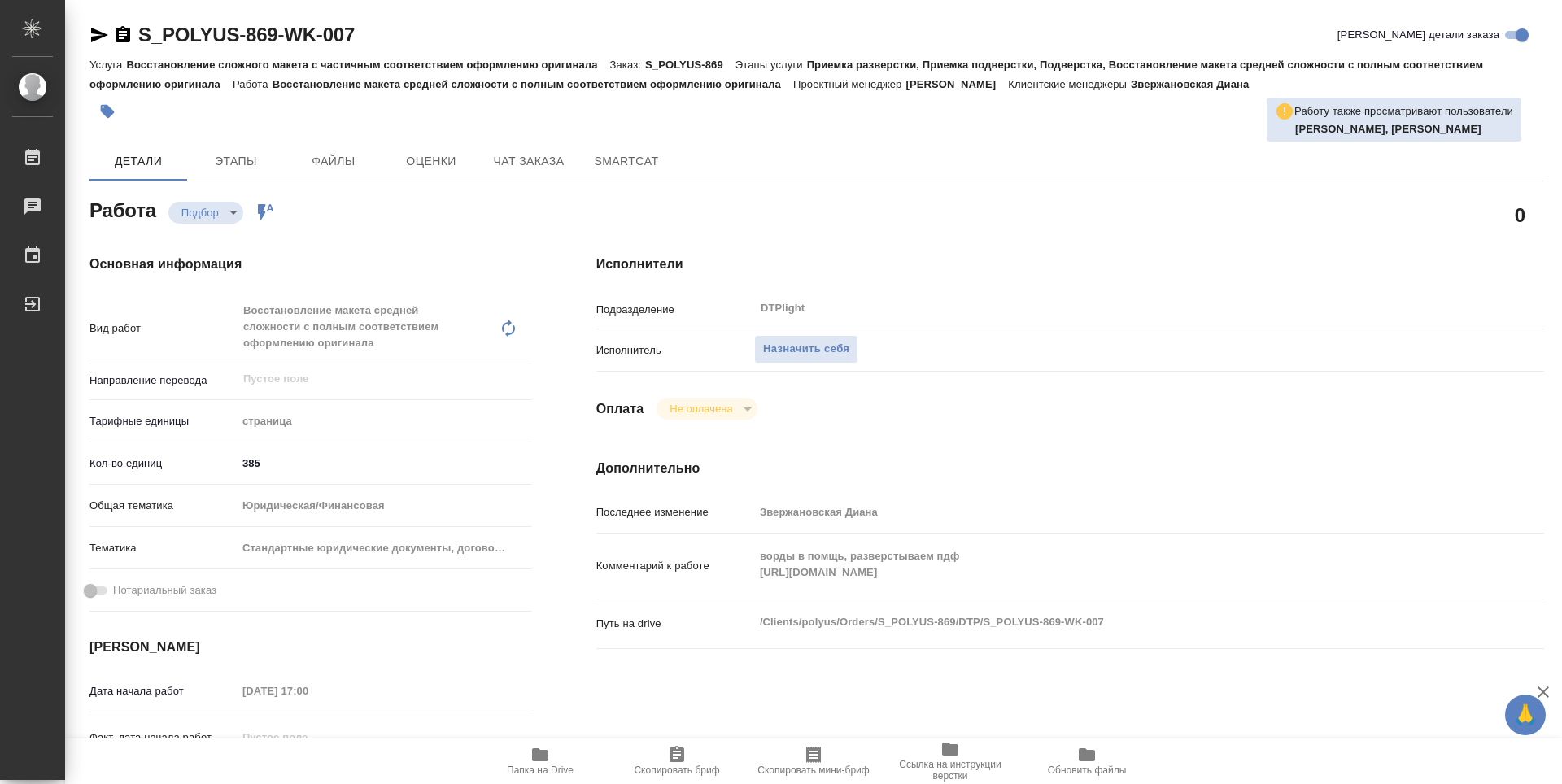
type textarea "x"
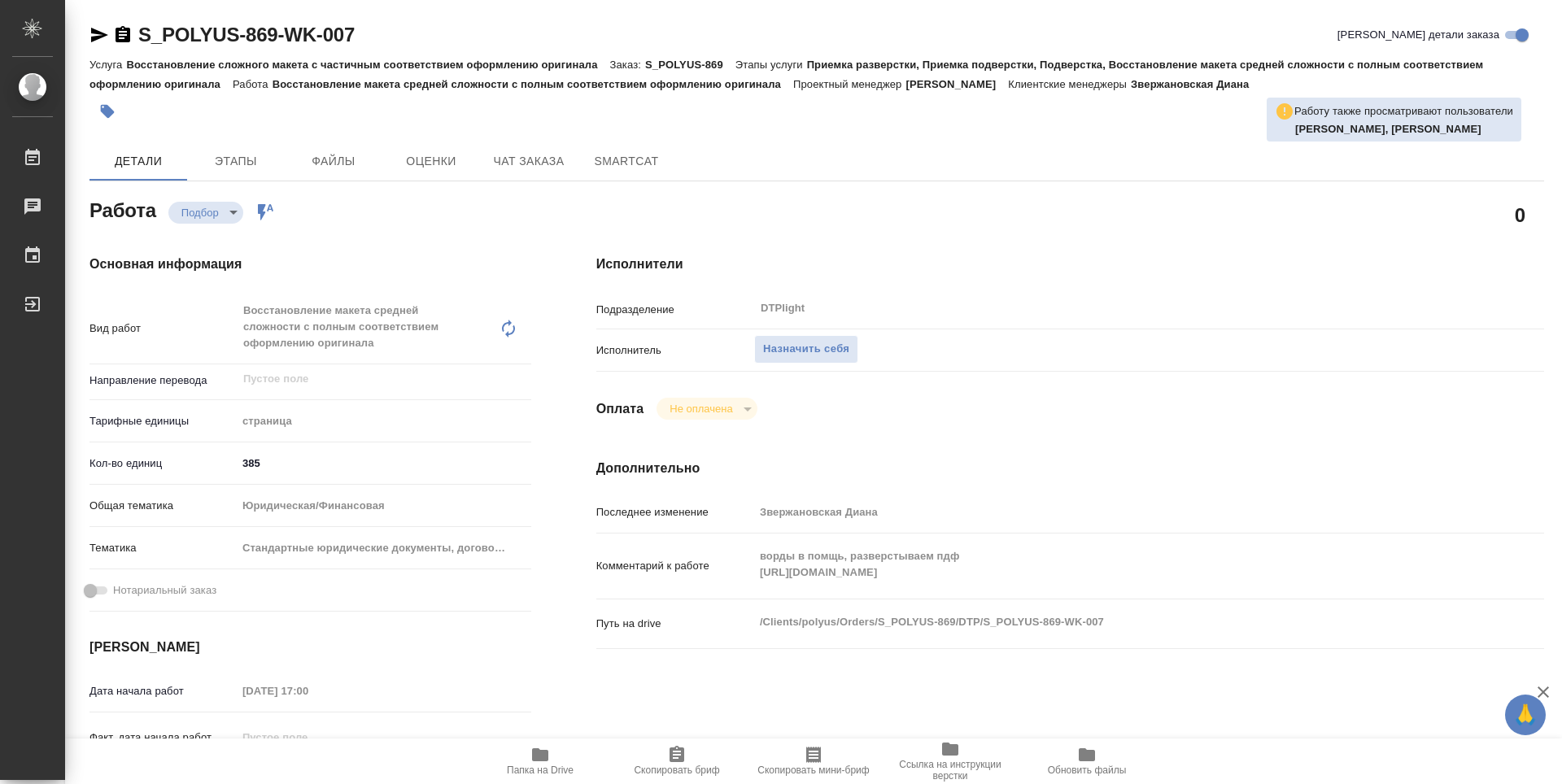
type textarea "x"
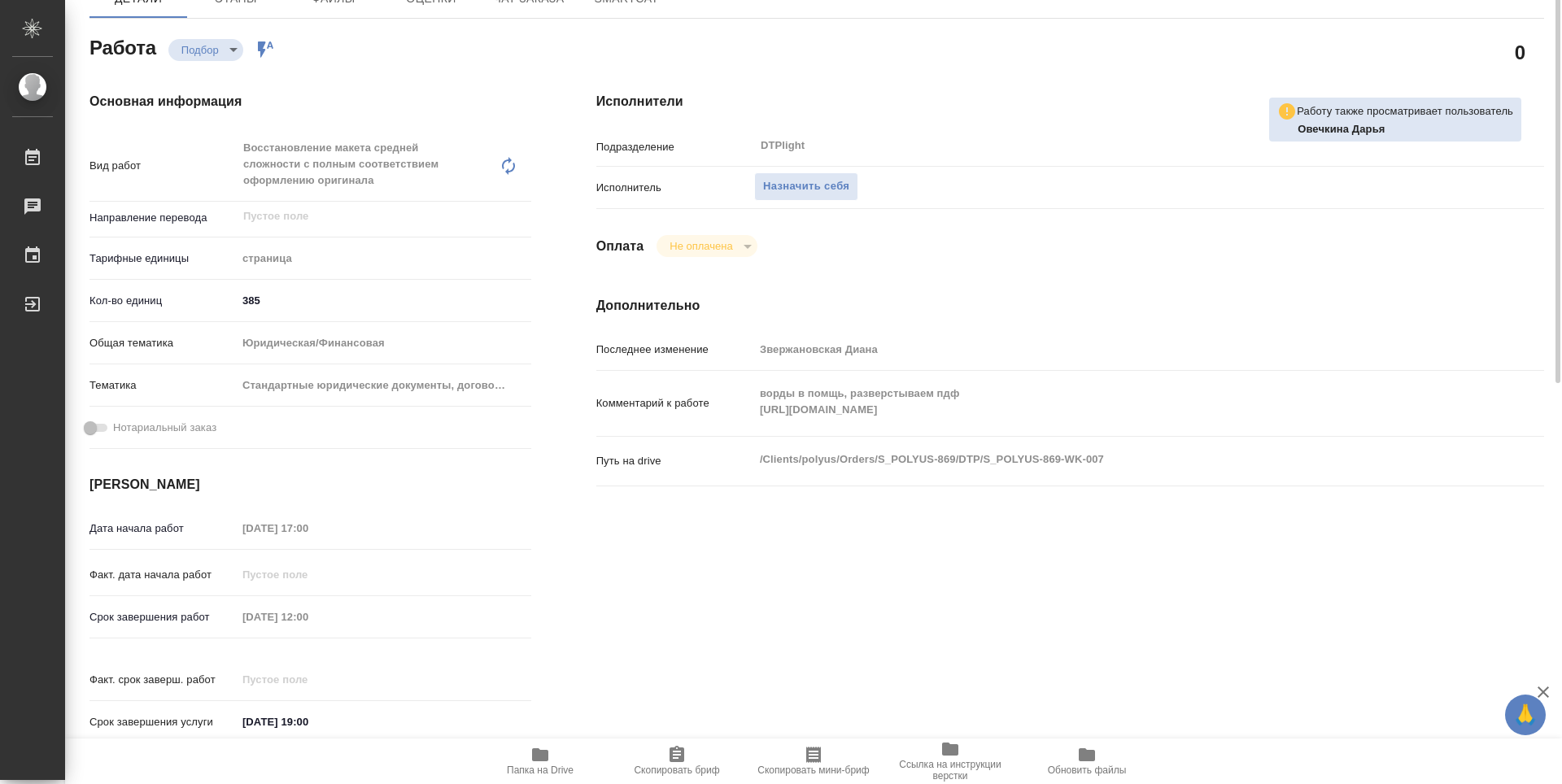
scroll to position [82, 0]
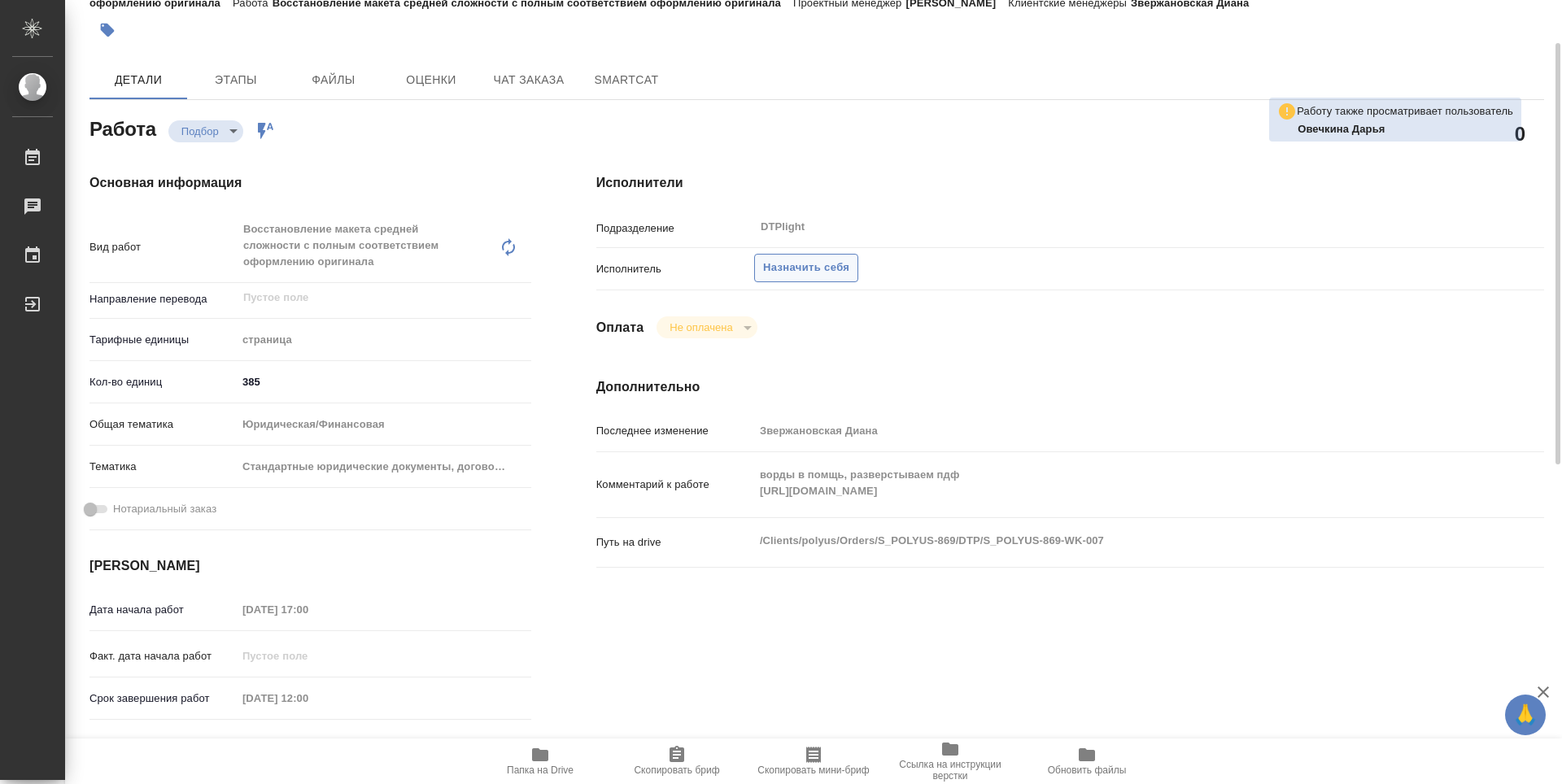
click at [782, 276] on span "Назначить себя" at bounding box center [806, 268] width 87 height 19
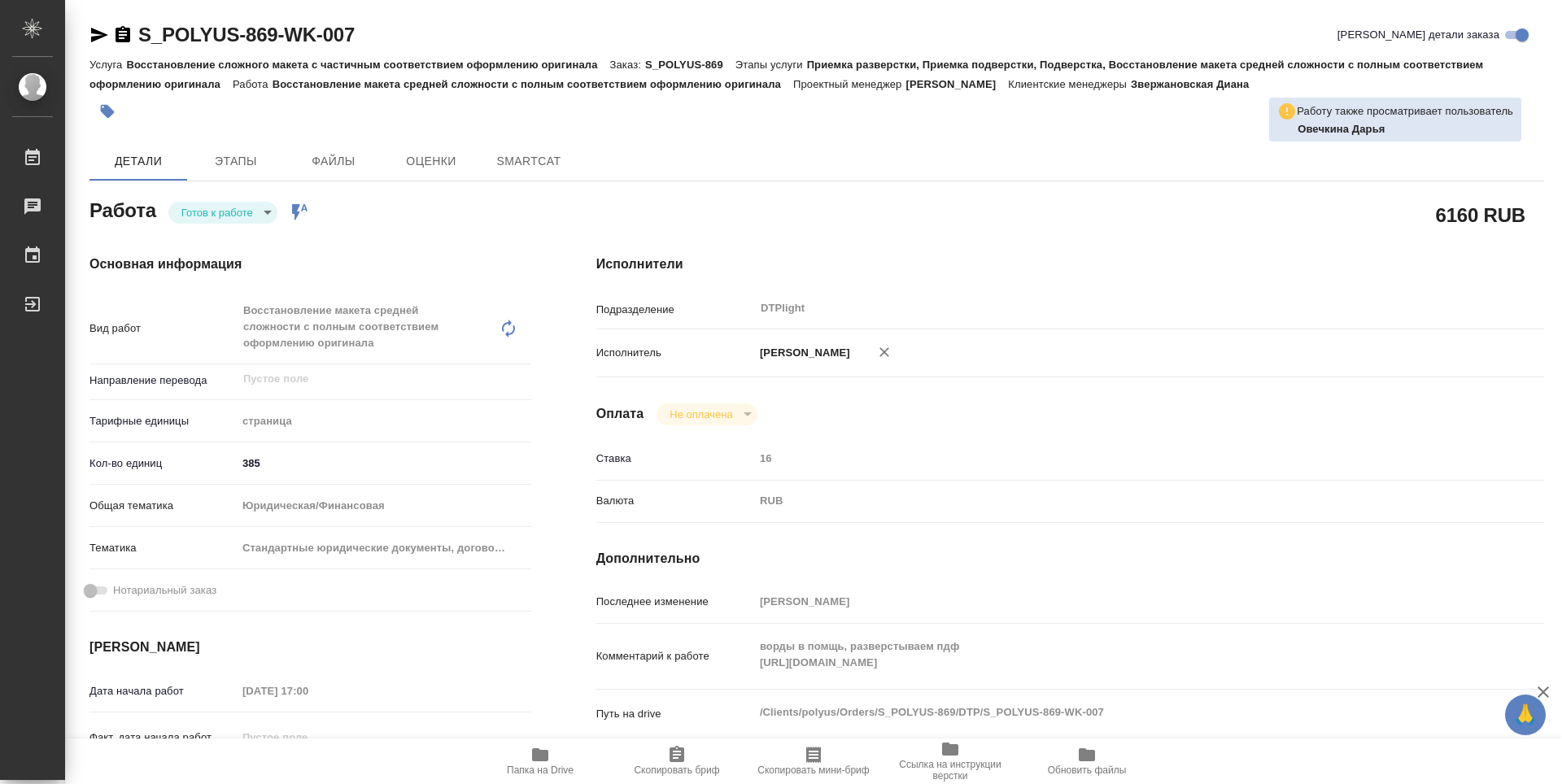
type textarea "x"
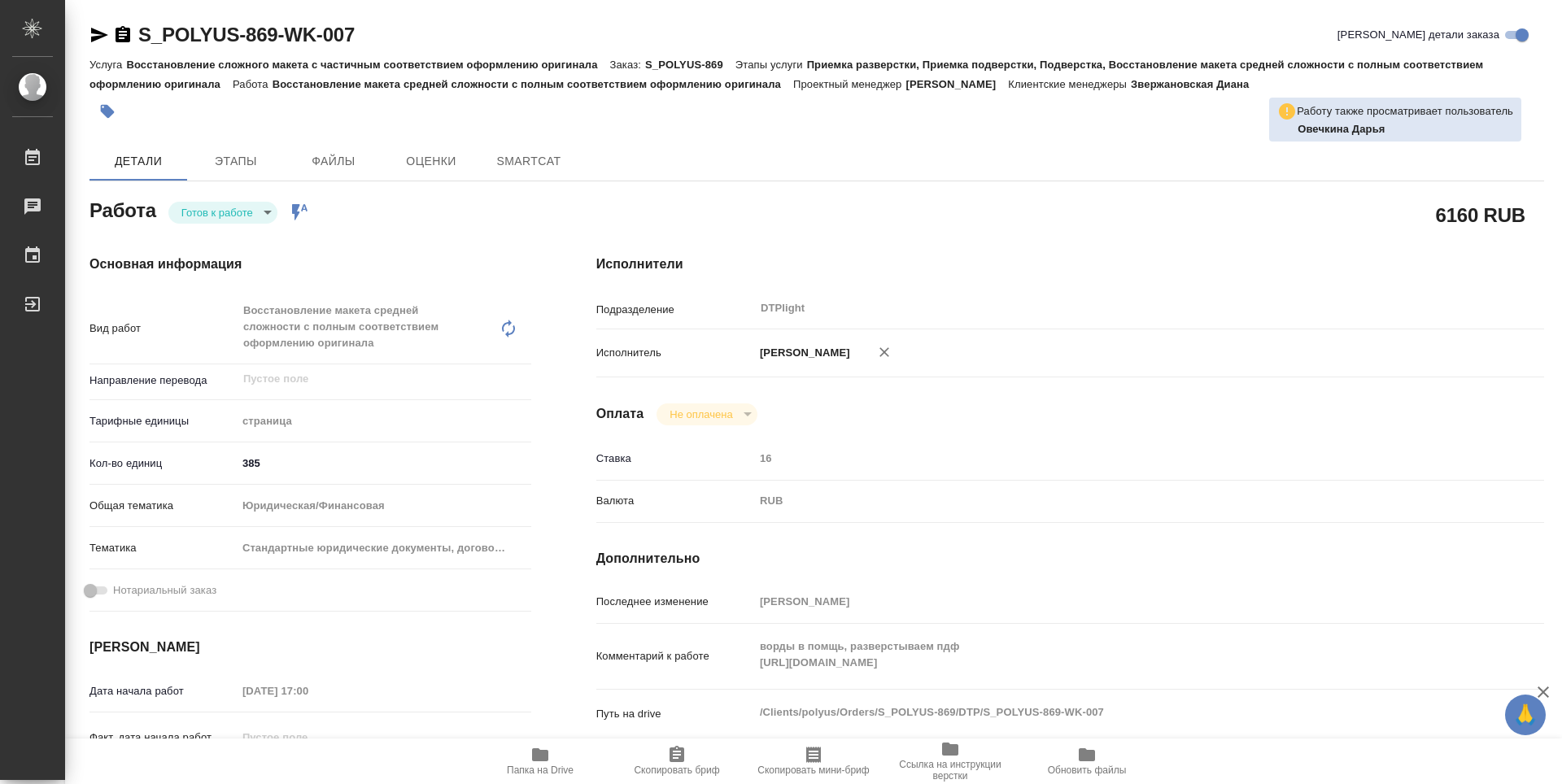
type textarea "x"
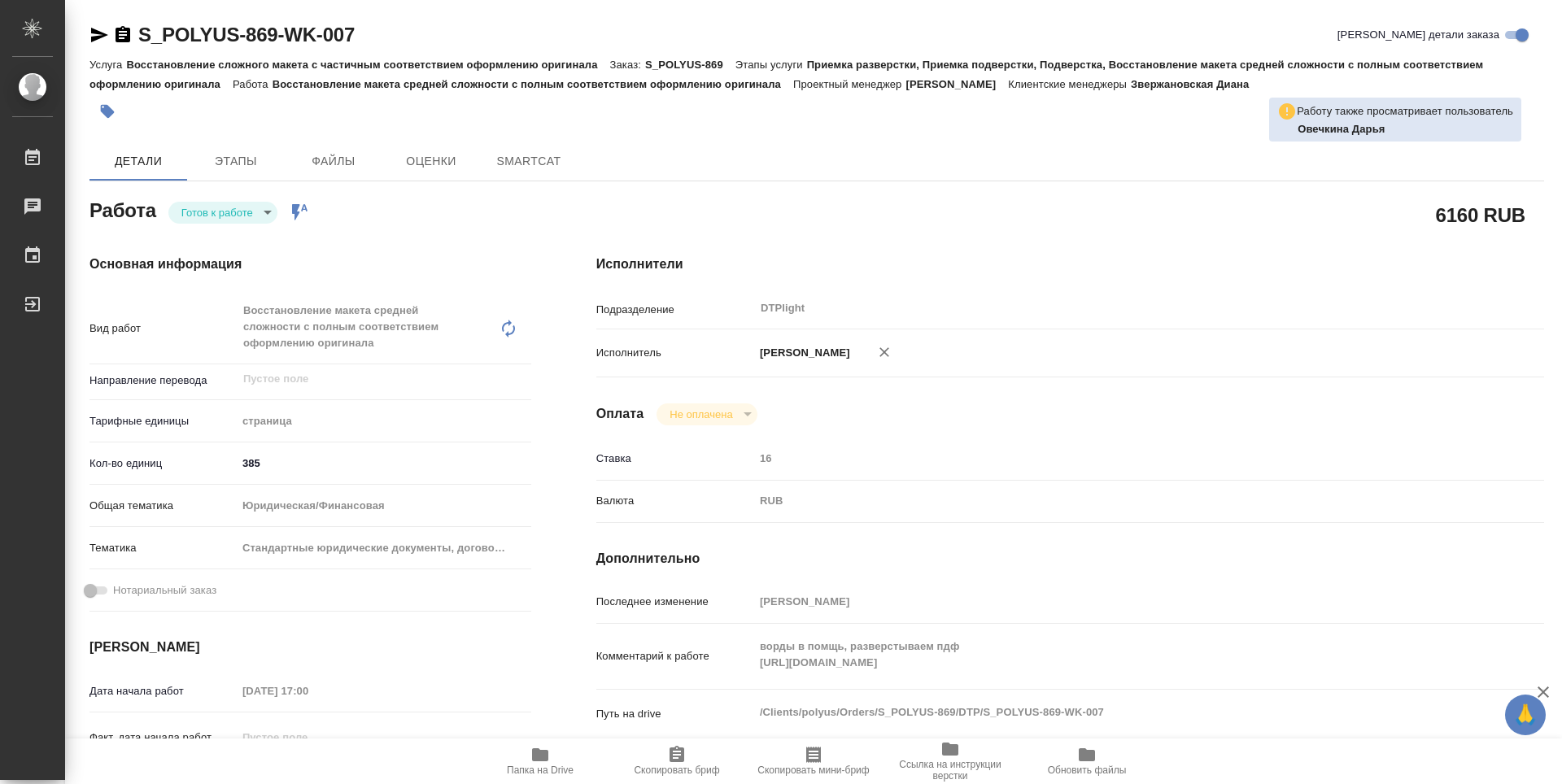
type textarea "x"
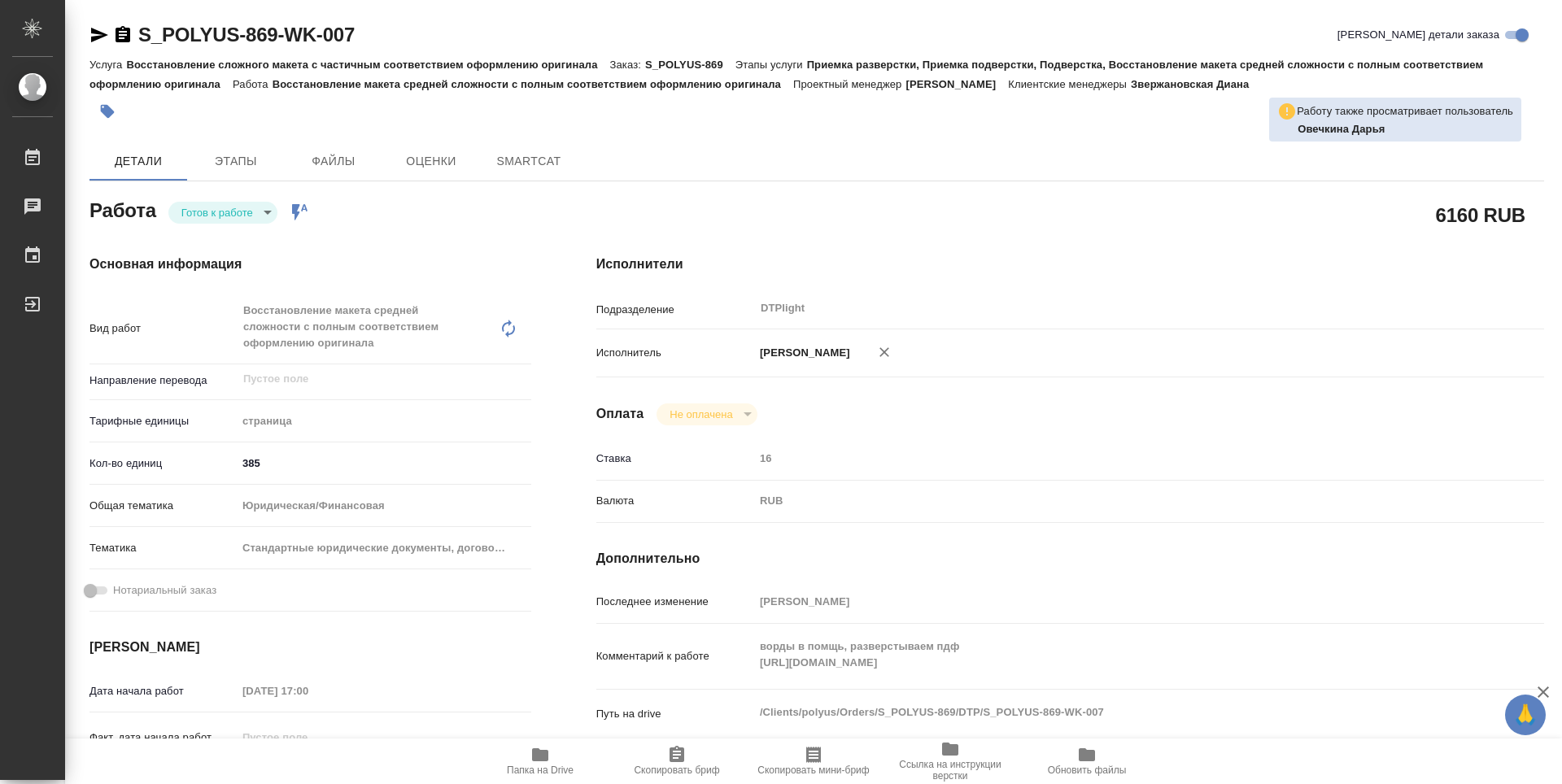
type textarea "x"
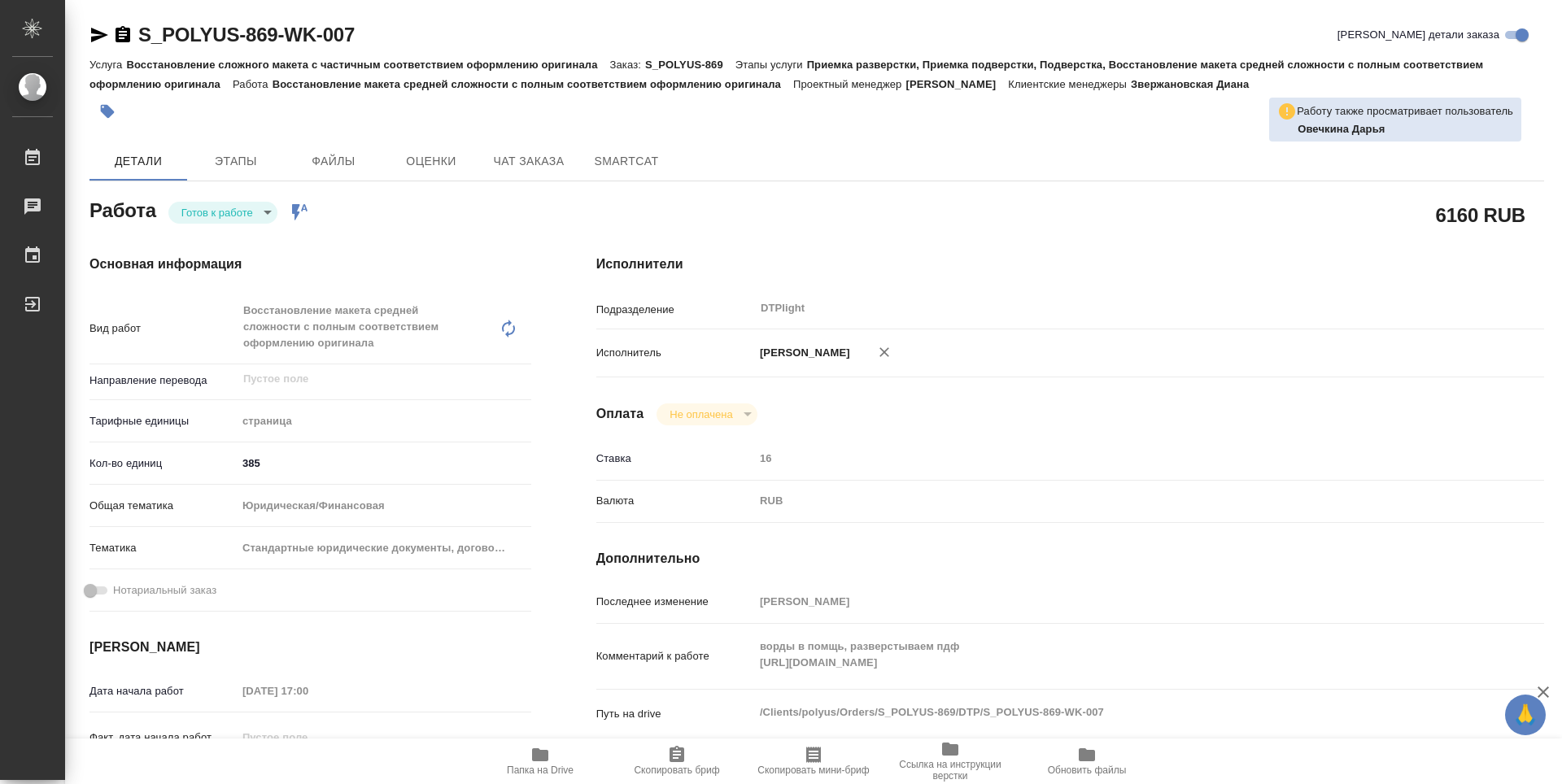
type textarea "x"
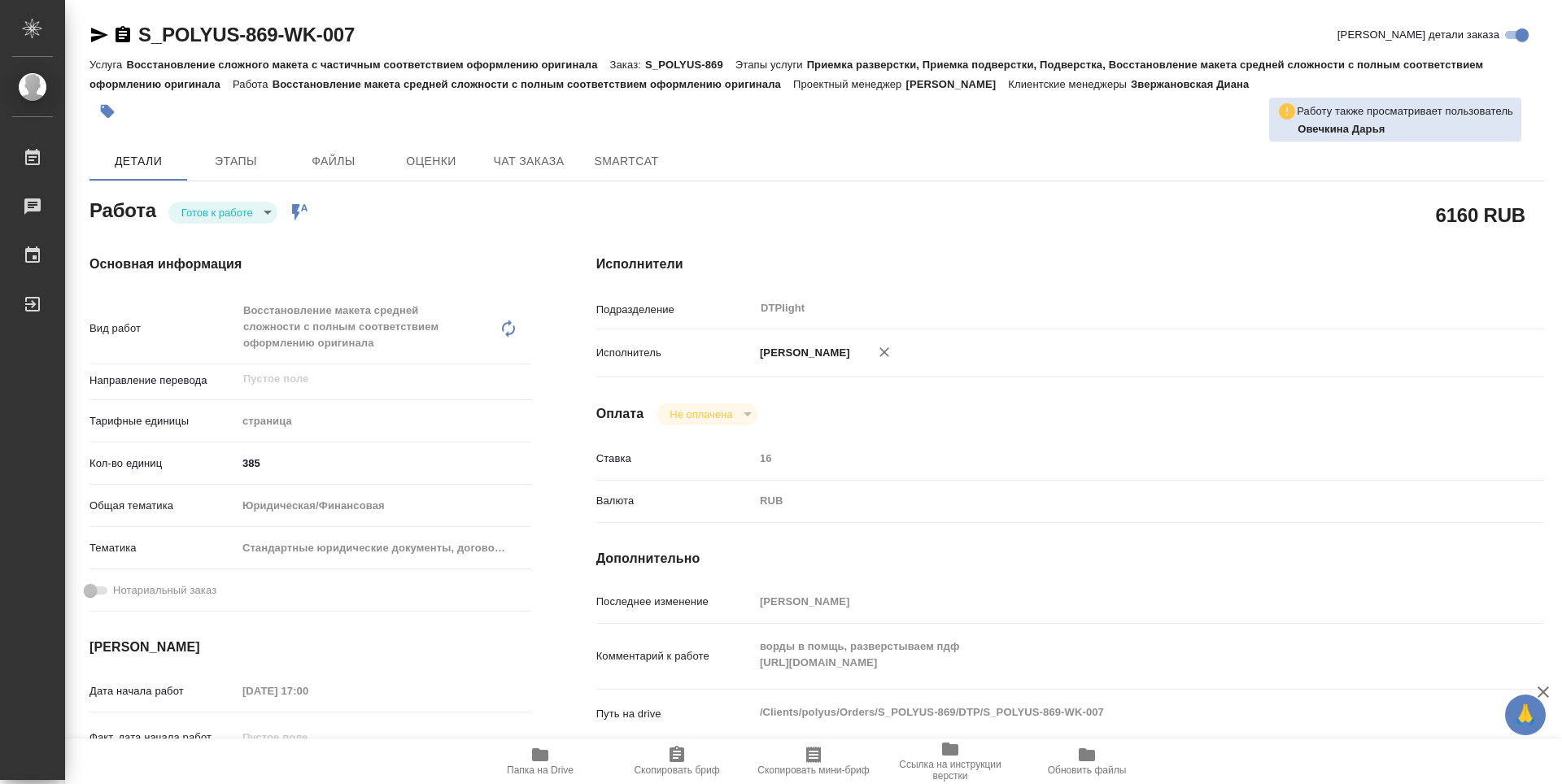
type textarea "x"
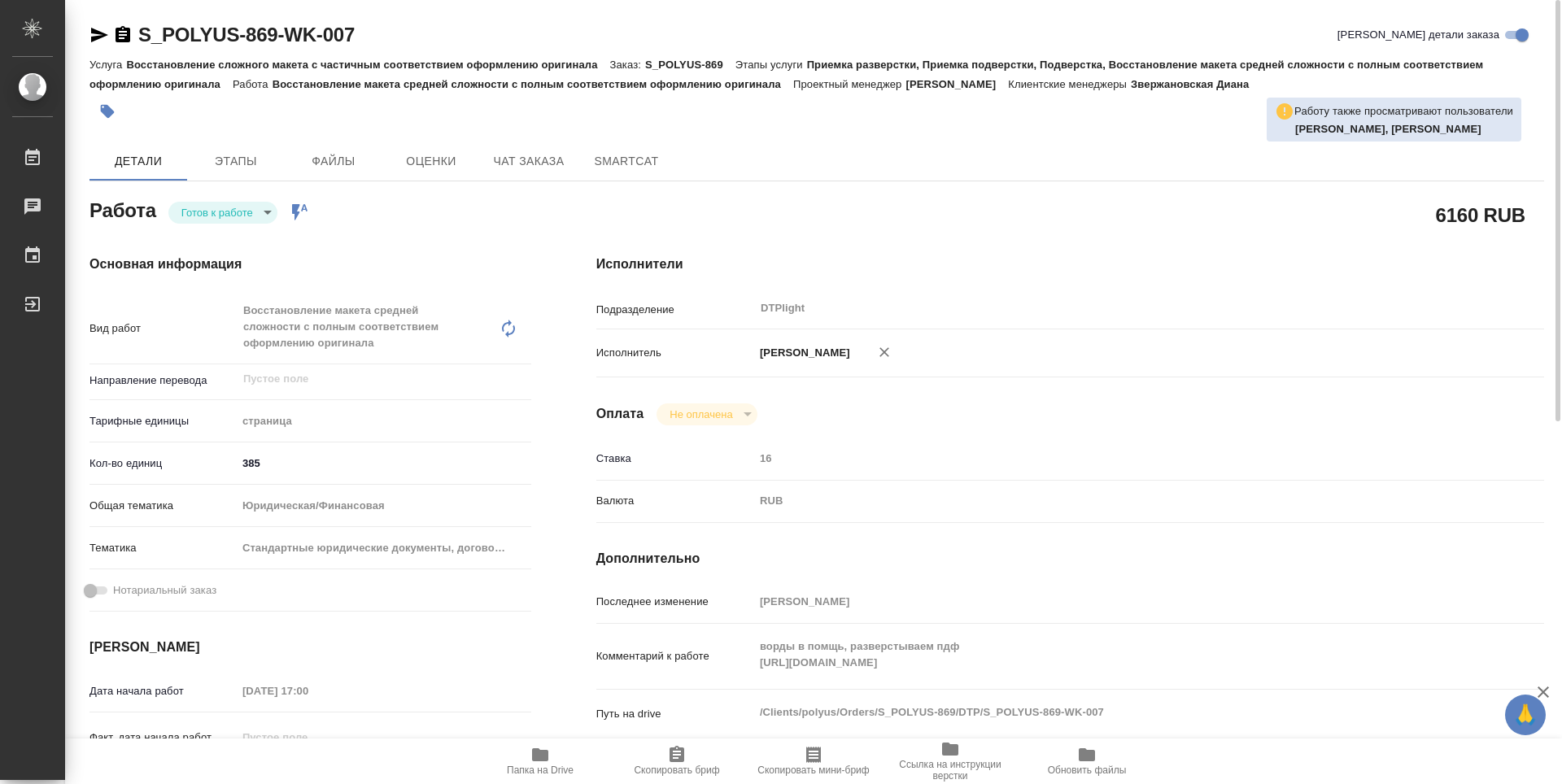
click at [259, 220] on body "🙏 .cls-1 fill:#fff; AWATERA Guselnikov Roman Работы 0 Чаты График Выйти S_POLYU…" at bounding box center [781, 392] width 1562 height 784
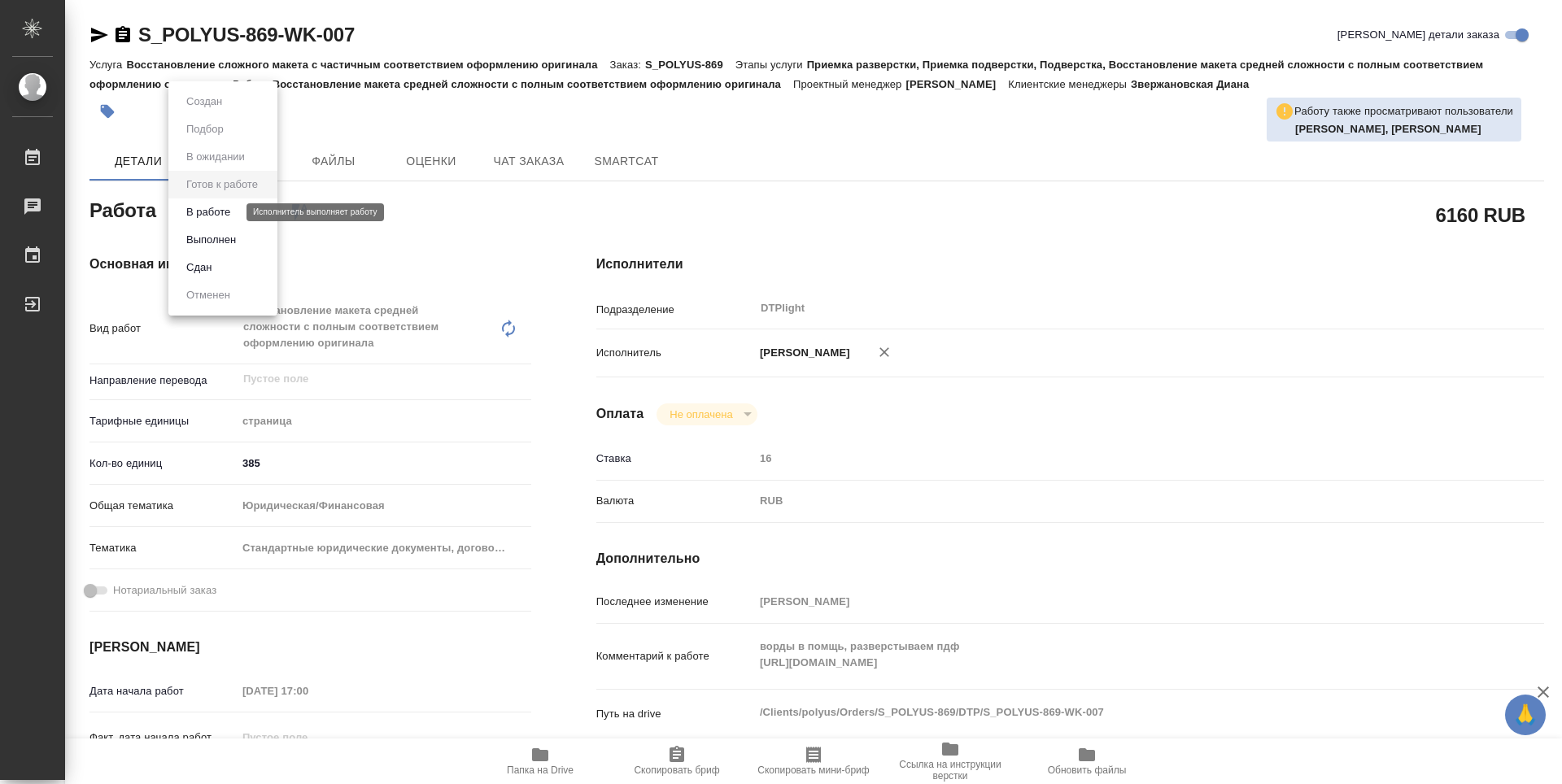
click at [215, 212] on button "В работе" at bounding box center [208, 212] width 54 height 18
type textarea "x"
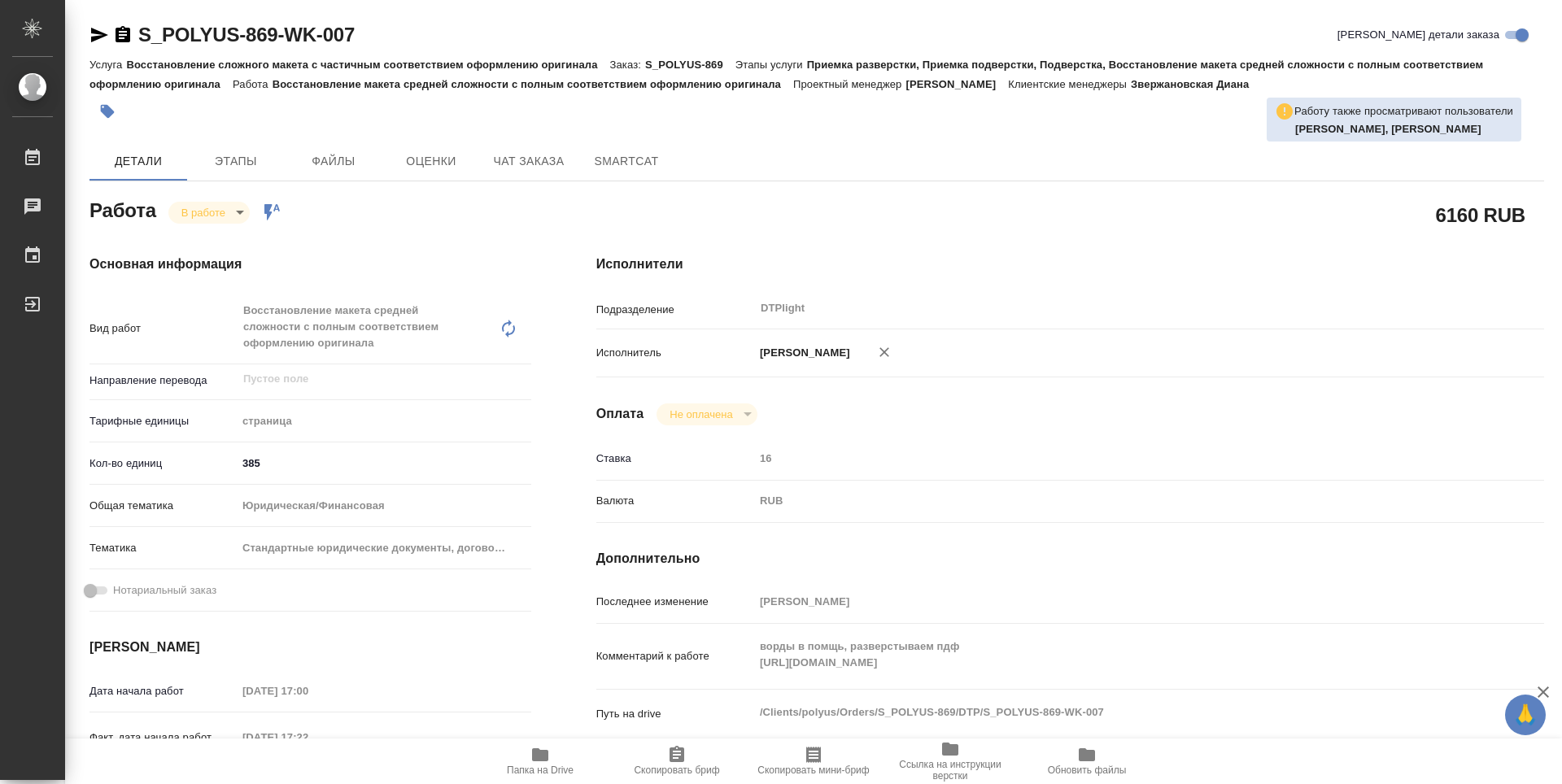
type textarea "x"
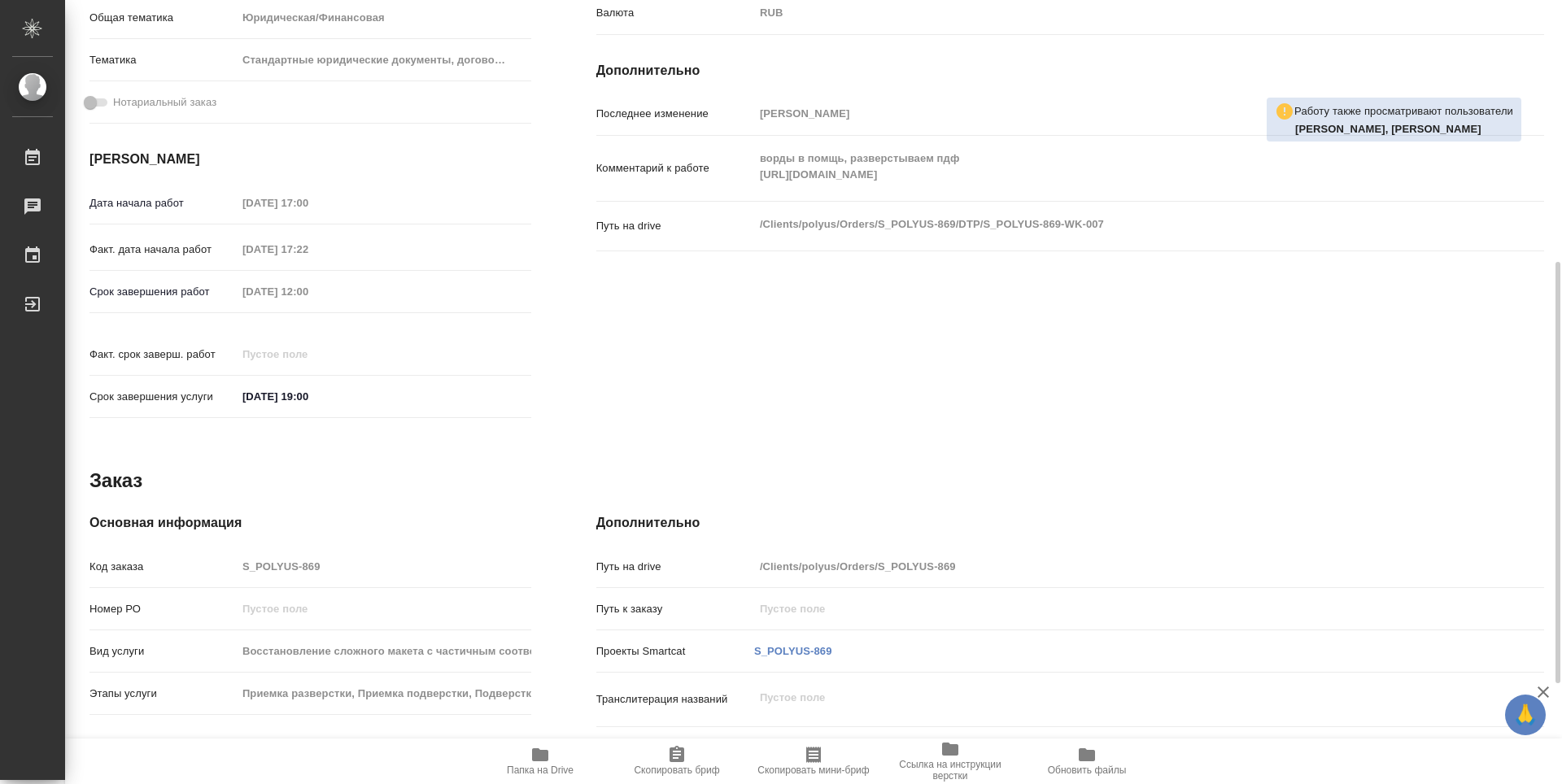
type textarea "x"
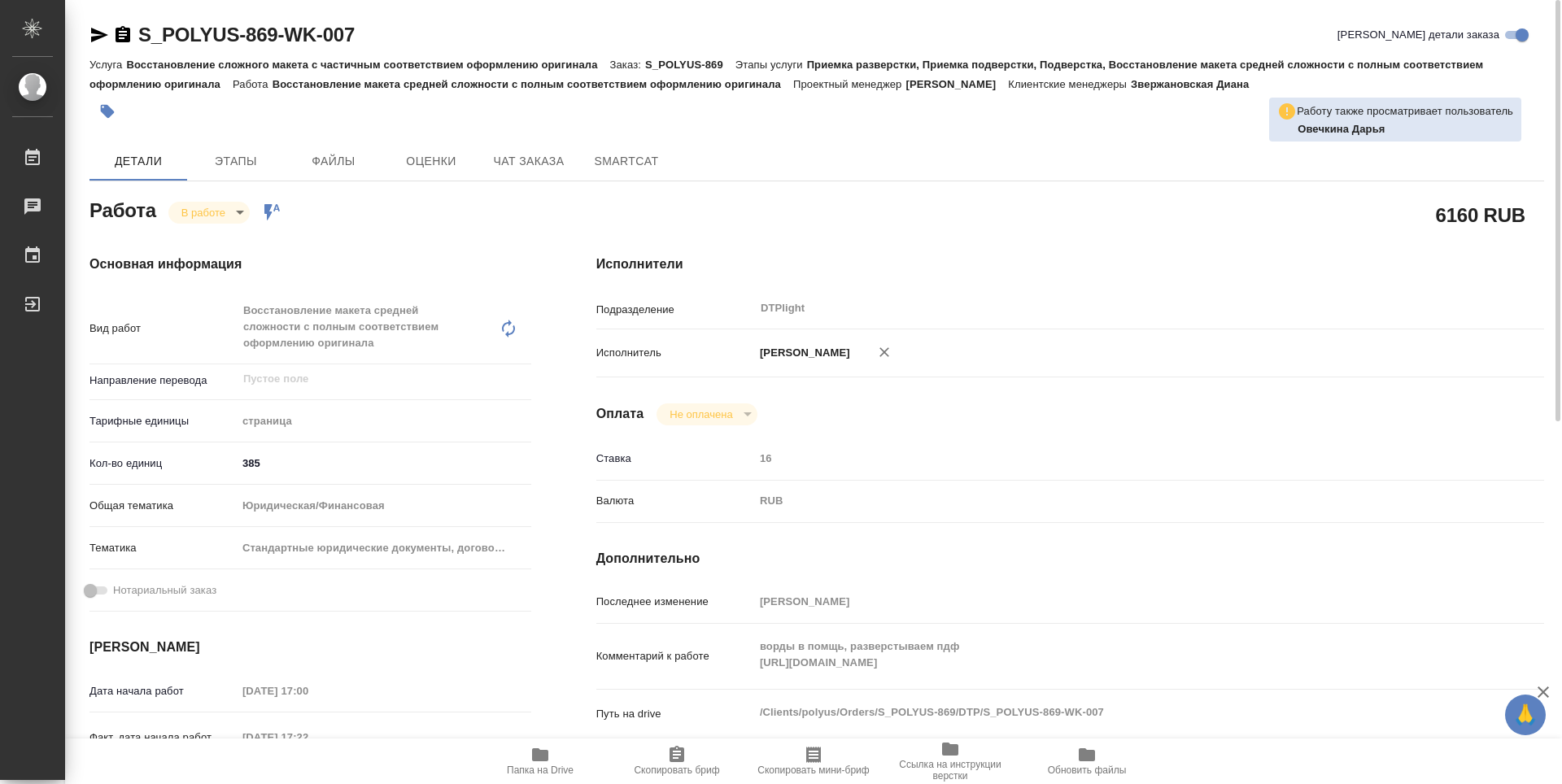
click at [119, 34] on icon "button" at bounding box center [123, 35] width 15 height 16
click at [615, 221] on div "6160 RUB" at bounding box center [1070, 214] width 948 height 40
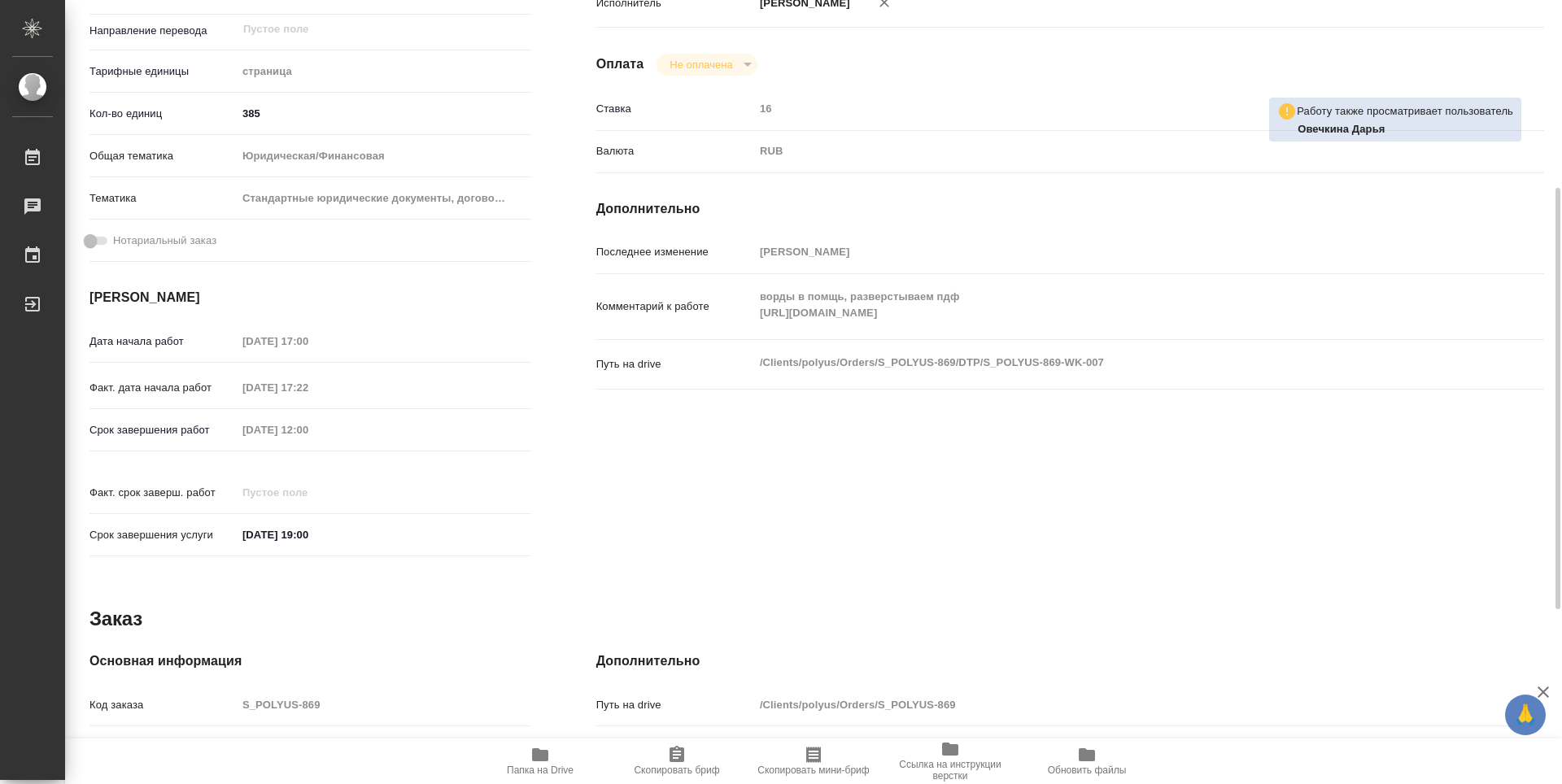
scroll to position [105, 0]
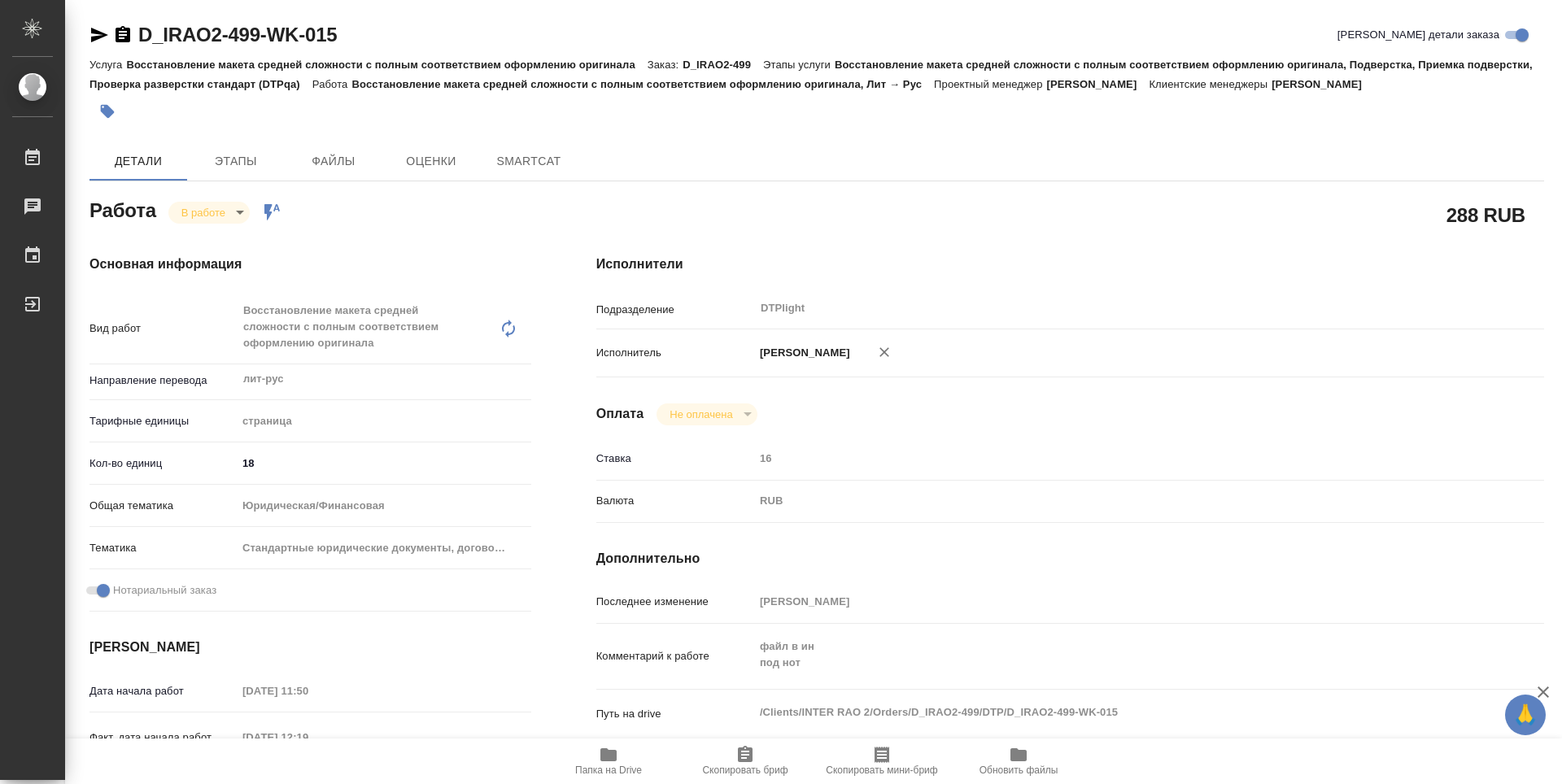
type textarea "x"
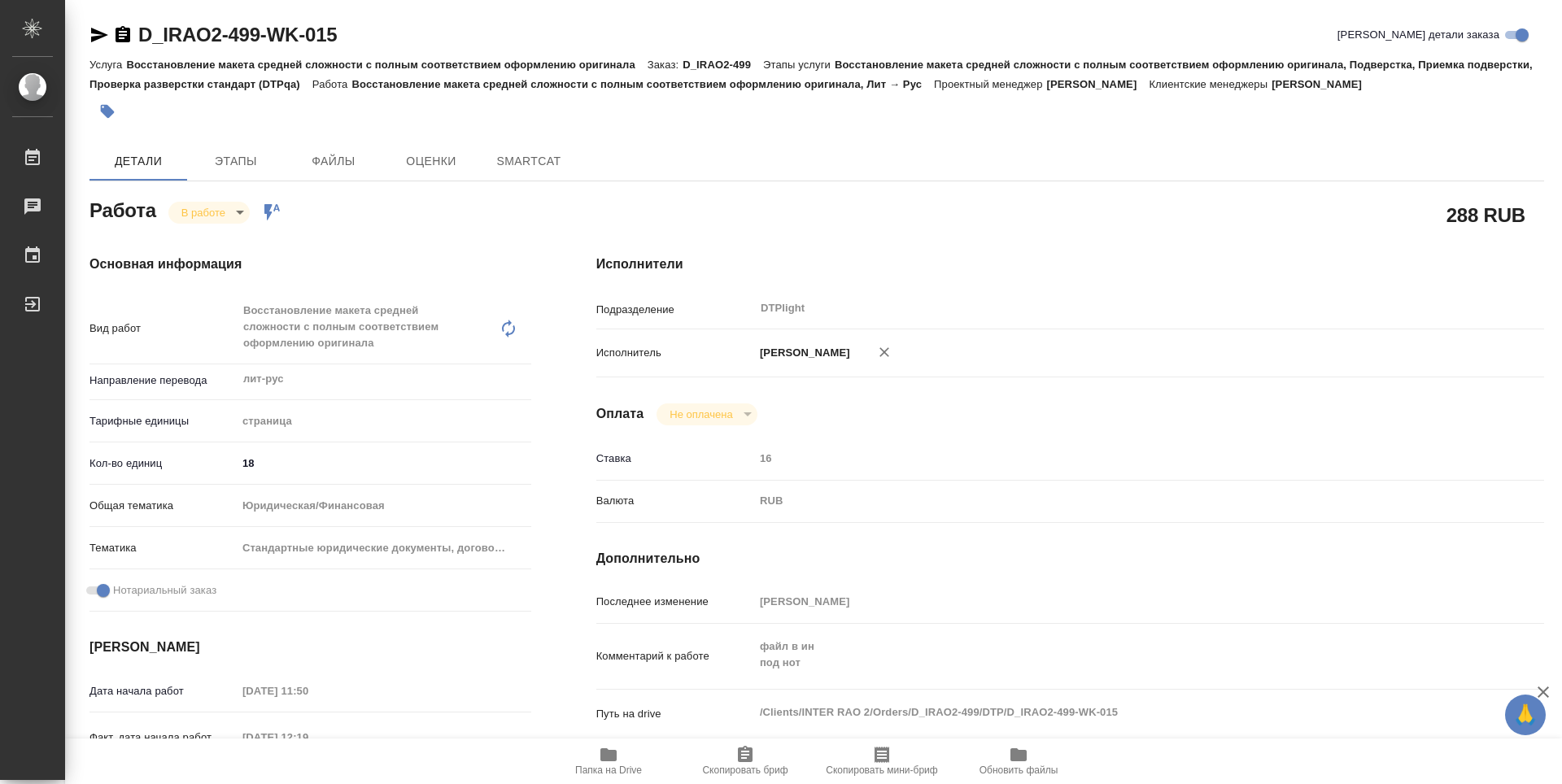
type textarea "x"
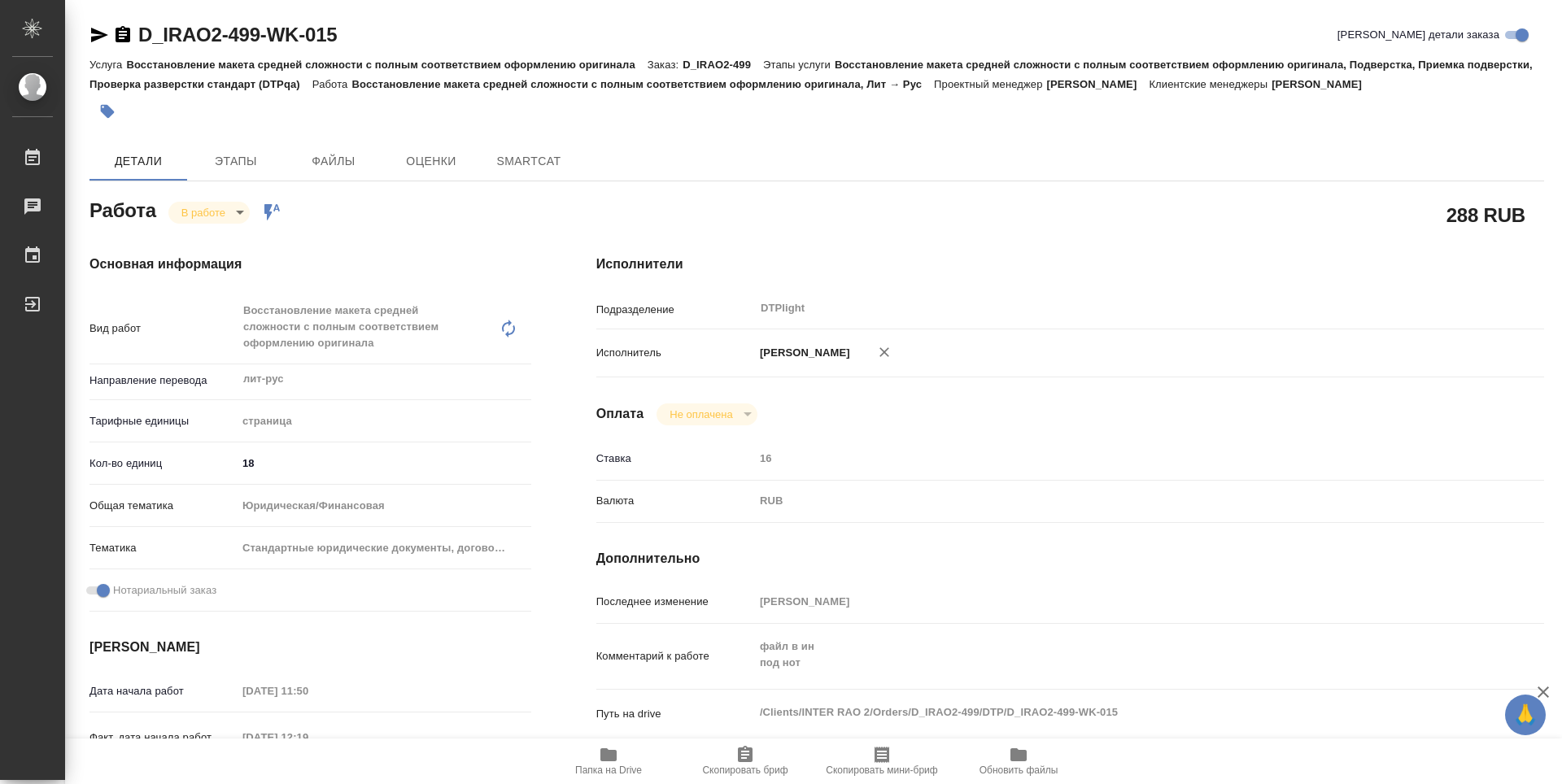
type textarea "x"
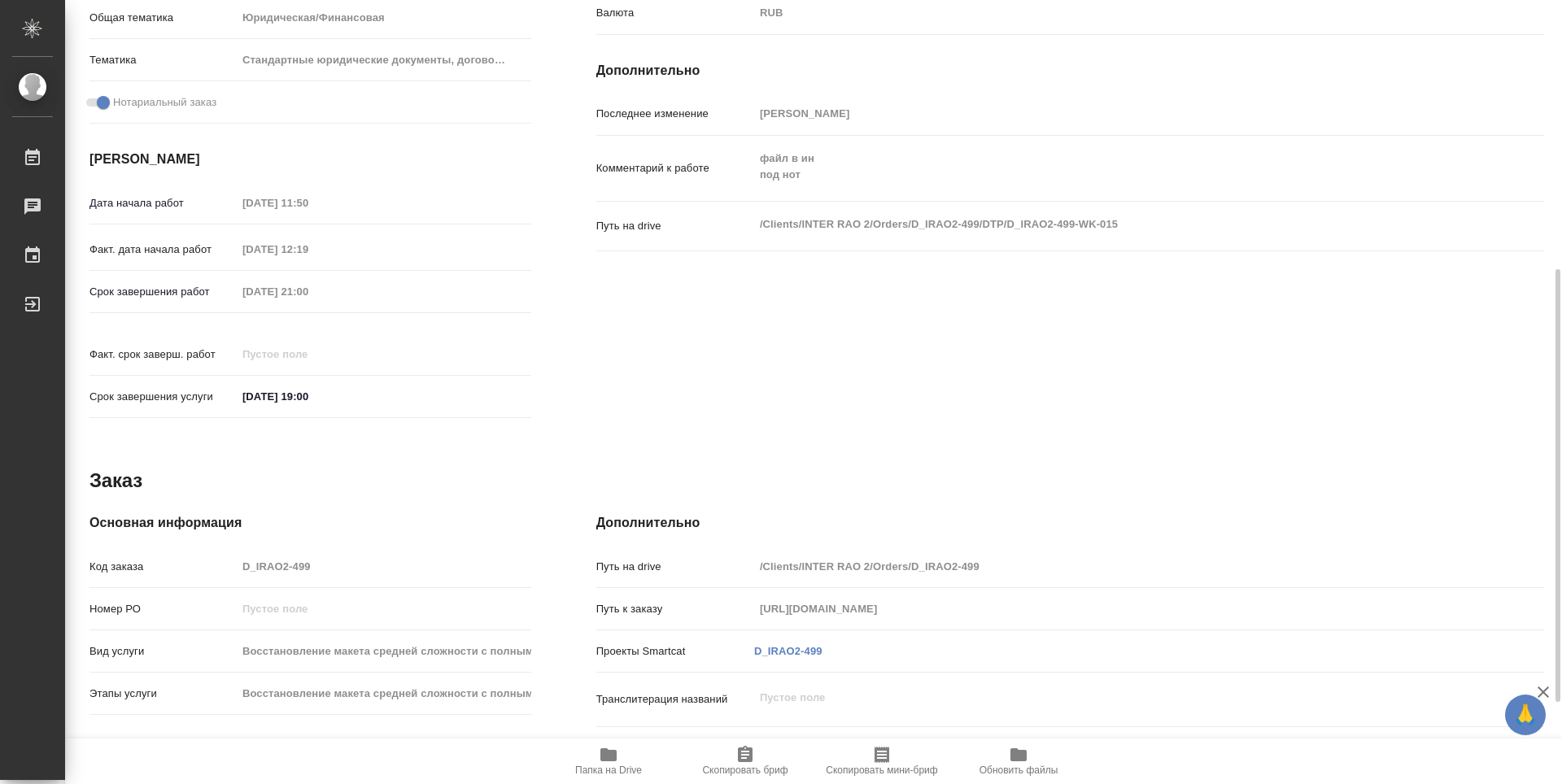
type textarea "x"
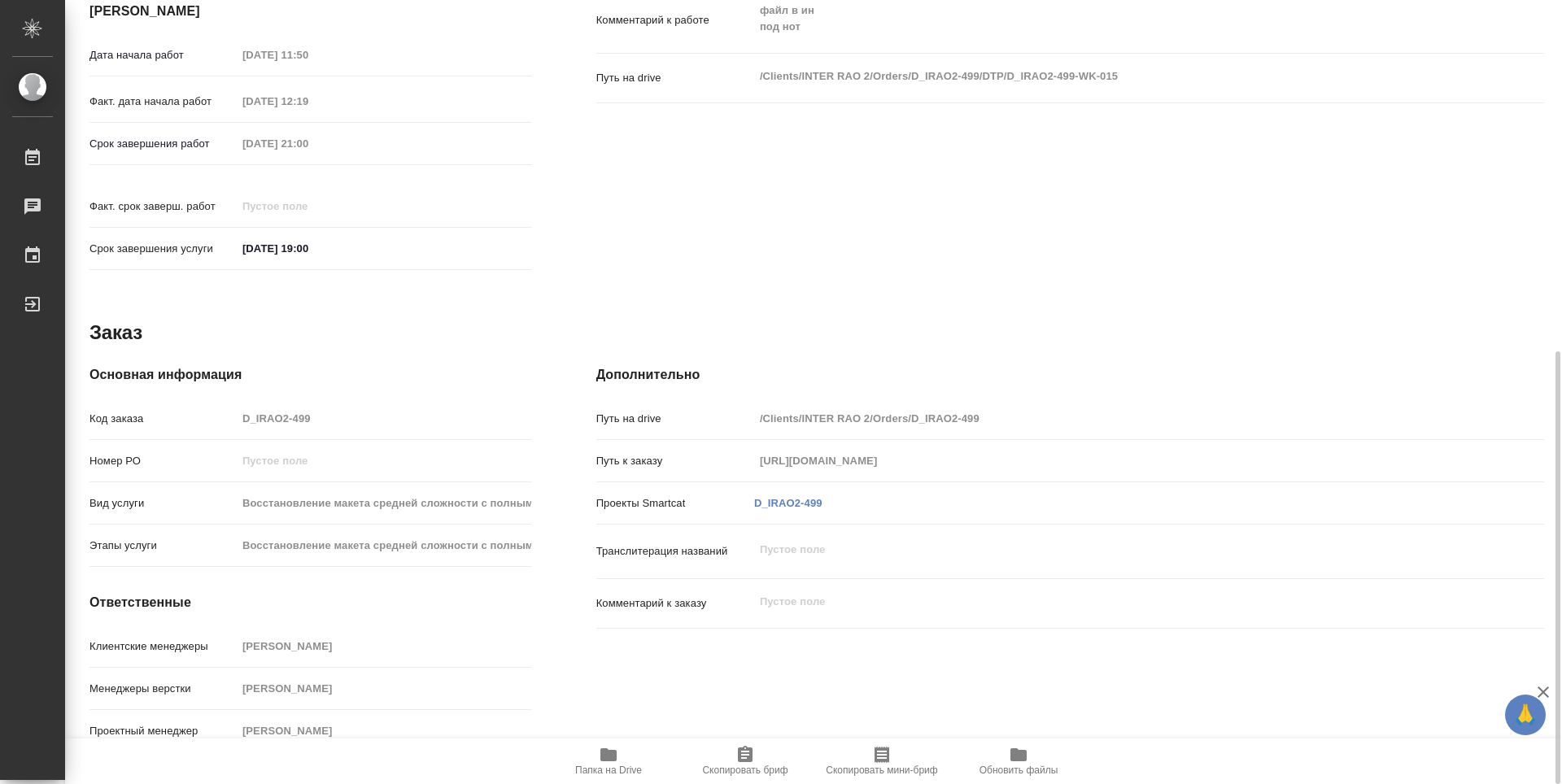
scroll to position [148, 0]
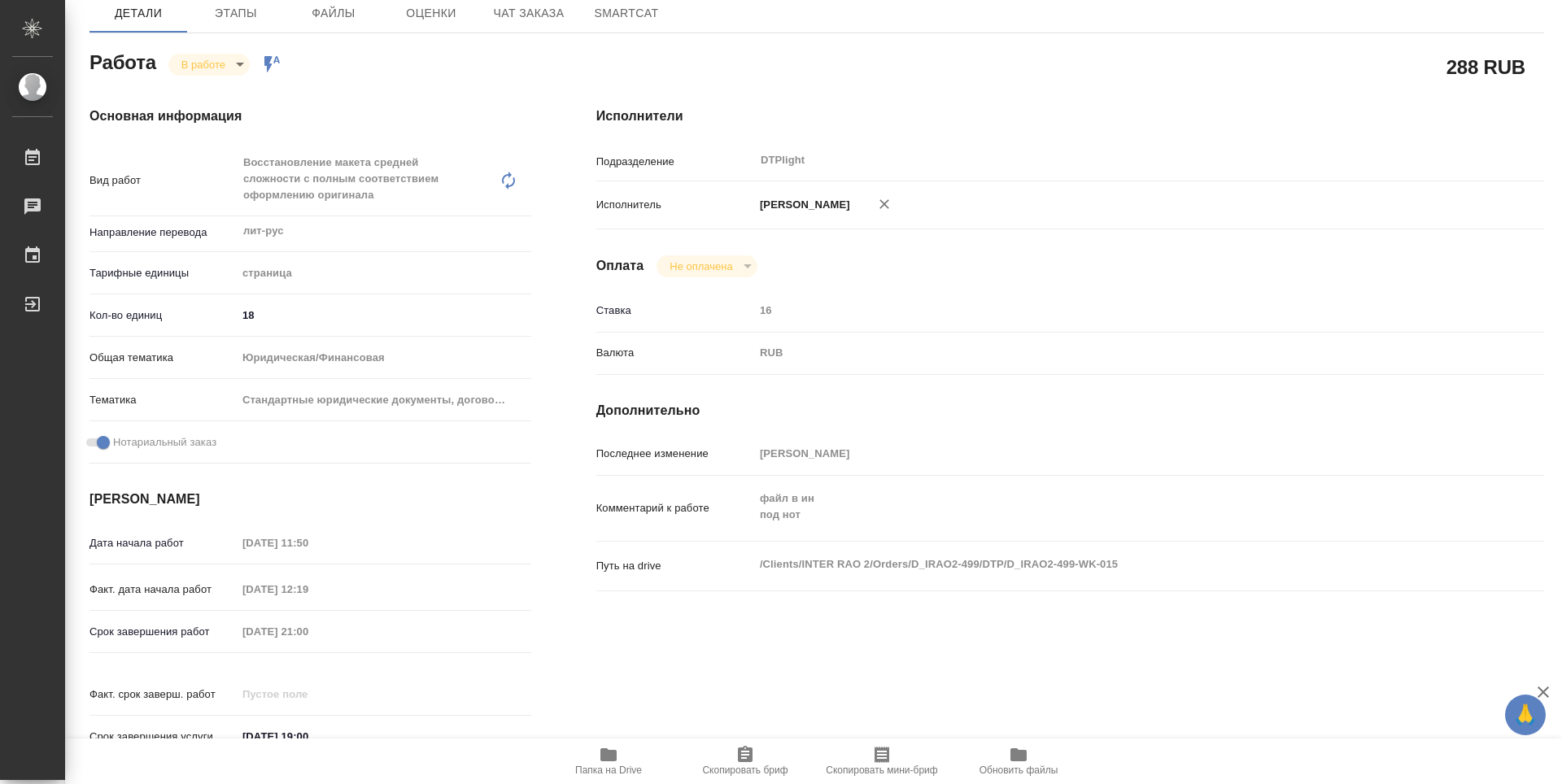
type textarea "x"
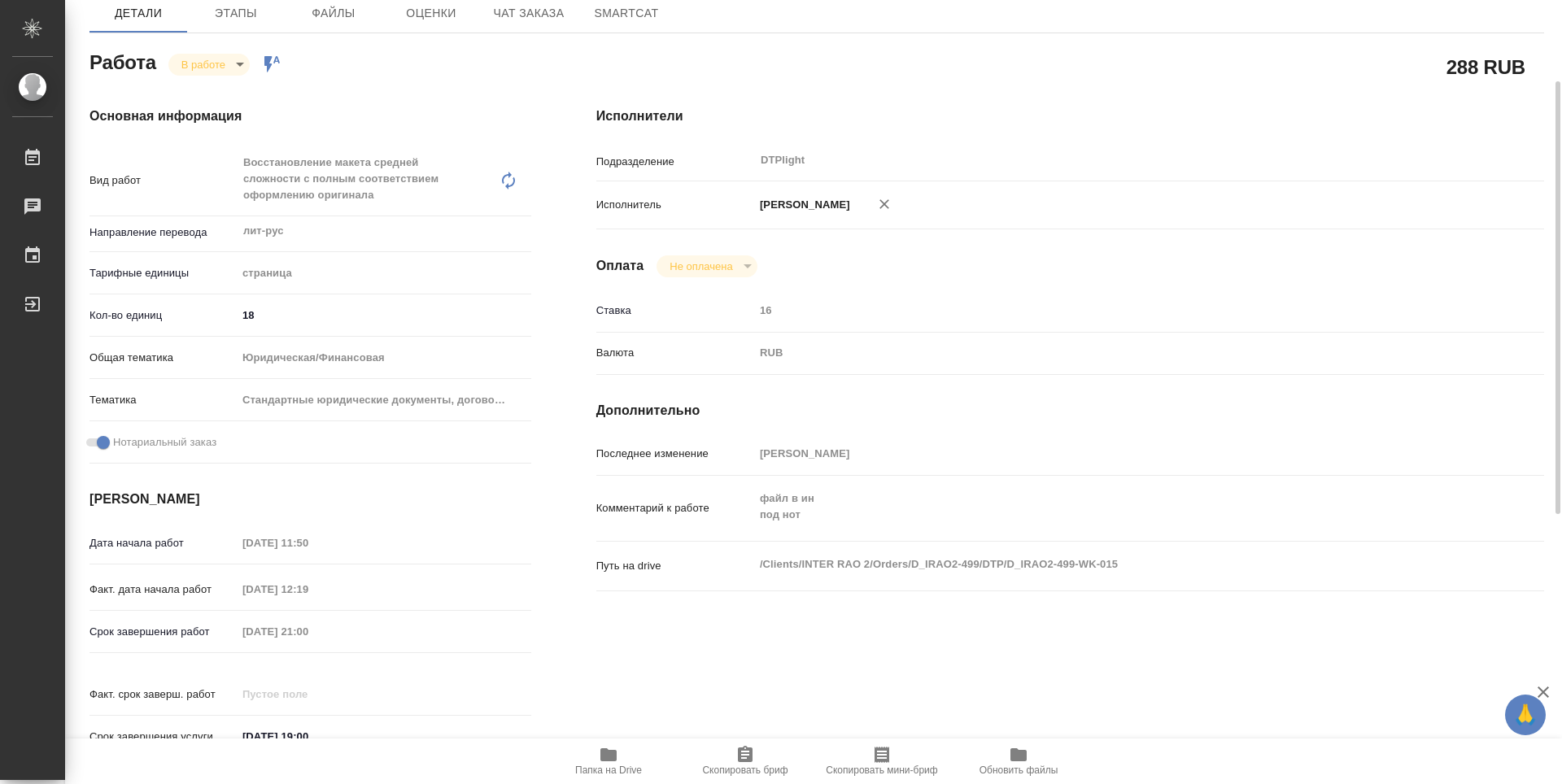
scroll to position [0, 0]
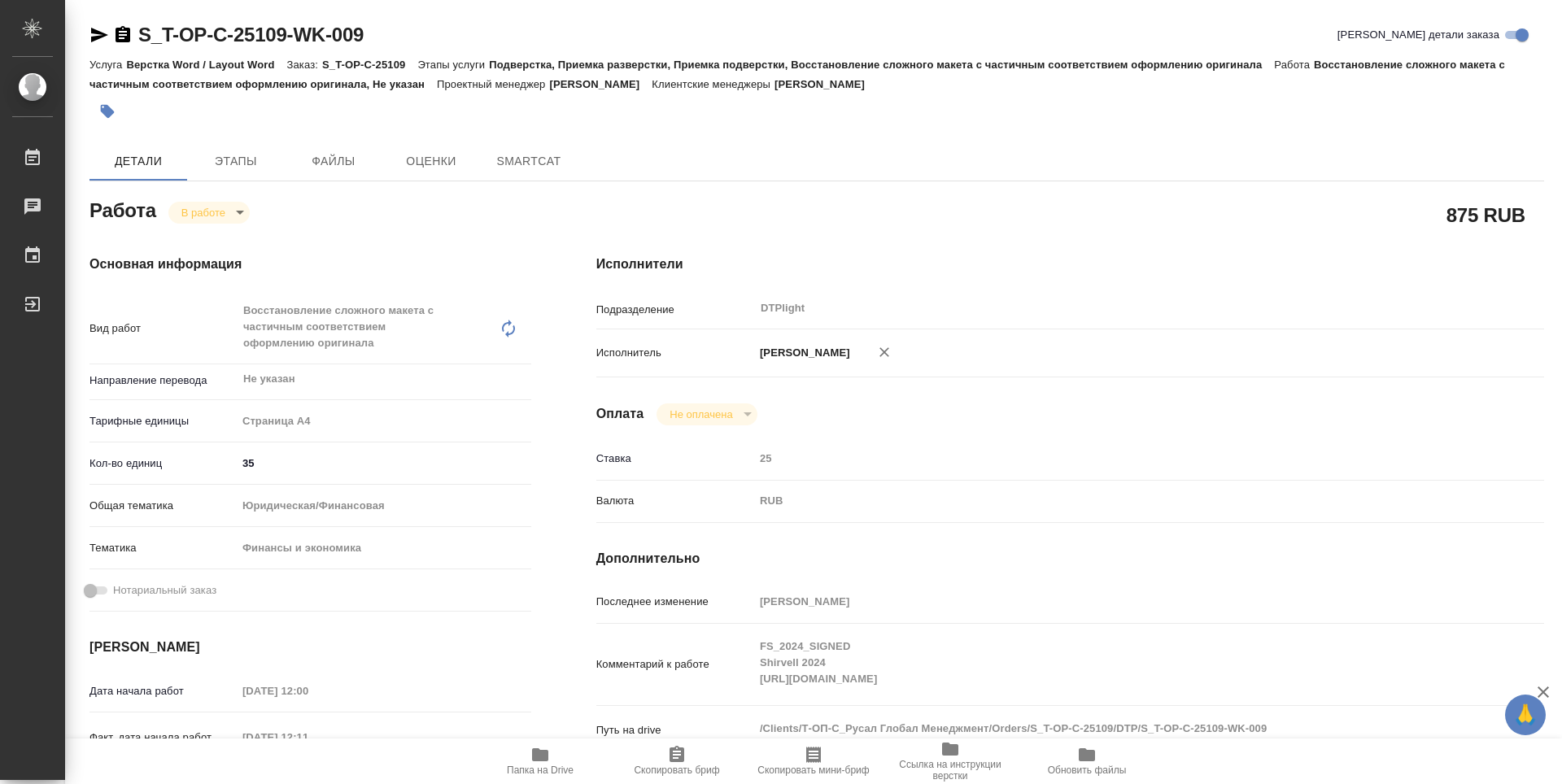
type textarea "x"
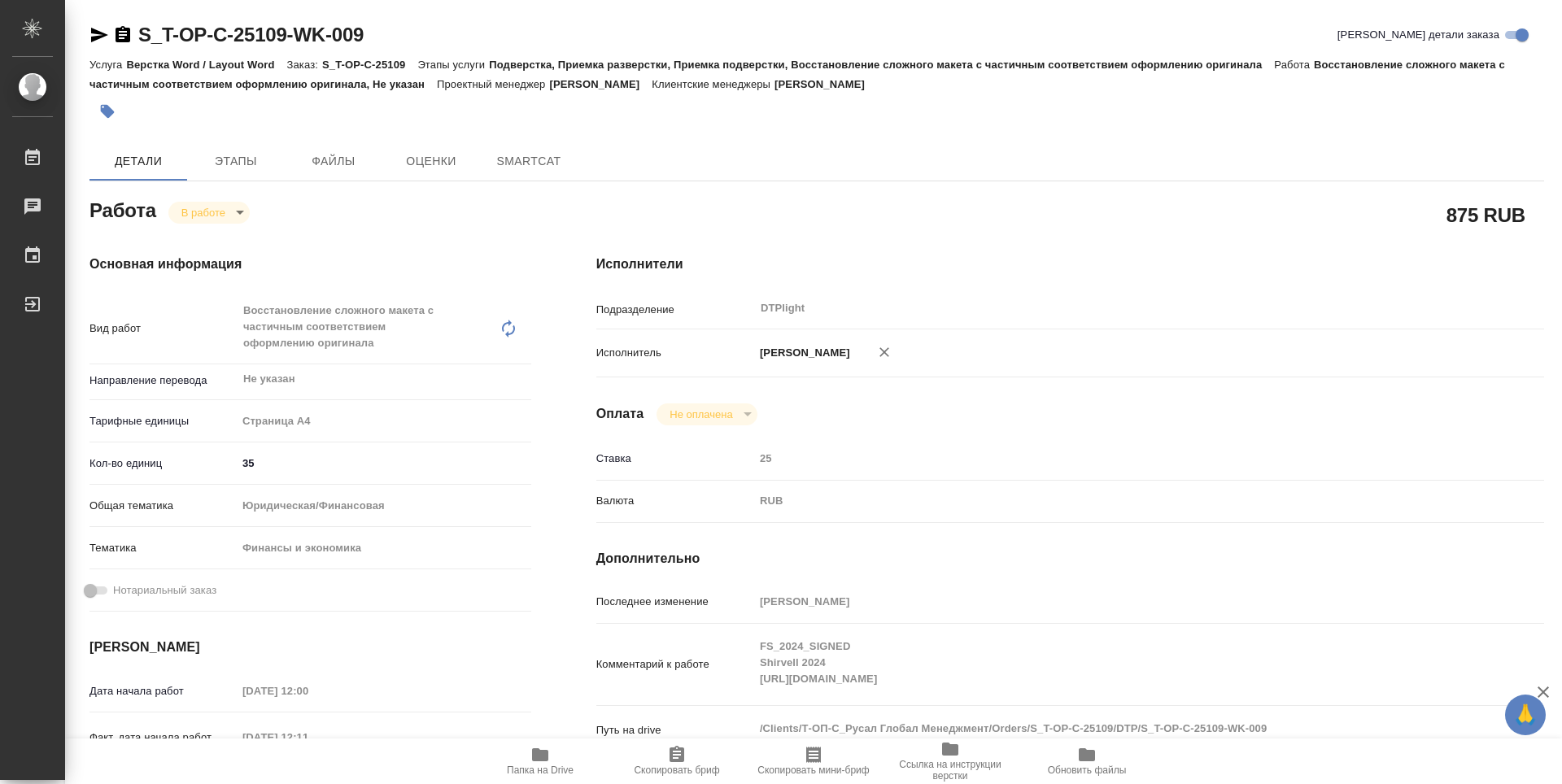
type textarea "x"
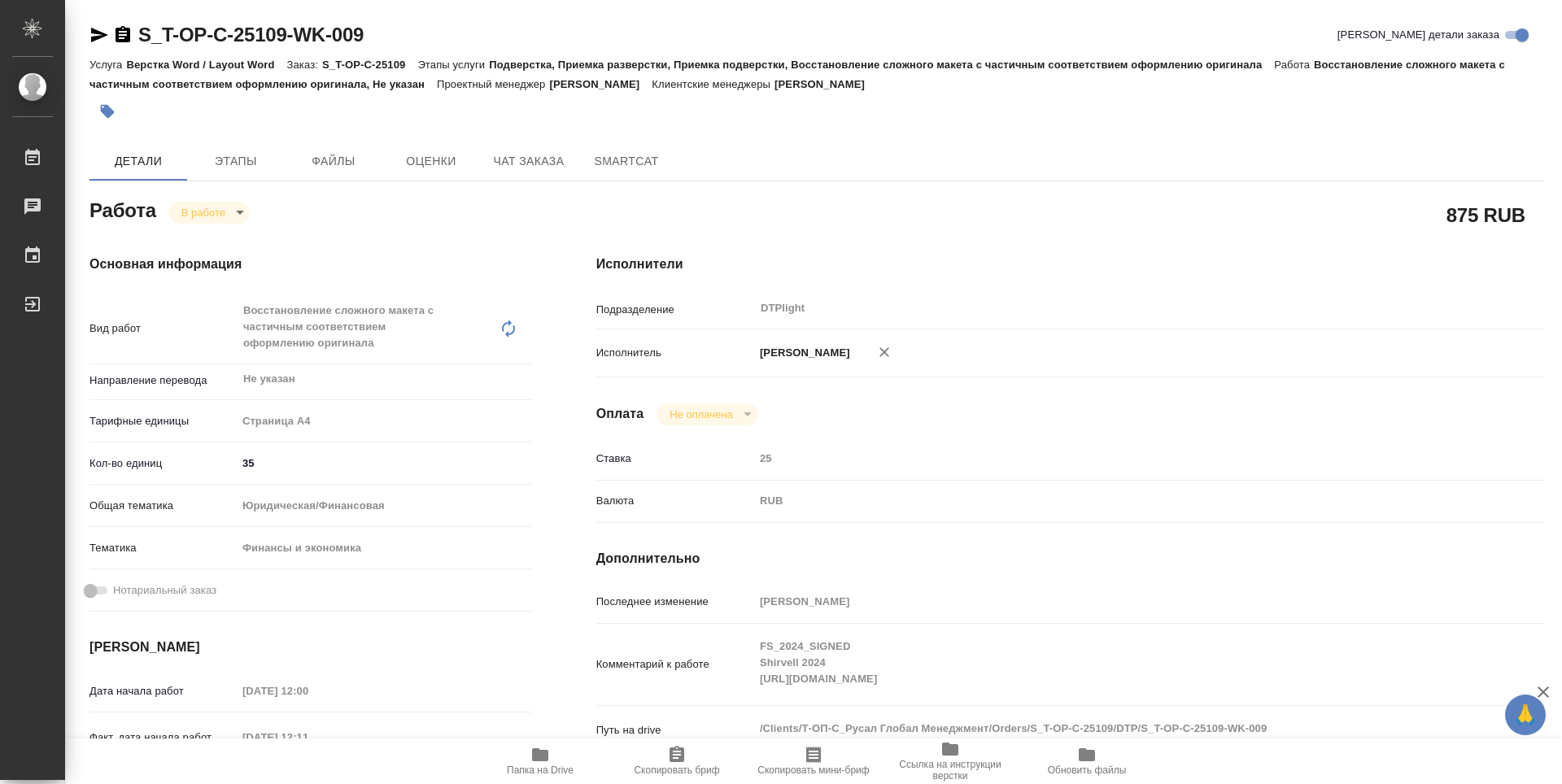
click at [554, 761] on span "Папка на Drive" at bounding box center [540, 761] width 117 height 31
type textarea "x"
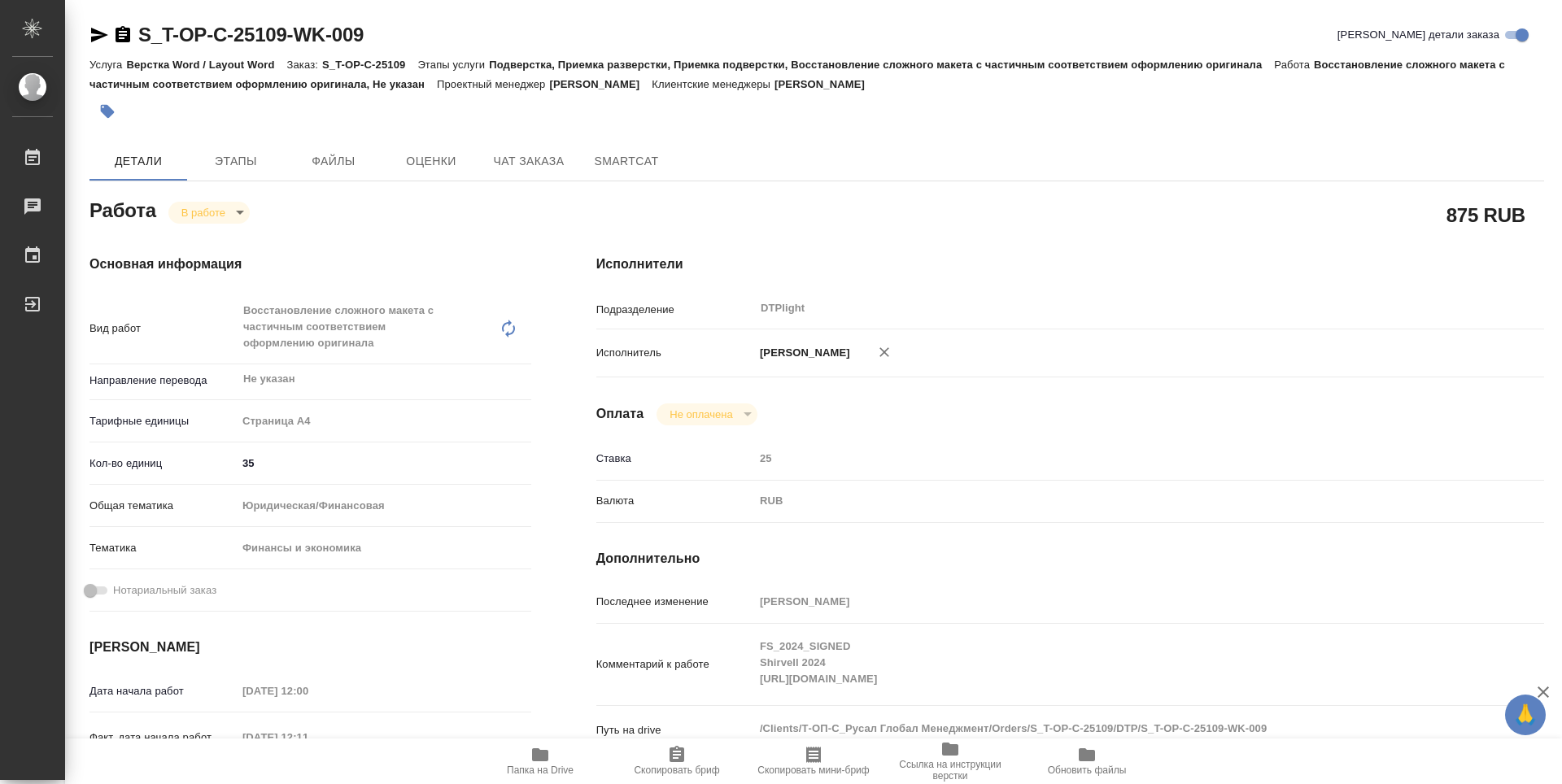
type textarea "x"
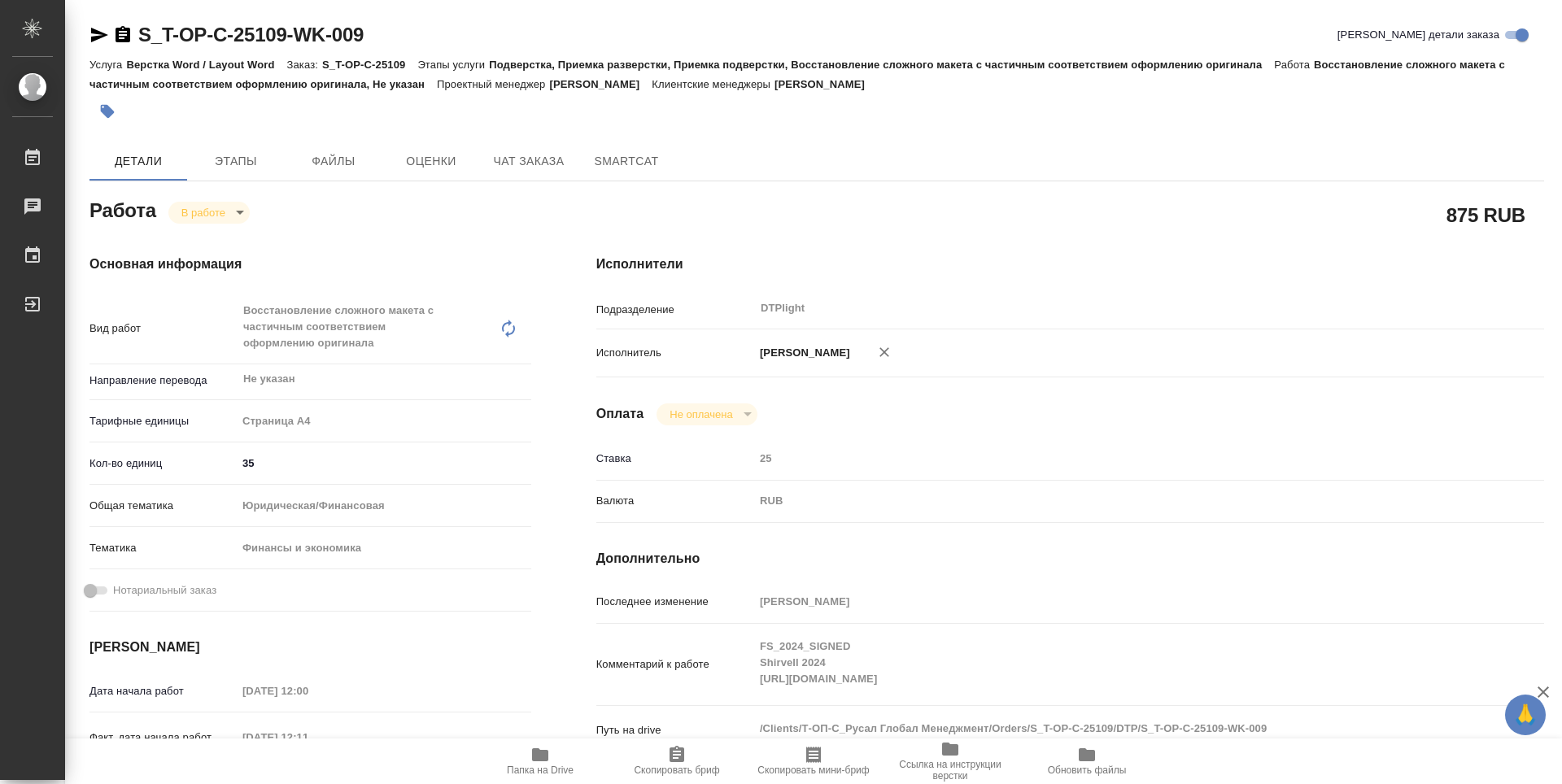
type textarea "x"
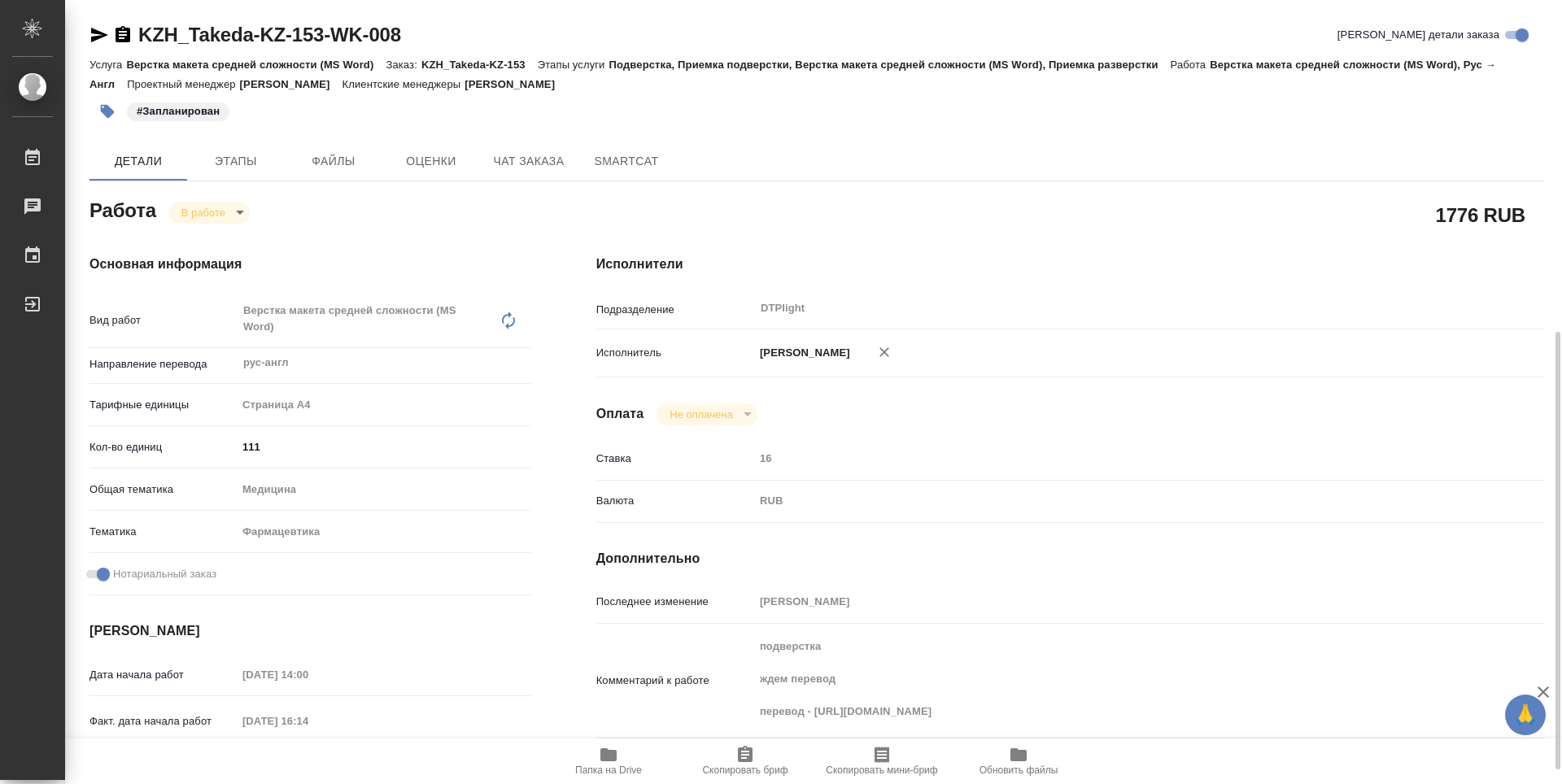
scroll to position [50, 0]
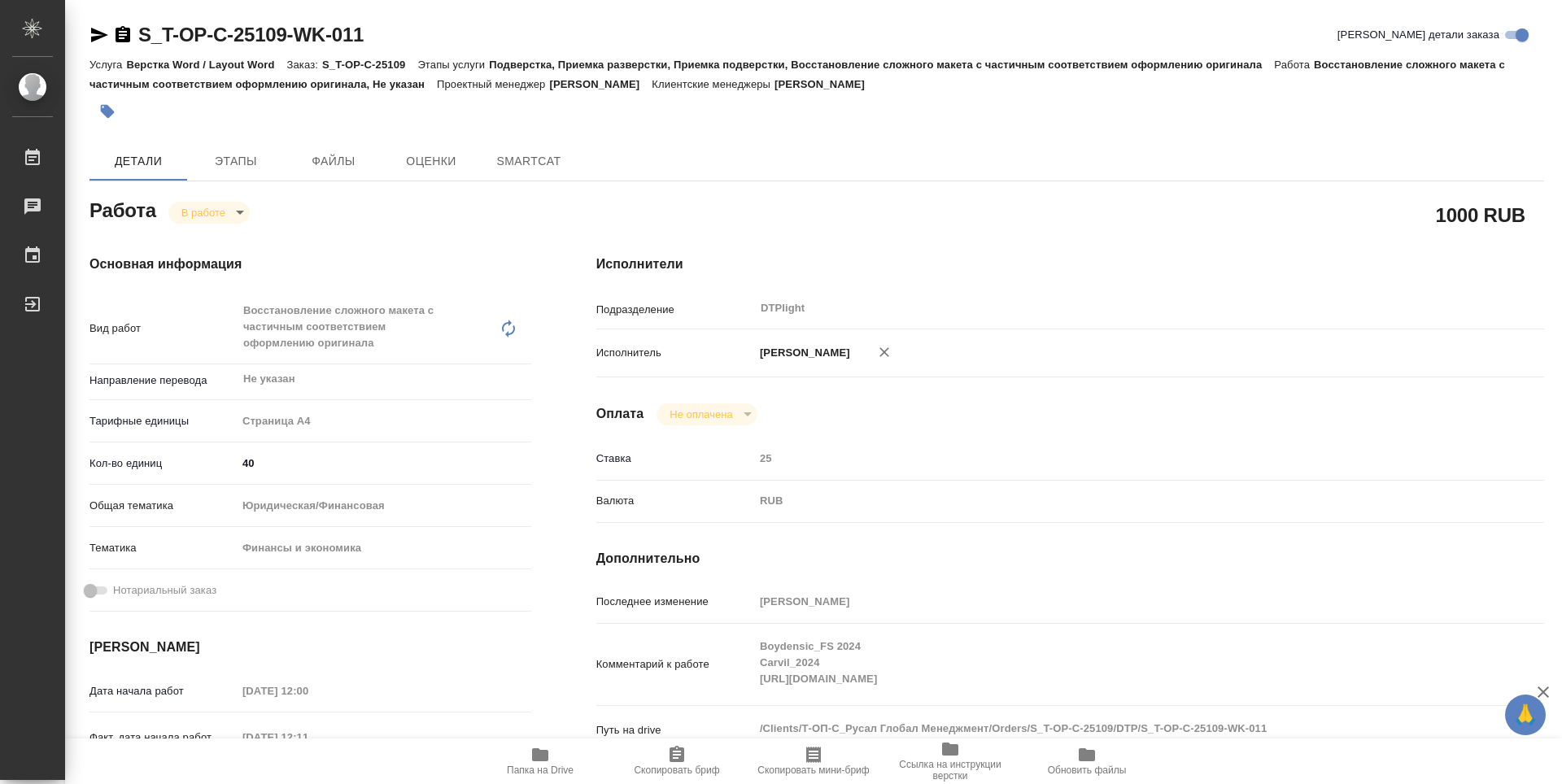
type textarea "x"
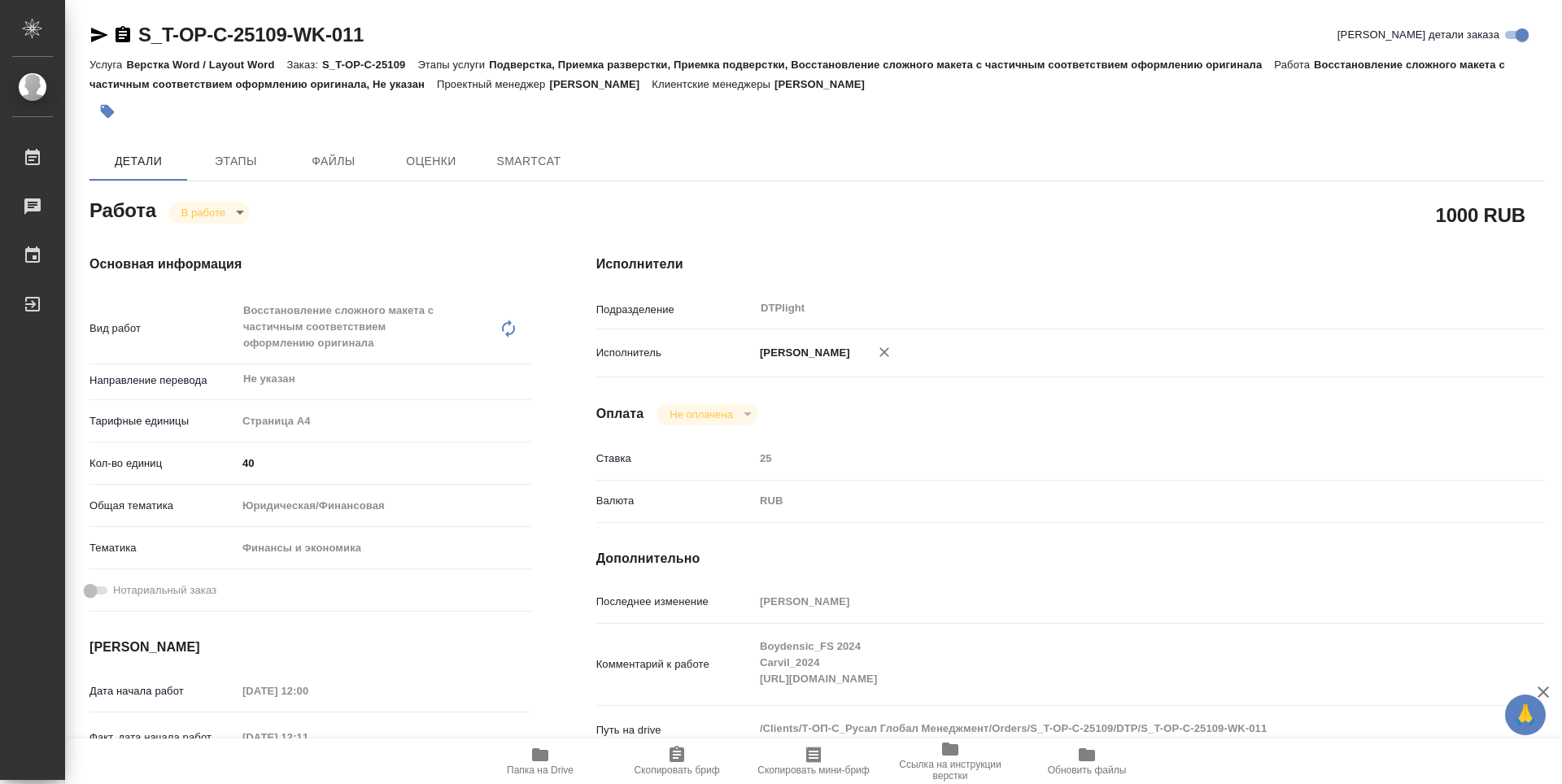
type textarea "x"
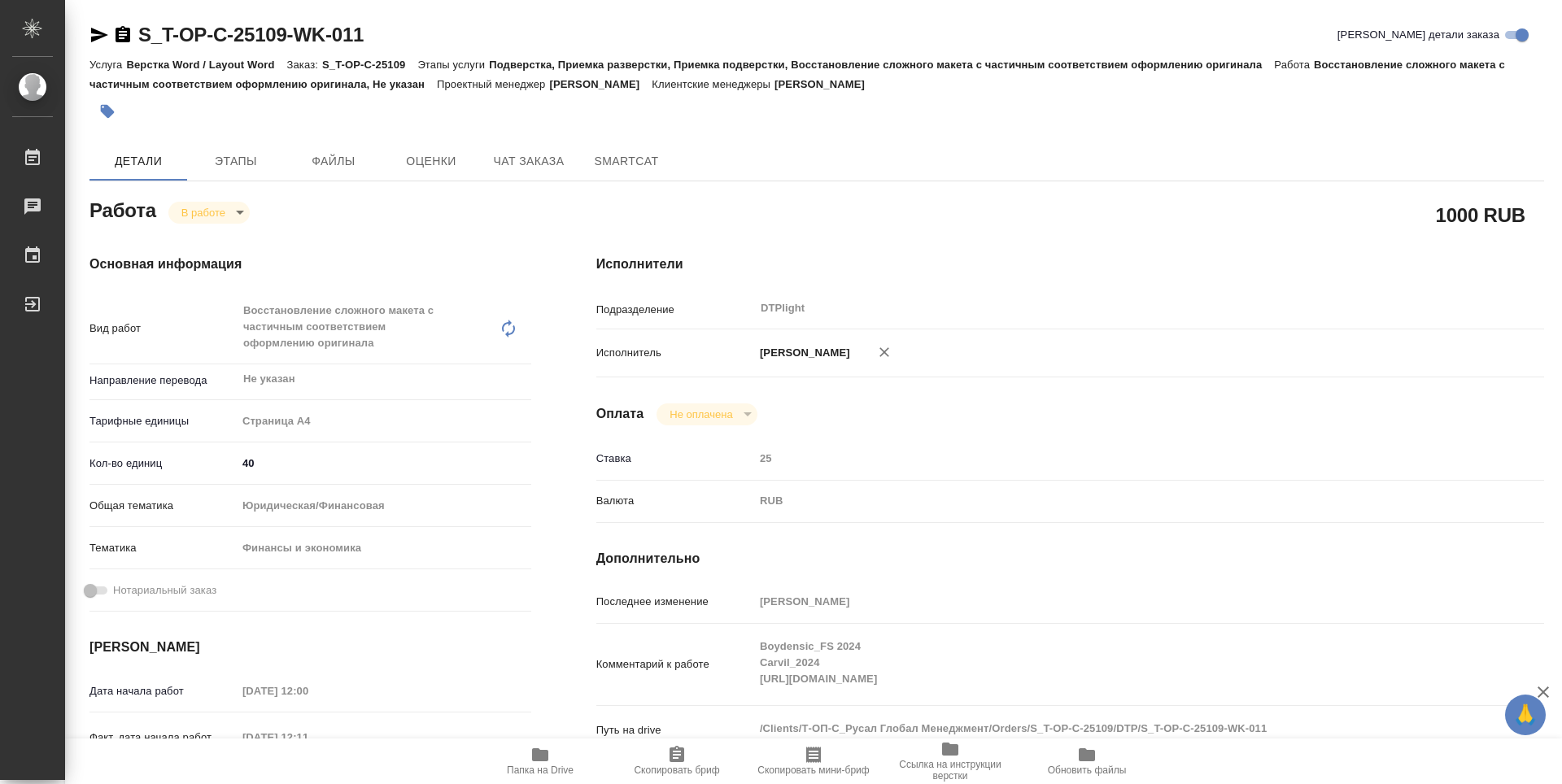
click at [559, 747] on span "Папка на Drive" at bounding box center [540, 761] width 117 height 31
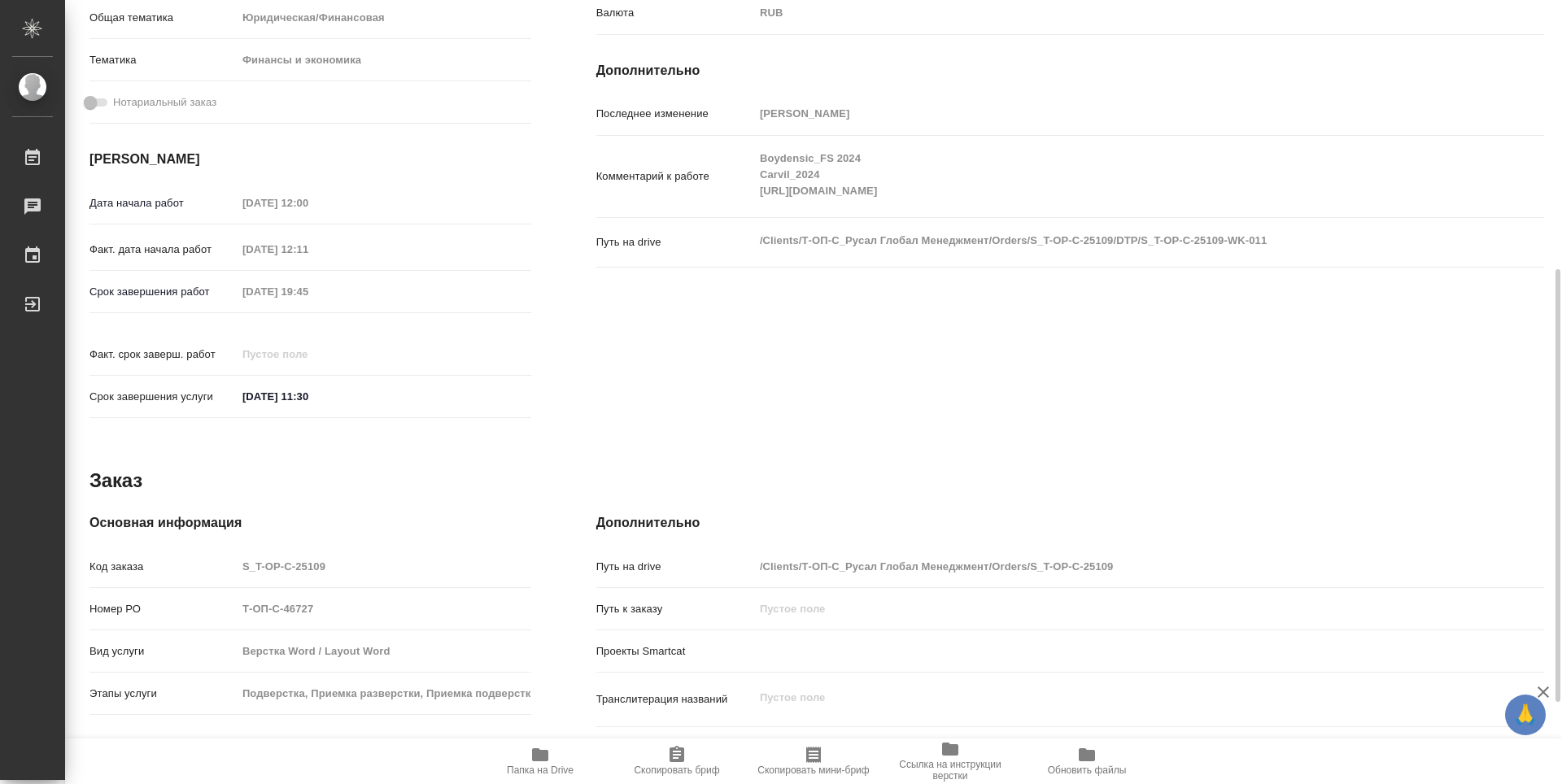
type textarea "x"
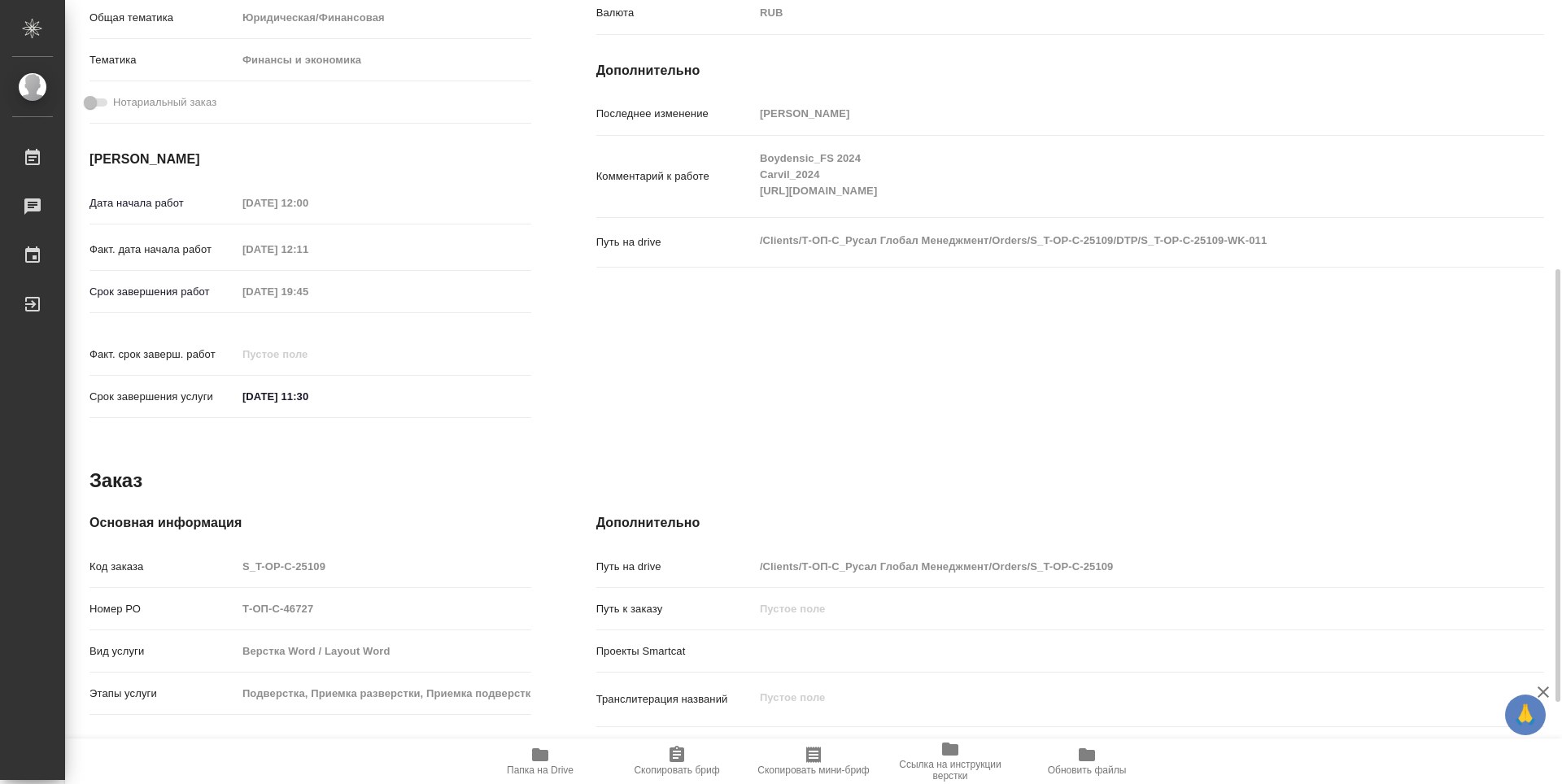
type textarea "x"
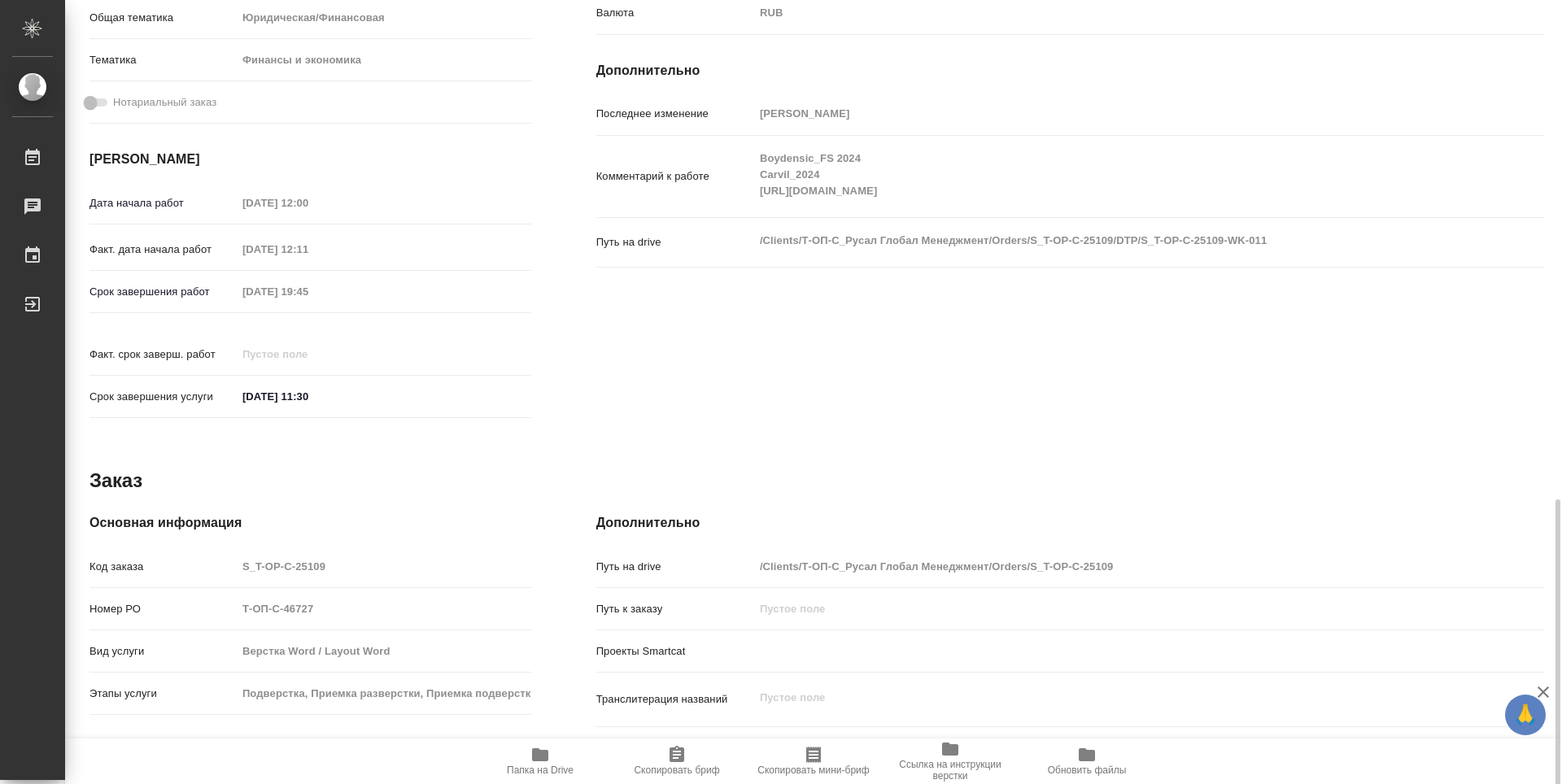
scroll to position [636, 0]
